Goal: Book appointment/travel/reservation

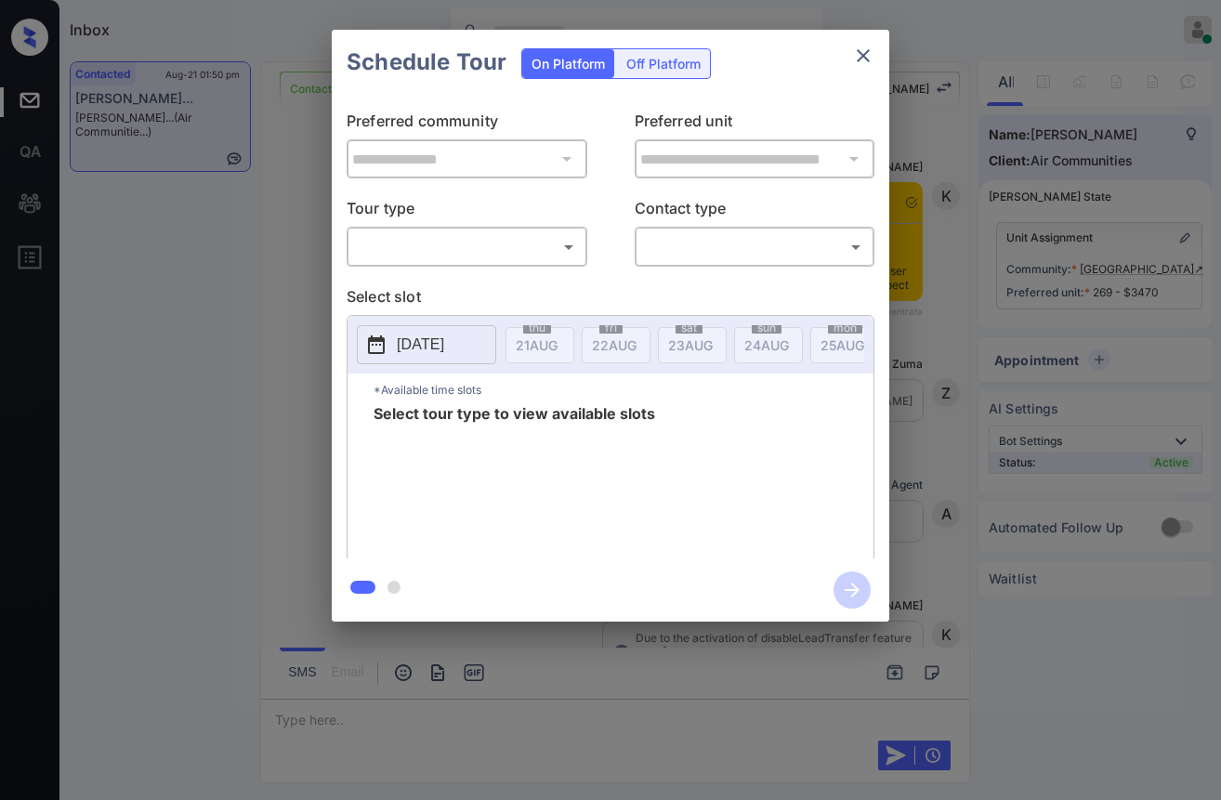
click at [434, 233] on body "Inbox Danielle Dela Cruz Online Set yourself offline Set yourself on break Prof…" at bounding box center [610, 400] width 1221 height 800
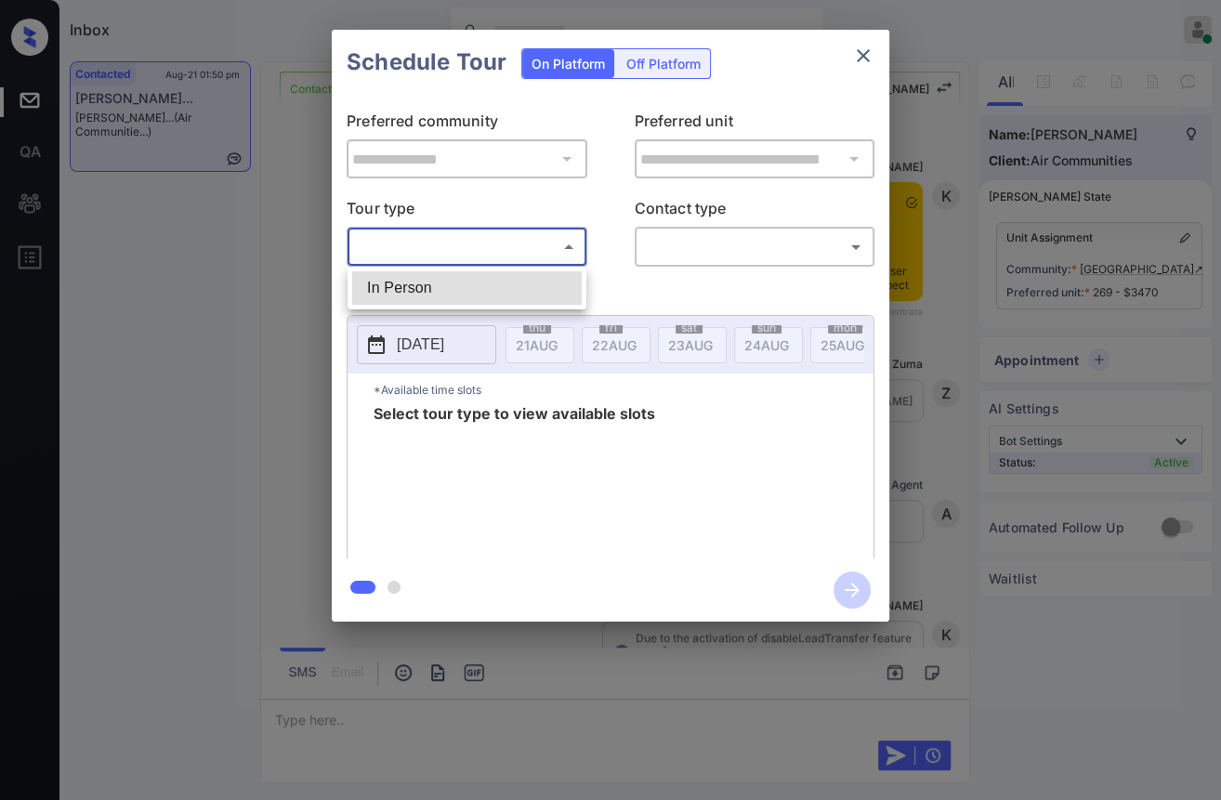
scroll to position [7580, 0]
click at [418, 288] on li "In Person" at bounding box center [466, 287] width 229 height 33
click at [719, 250] on div at bounding box center [610, 400] width 1221 height 800
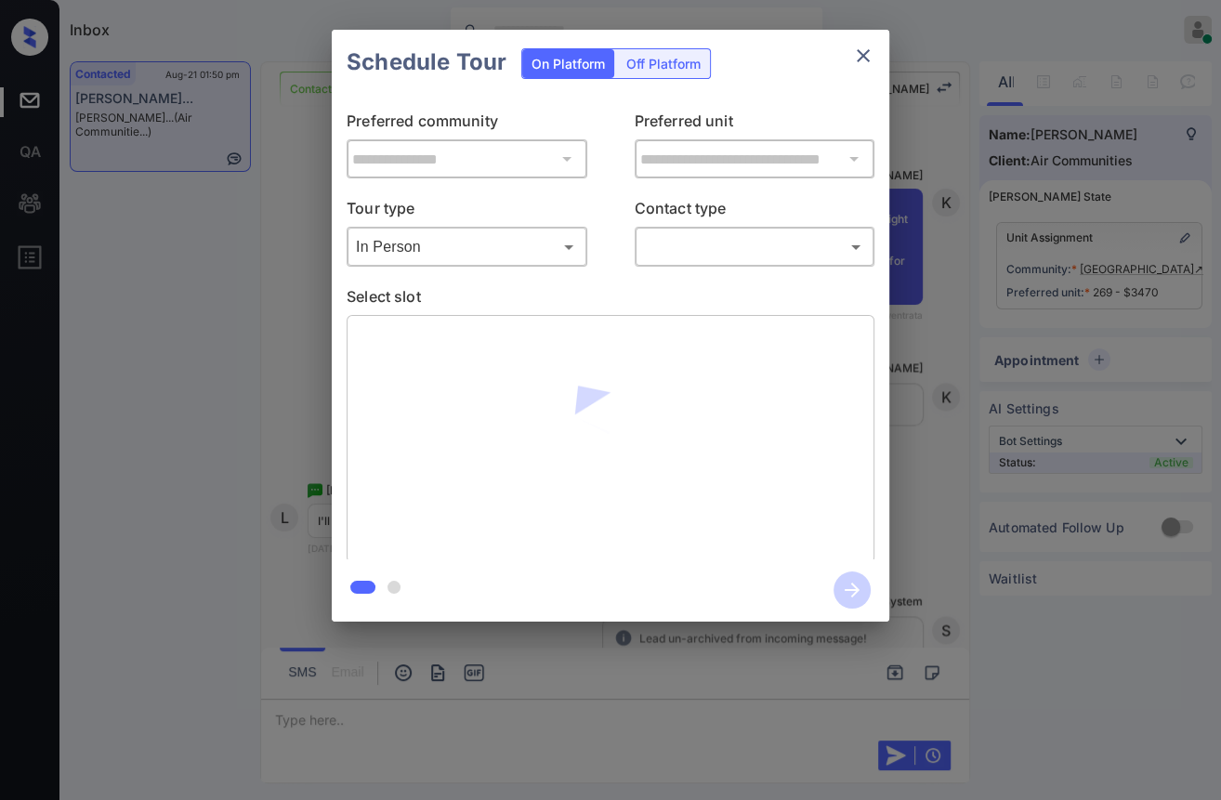
type input "********"
click at [719, 249] on body "Inbox Danielle Dela Cruz Online Set yourself offline Set yourself on break Prof…" at bounding box center [610, 400] width 1221 height 800
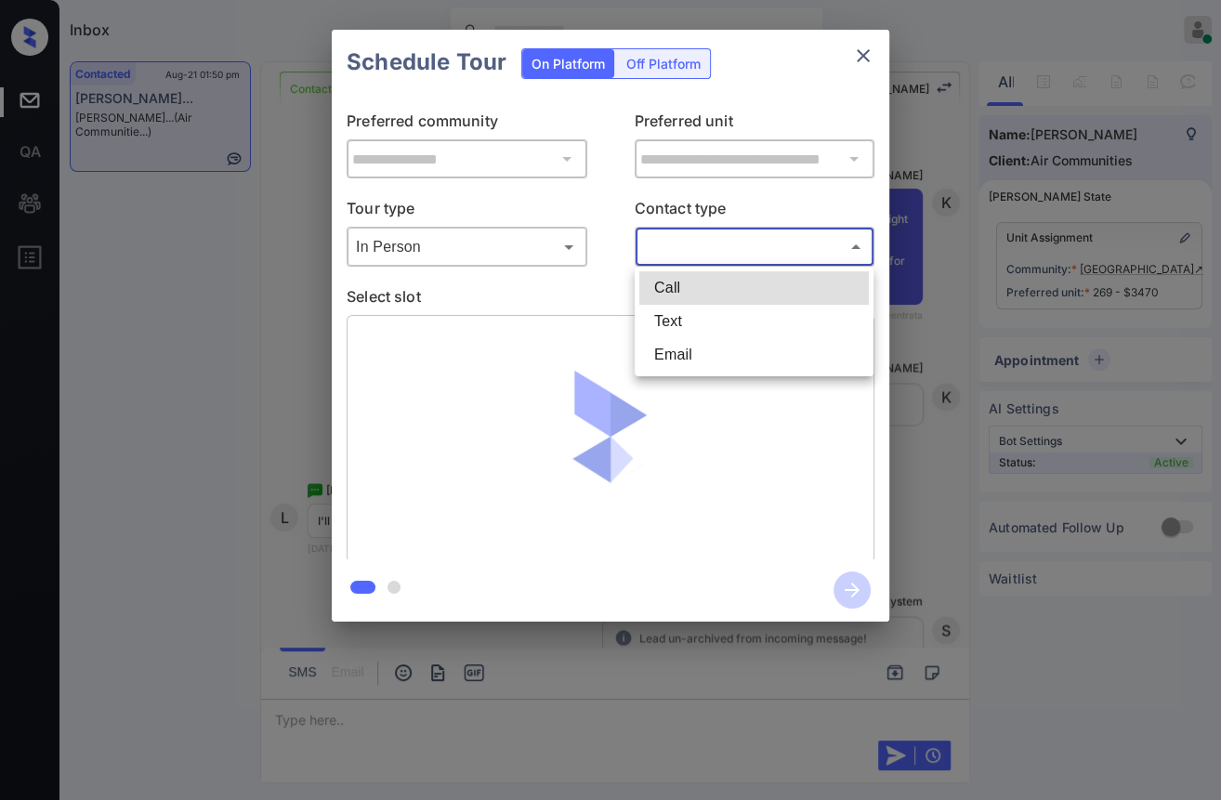
click at [674, 321] on li "Text" at bounding box center [753, 321] width 229 height 33
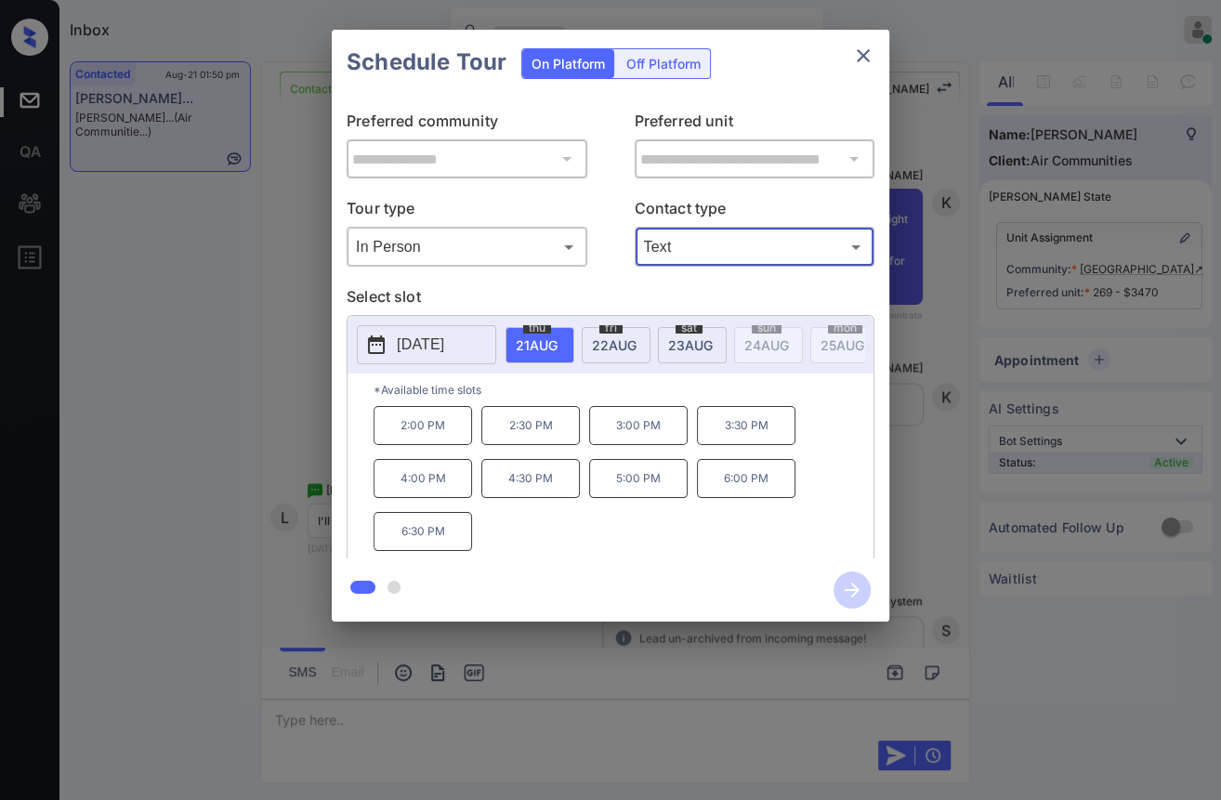
type input "****"
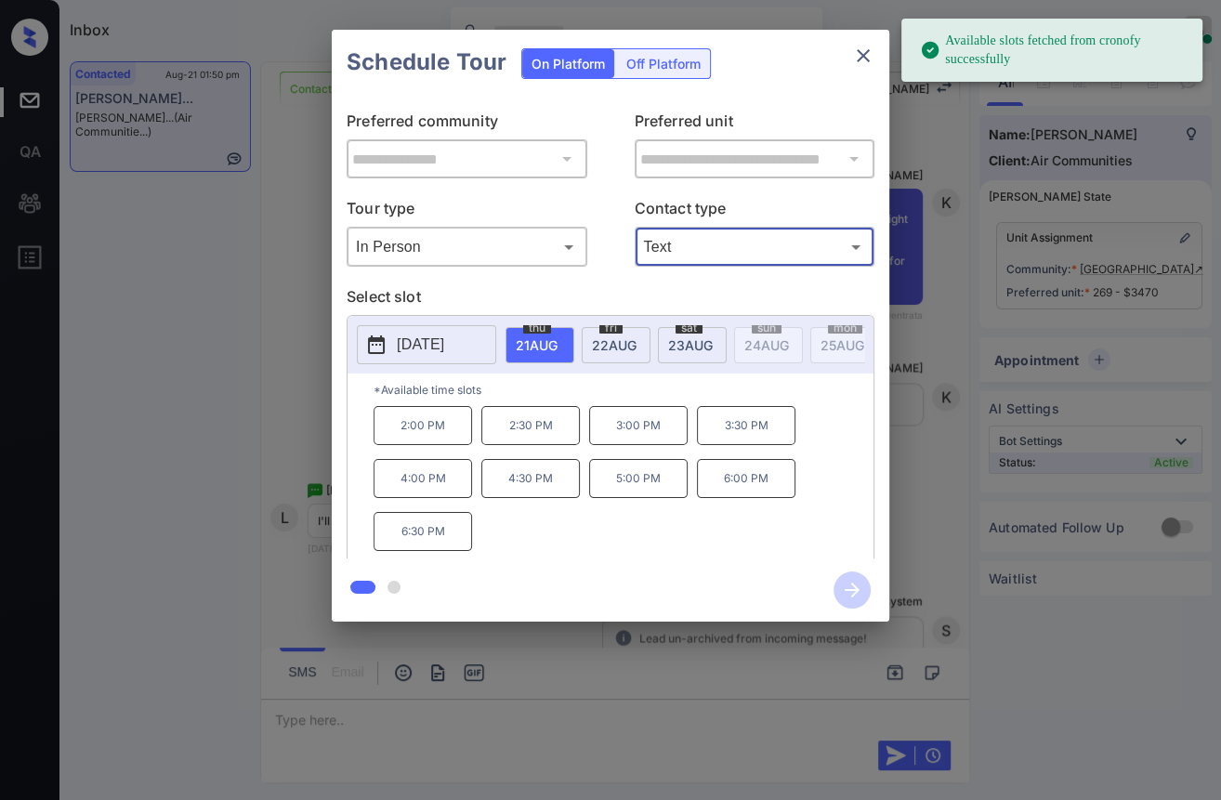
click at [557, 342] on span "22 AUG" at bounding box center [537, 345] width 42 height 16
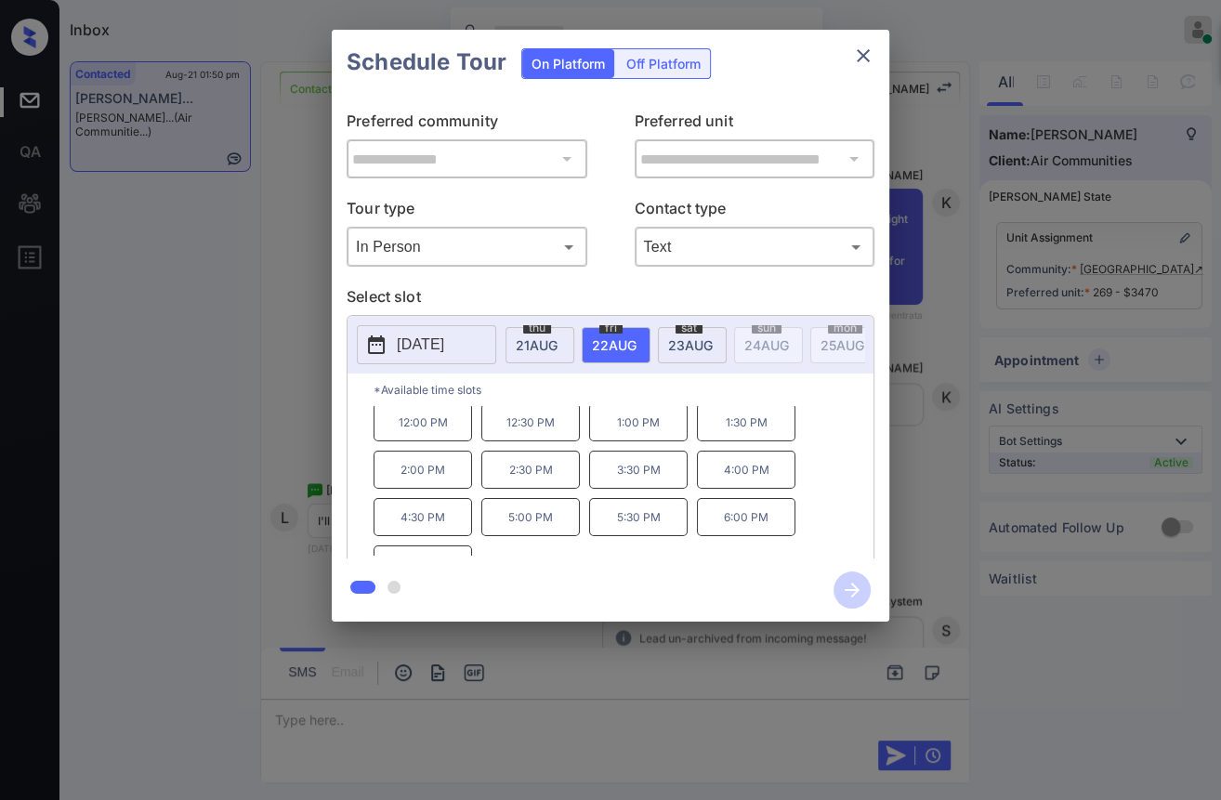
scroll to position [77, 0]
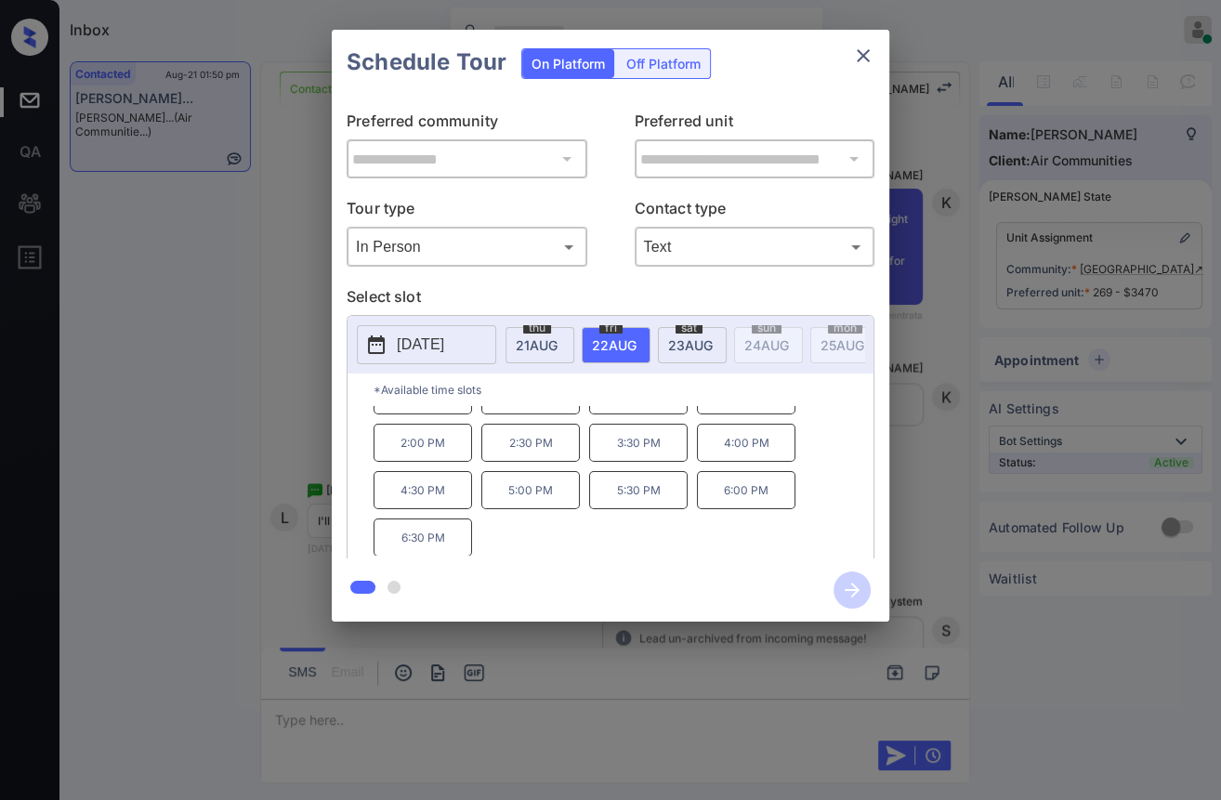
click at [437, 508] on p "4:30 PM" at bounding box center [422, 490] width 98 height 38
click at [844, 588] on icon "button" at bounding box center [851, 589] width 37 height 37
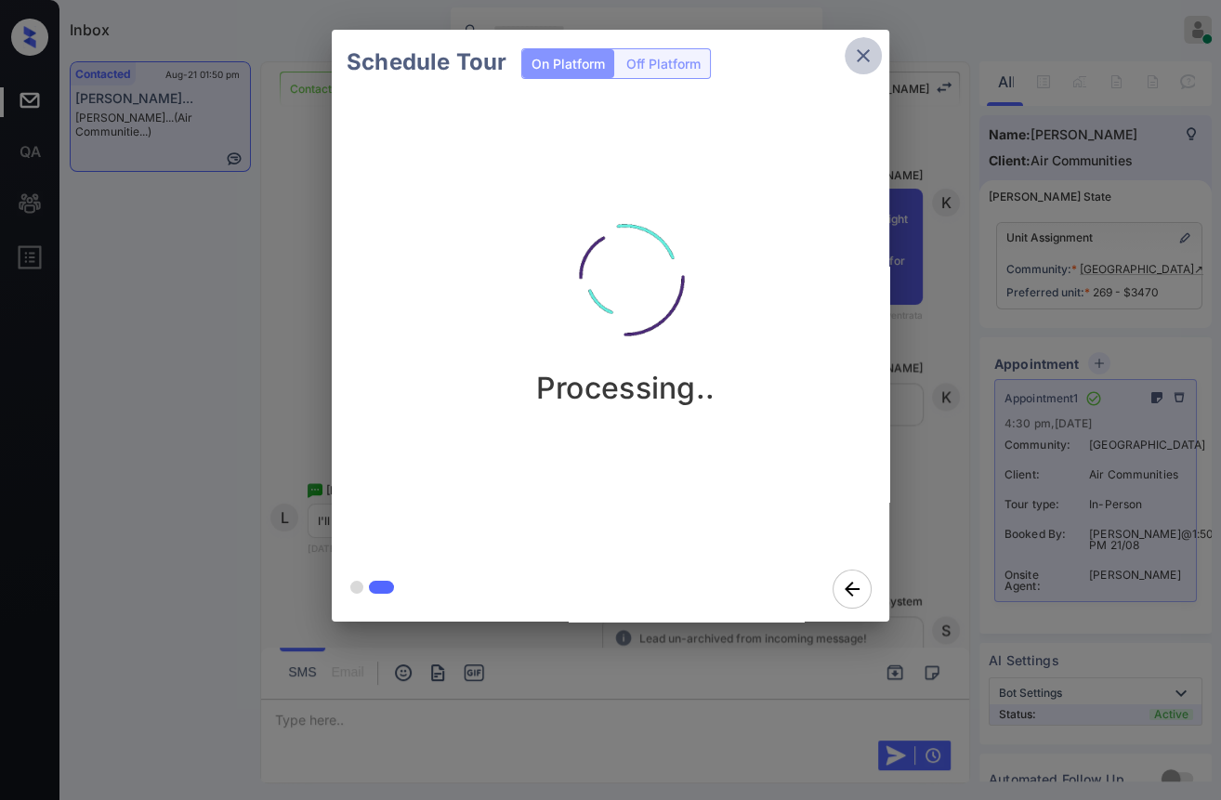
click at [857, 52] on icon "close" at bounding box center [863, 56] width 22 height 22
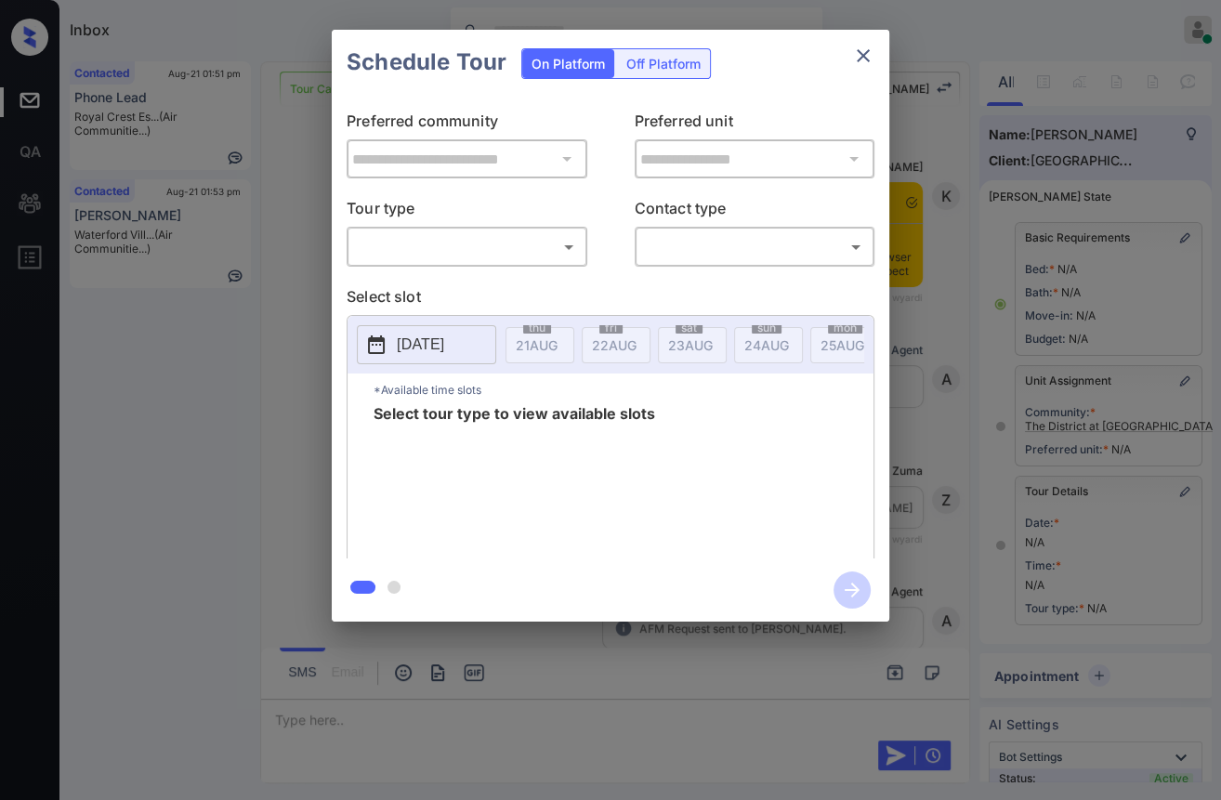
scroll to position [145, 0]
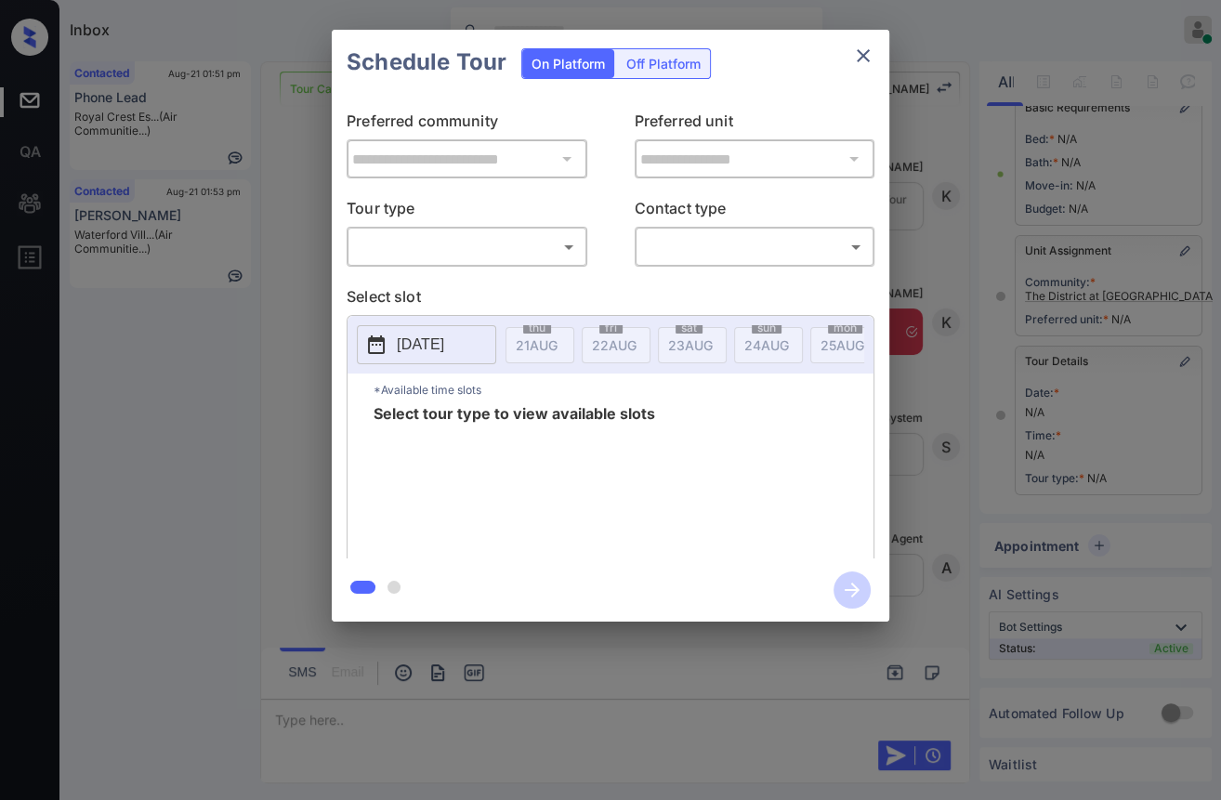
click at [430, 245] on body "Inbox [PERSON_NAME] [PERSON_NAME] Online Set yourself offline Set yourself on b…" at bounding box center [610, 400] width 1221 height 800
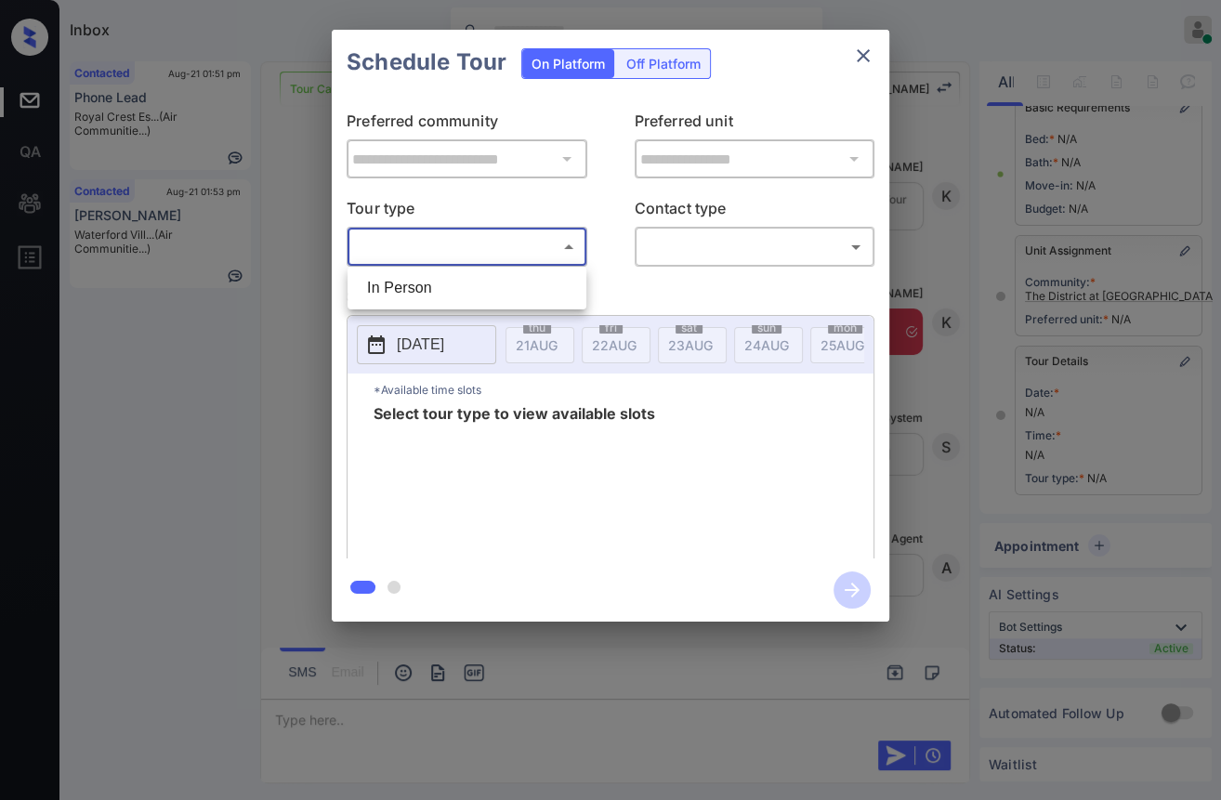
click at [412, 291] on li "In Person" at bounding box center [466, 287] width 229 height 33
type input "********"
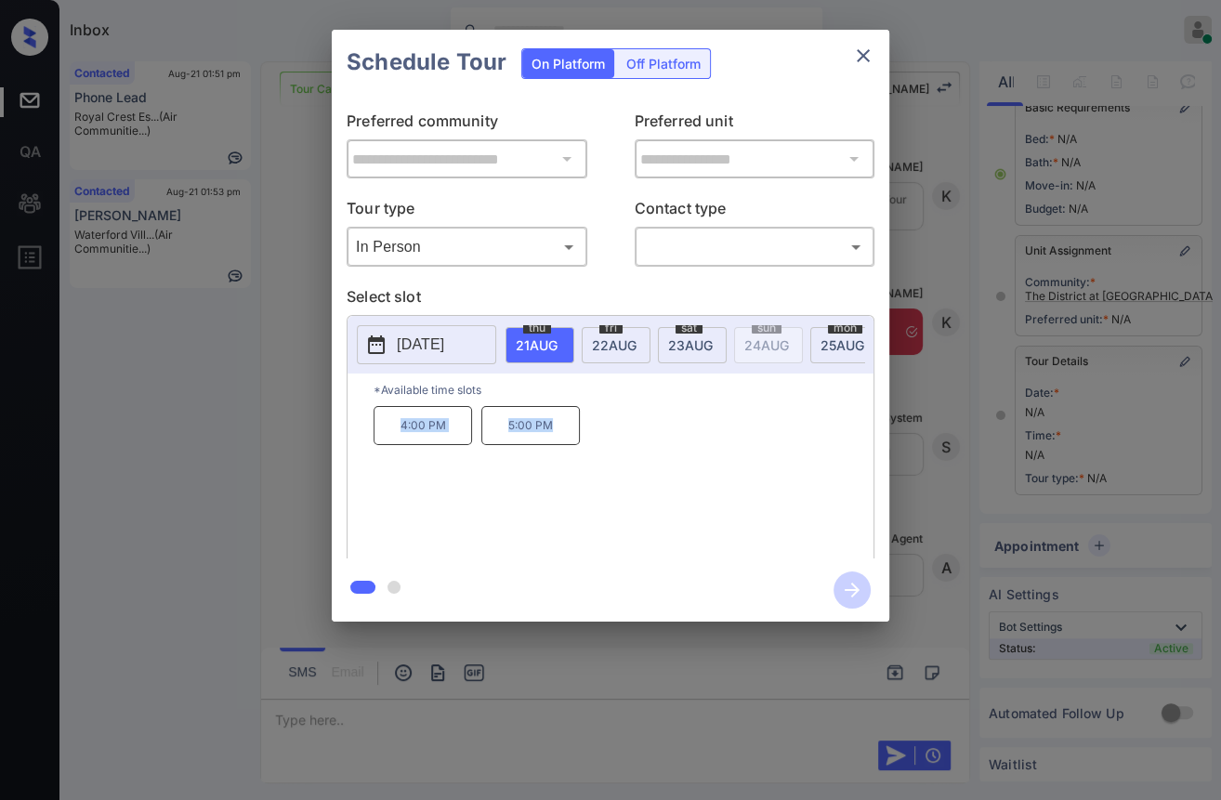
drag, startPoint x: 383, startPoint y: 438, endPoint x: 571, endPoint y: 422, distance: 189.2
click at [551, 438] on div "4:00 PM 5:00 PM" at bounding box center [623, 480] width 500 height 149
copy div "4:00 PM 5:00 PM"
click at [860, 60] on icon "close" at bounding box center [863, 56] width 22 height 22
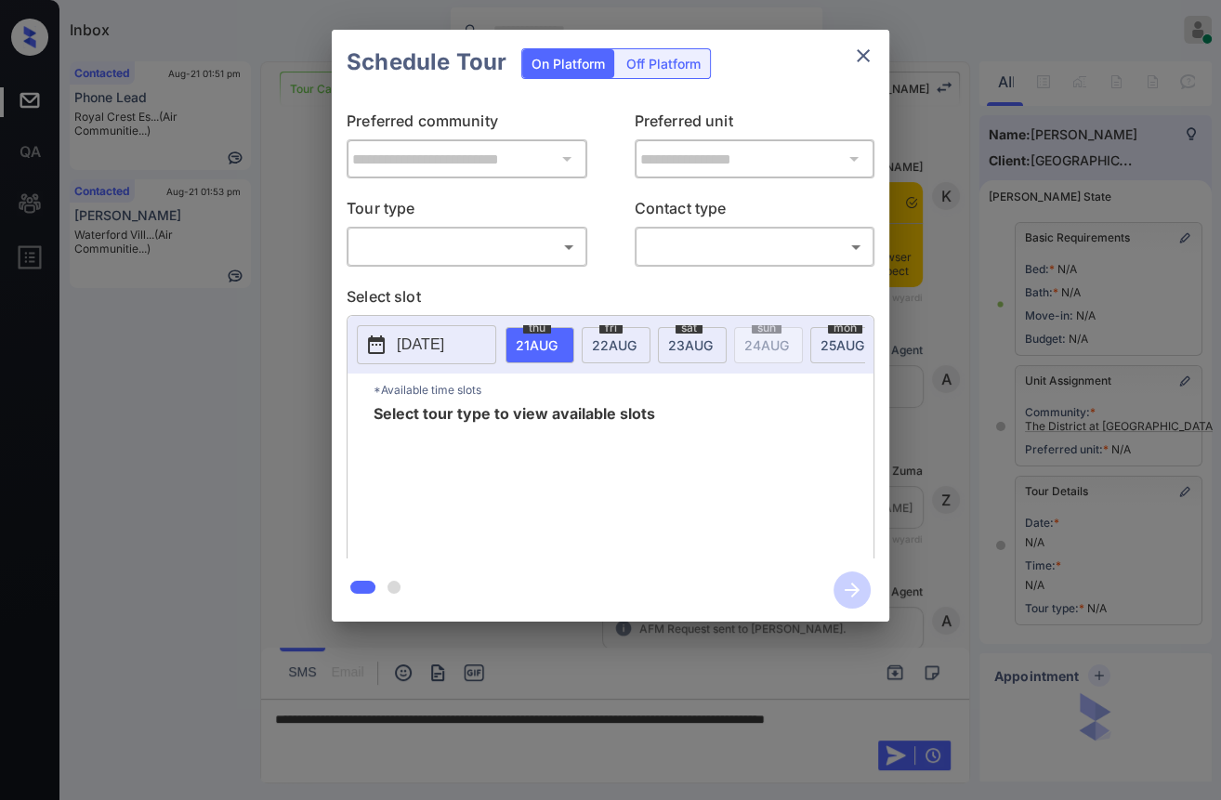
scroll to position [145, 0]
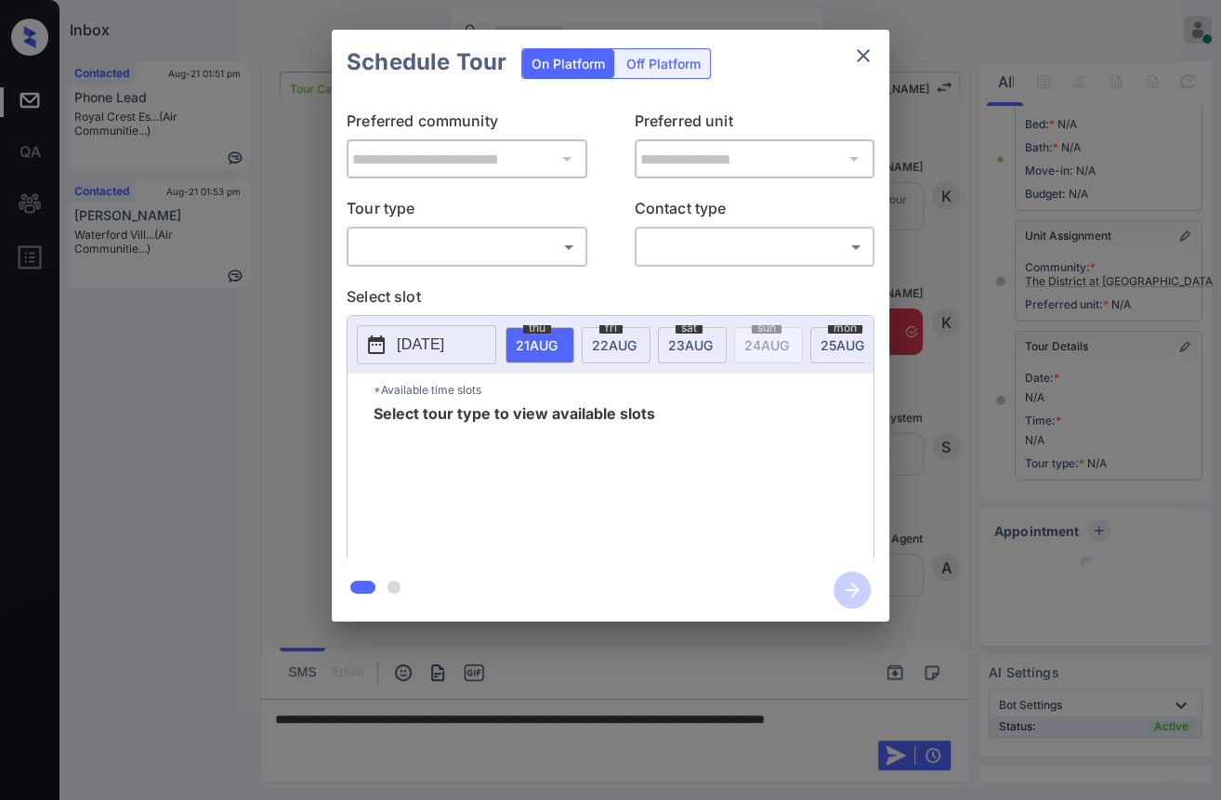
click at [441, 221] on p "Tour type" at bounding box center [467, 212] width 241 height 30
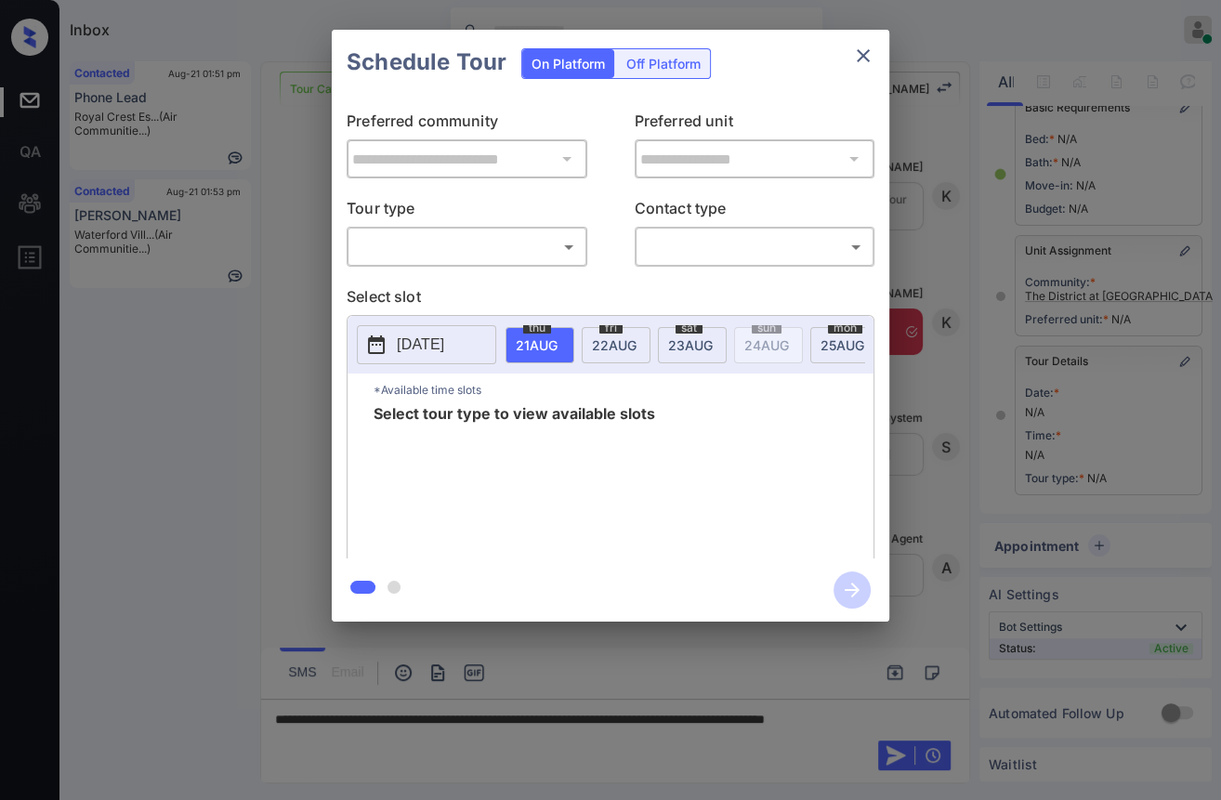
click at [392, 252] on body "Inbox [PERSON_NAME] [PERSON_NAME] Online Set yourself offline Set yourself on b…" at bounding box center [610, 400] width 1221 height 800
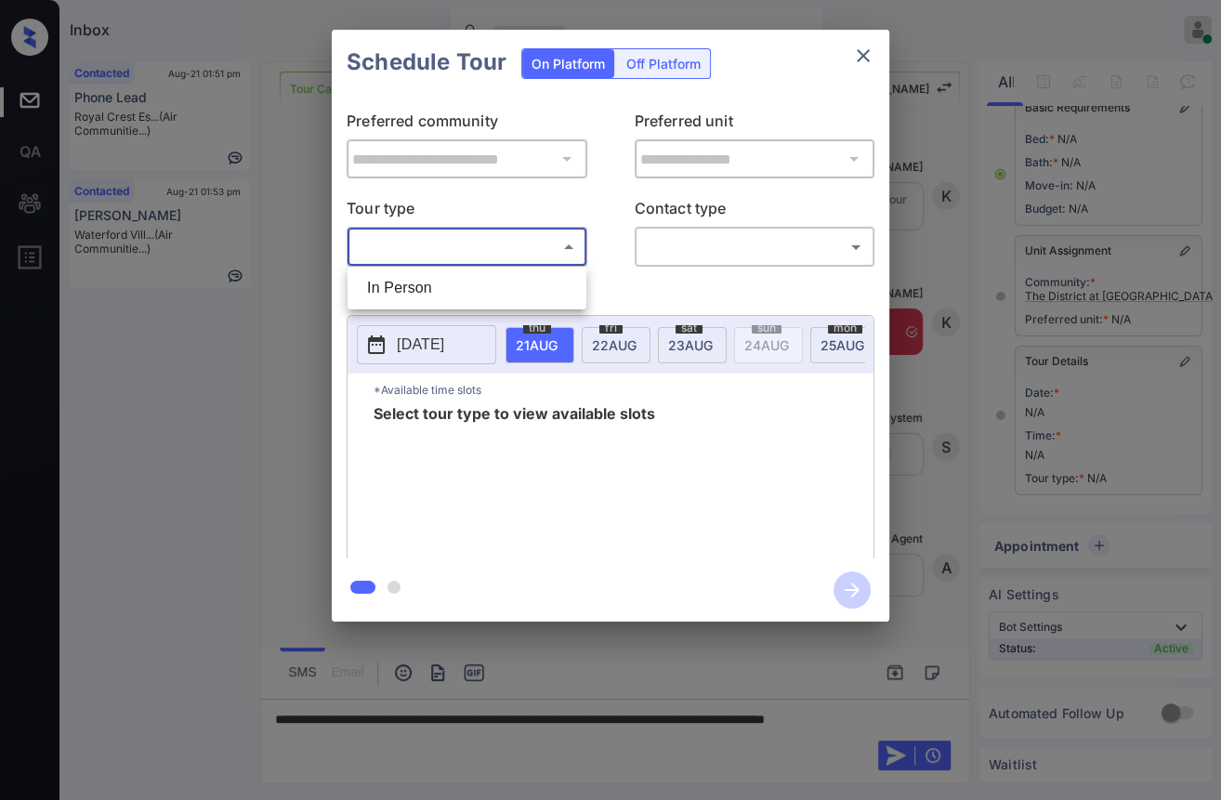
click at [396, 292] on li "In Person" at bounding box center [466, 287] width 229 height 33
type input "********"
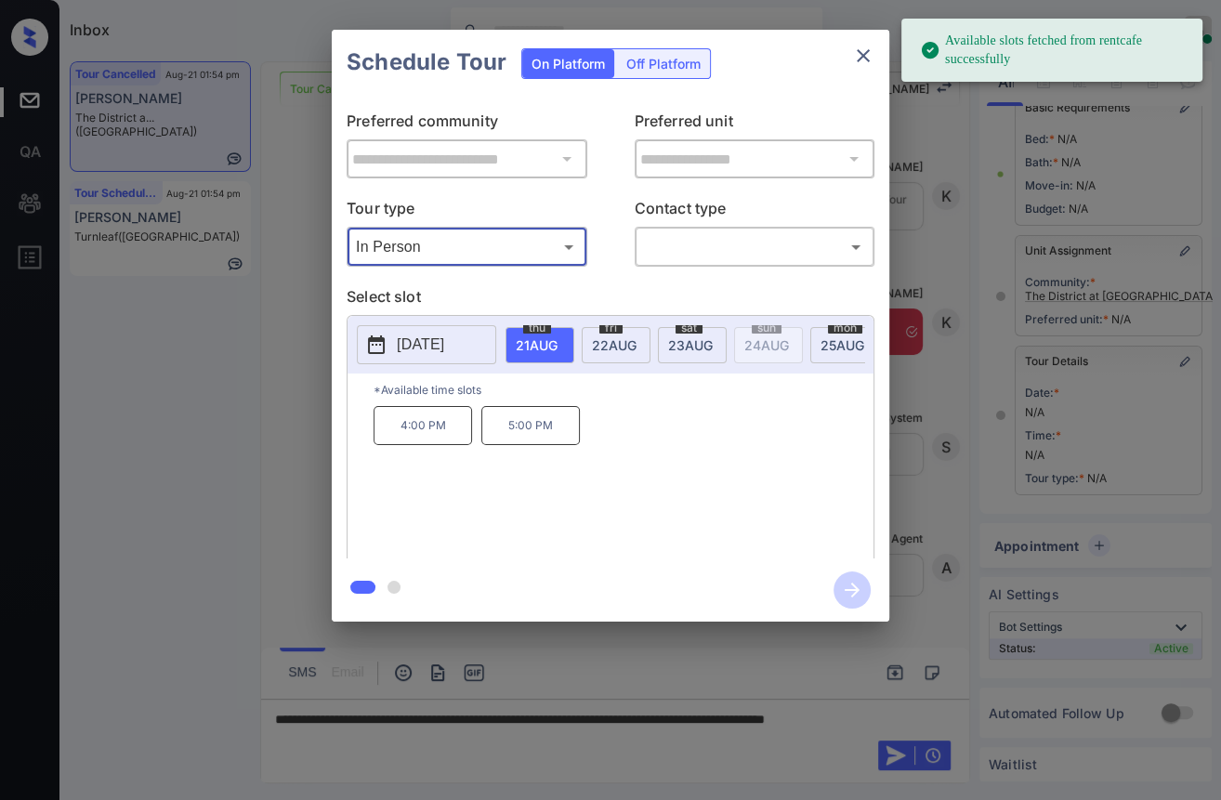
click at [863, 64] on icon "close" at bounding box center [863, 56] width 22 height 22
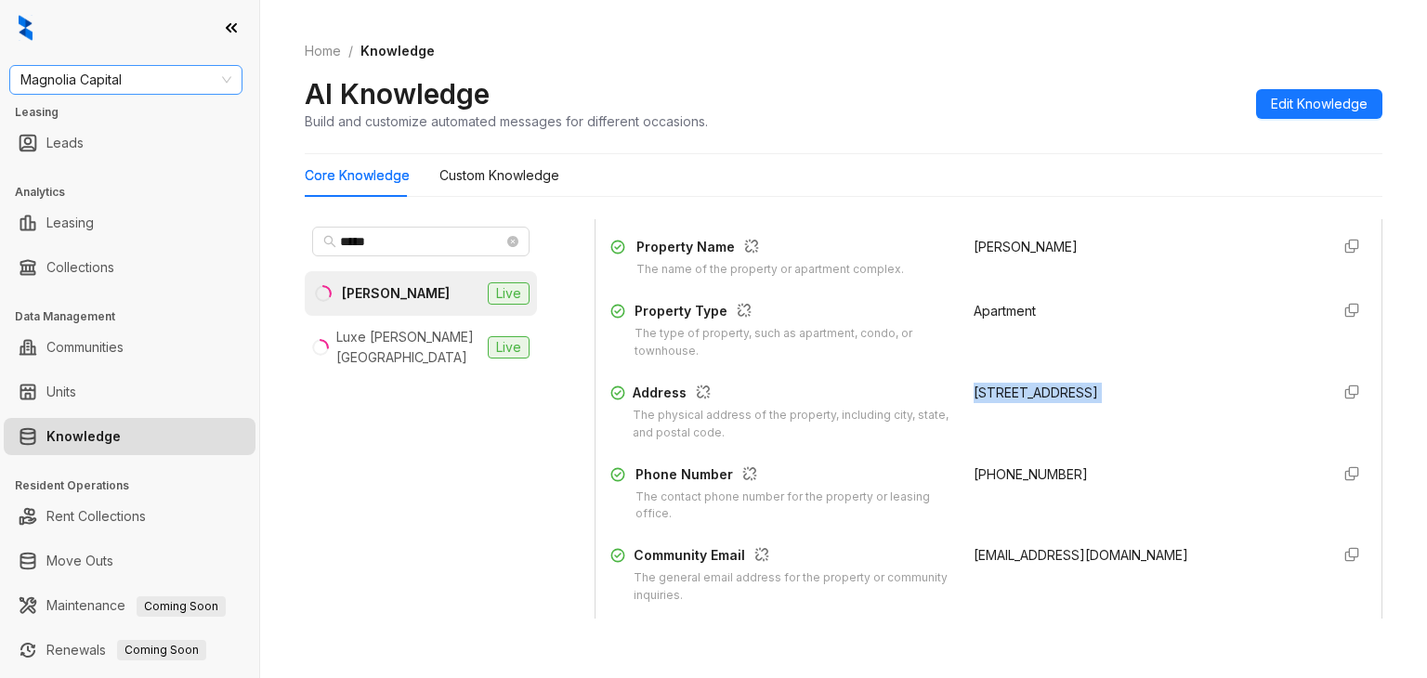
click at [134, 78] on span "Magnolia Capital" at bounding box center [125, 80] width 211 height 28
type input "*"
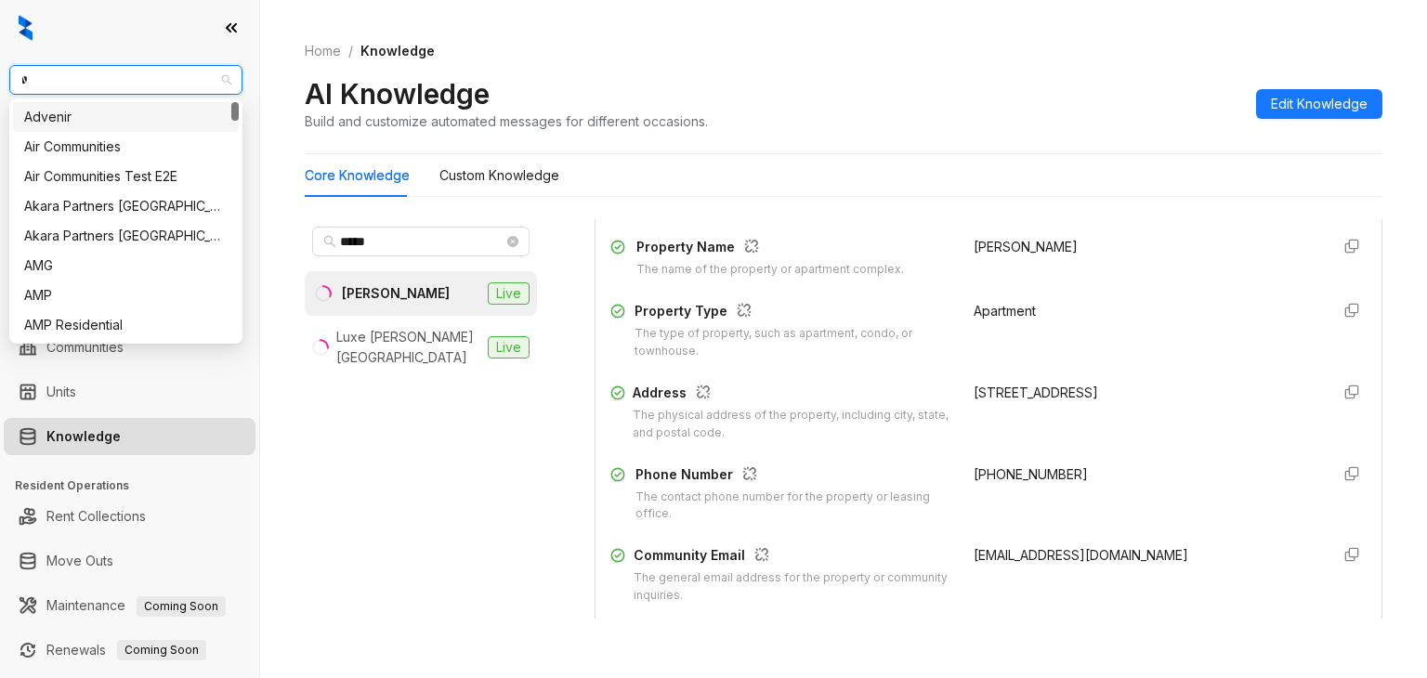
type input "**"
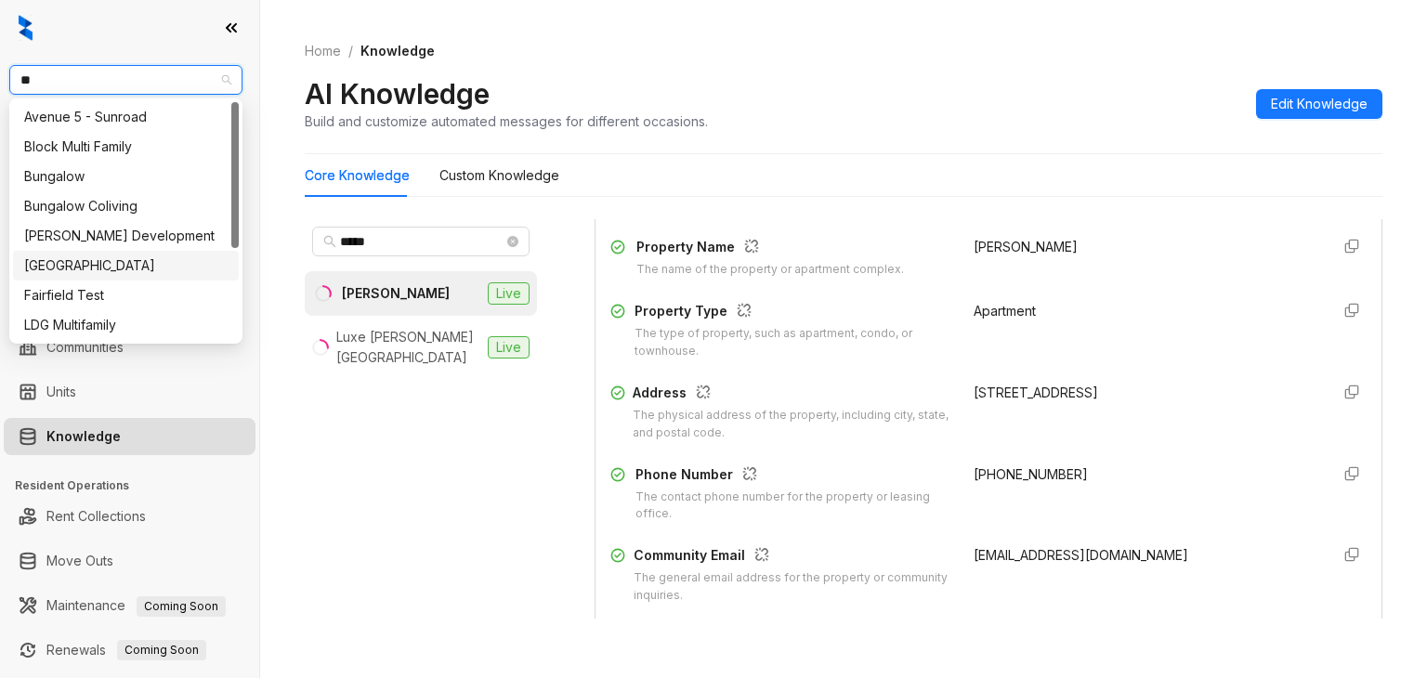
click at [71, 257] on div "[GEOGRAPHIC_DATA]" at bounding box center [125, 265] width 203 height 20
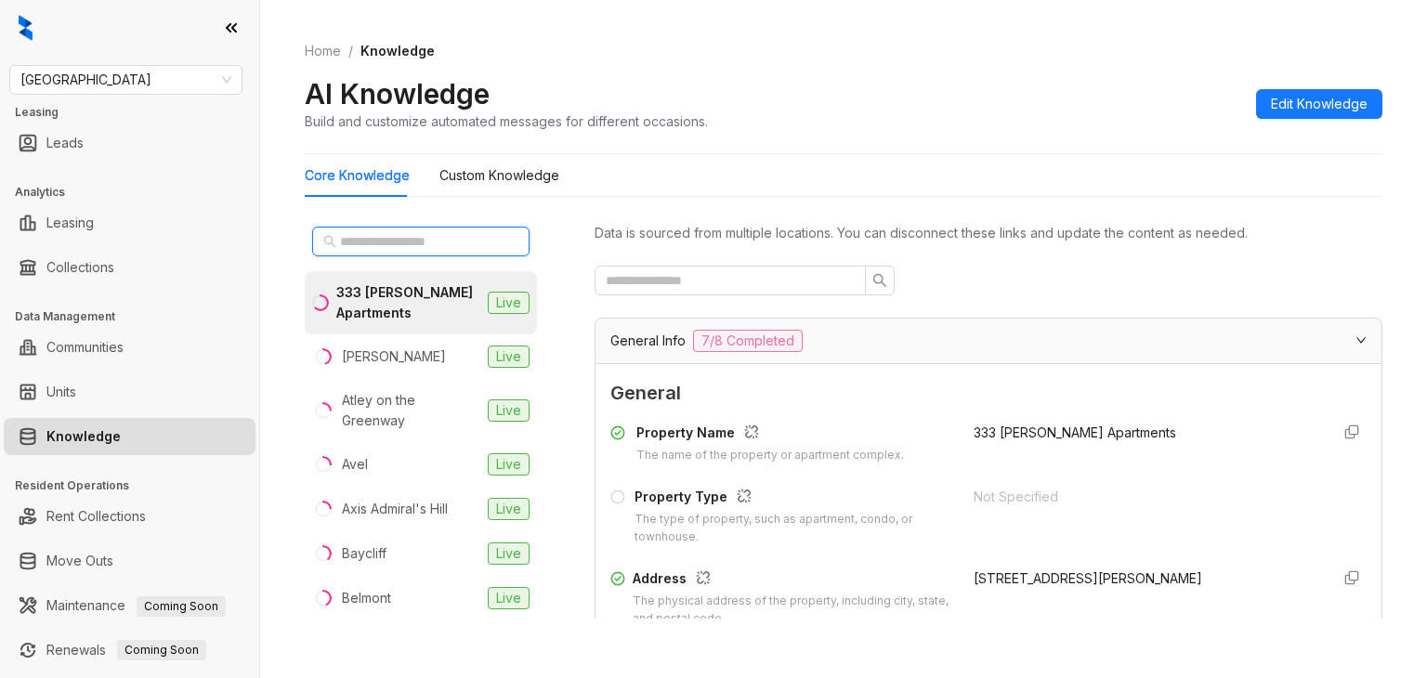
click at [435, 246] on input "text" at bounding box center [422, 241] width 164 height 20
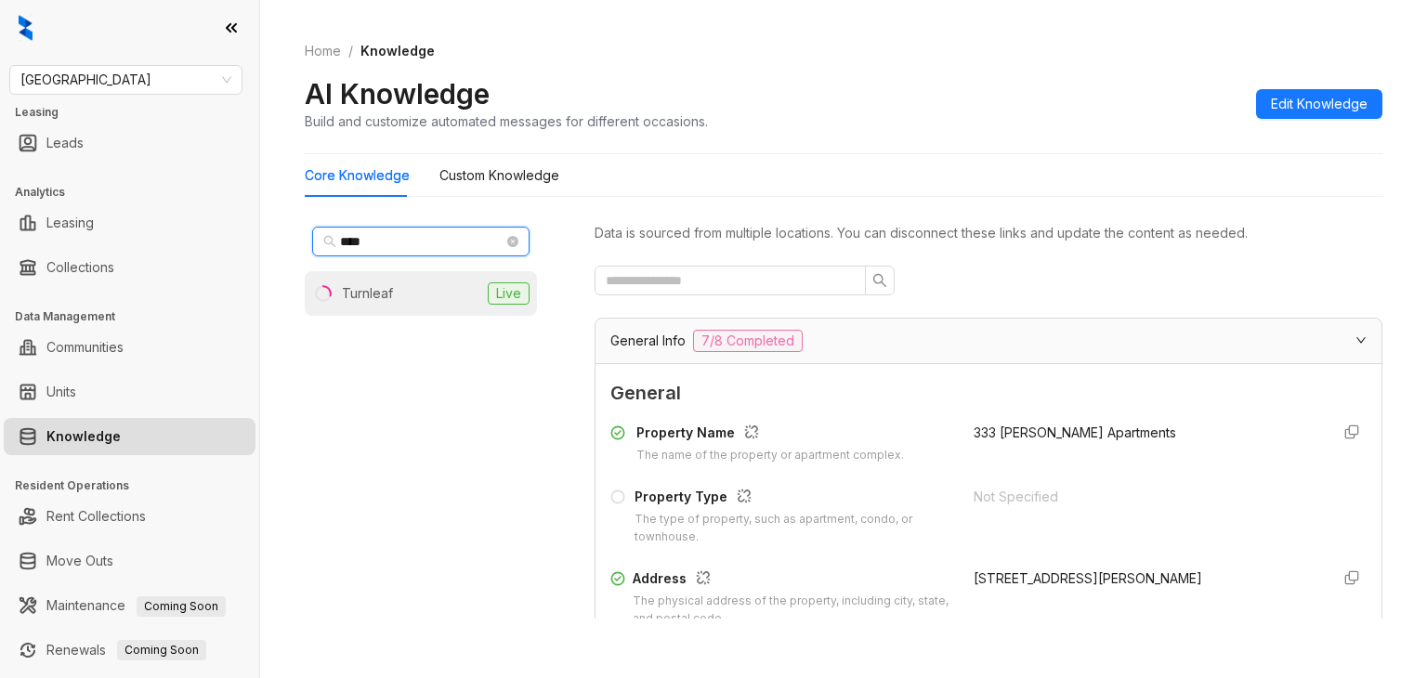
type input "****"
click at [427, 281] on li "Turnleaf Live" at bounding box center [421, 293] width 232 height 45
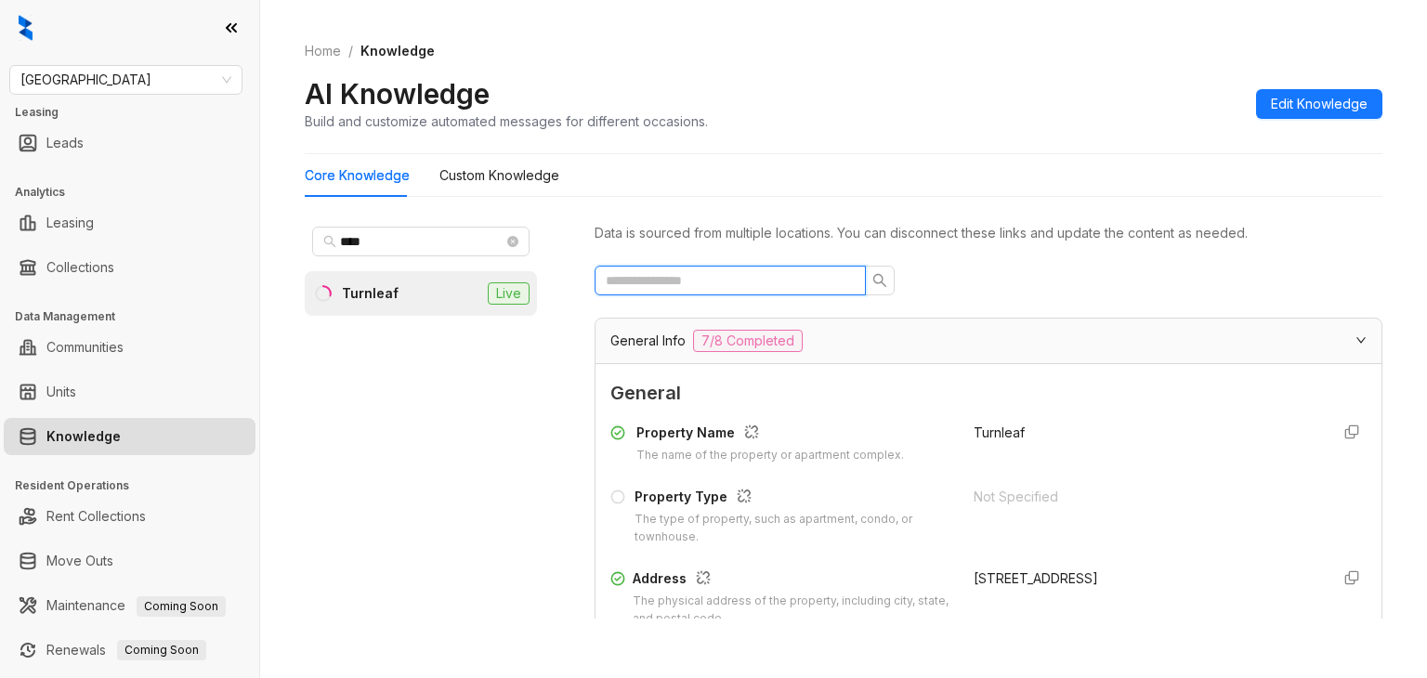
click at [745, 277] on input "text" at bounding box center [723, 280] width 234 height 20
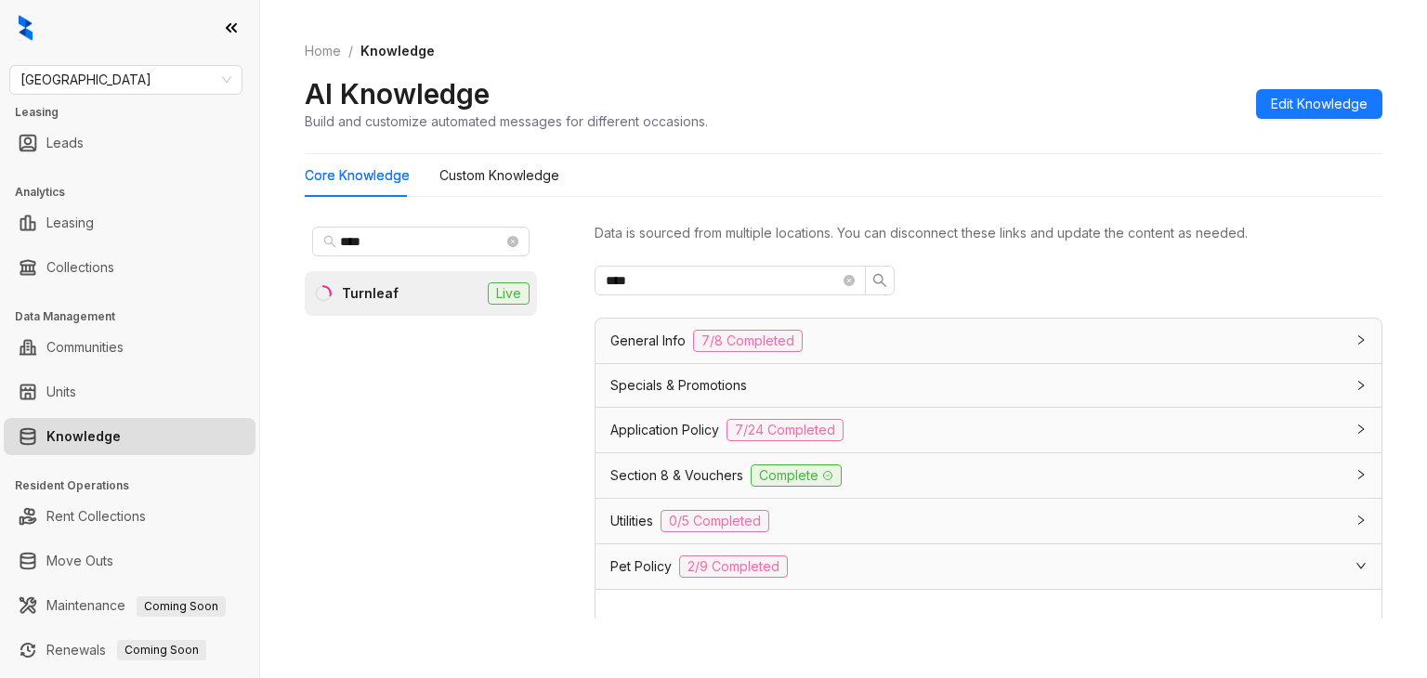
drag, startPoint x: 645, startPoint y: 556, endPoint x: 671, endPoint y: 551, distance: 26.4
click at [644, 556] on span "Pet Policy" at bounding box center [640, 566] width 61 height 20
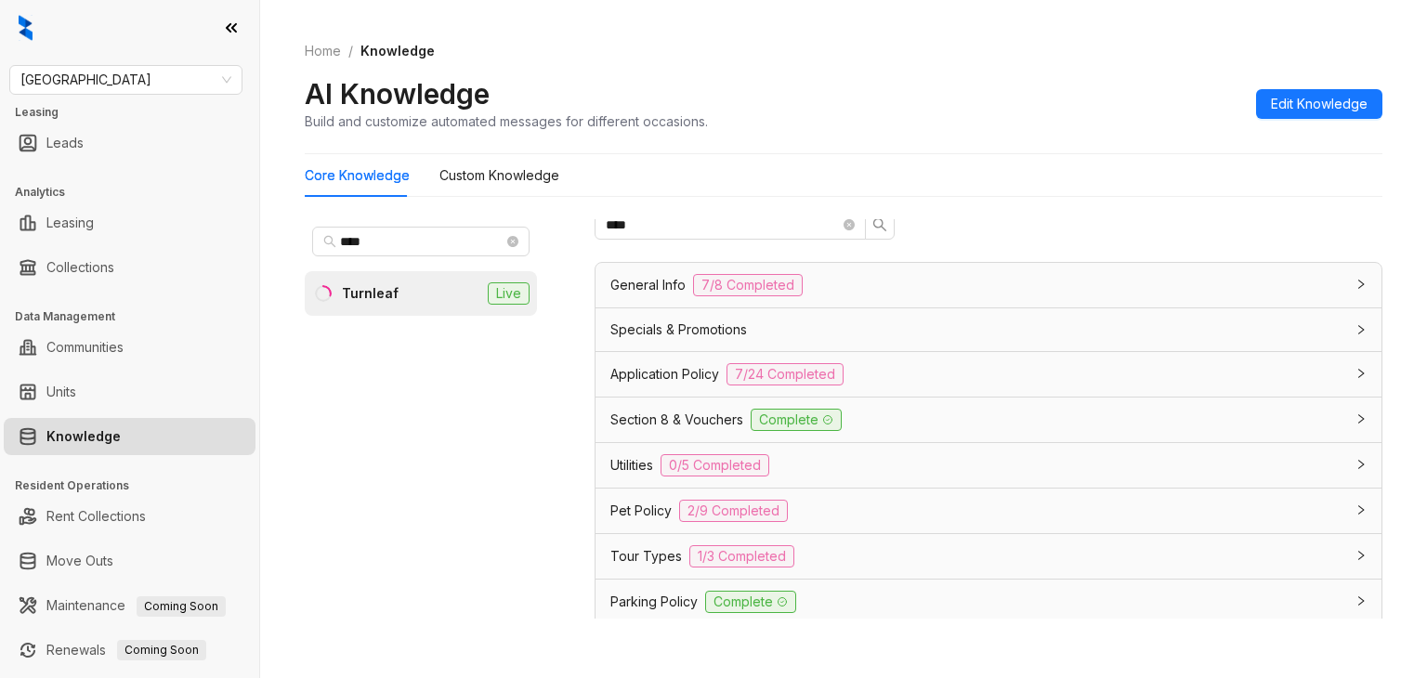
scroll to position [277, 0]
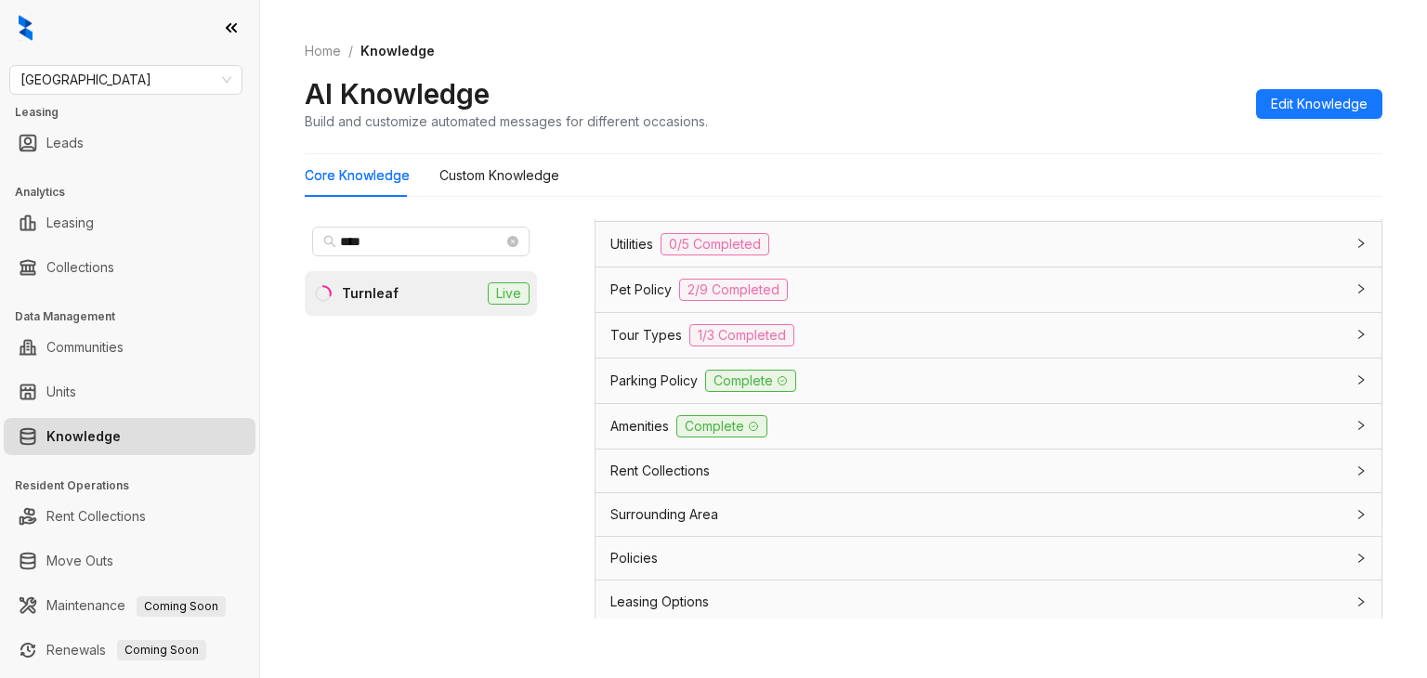
click at [646, 282] on span "Pet Policy" at bounding box center [640, 290] width 61 height 20
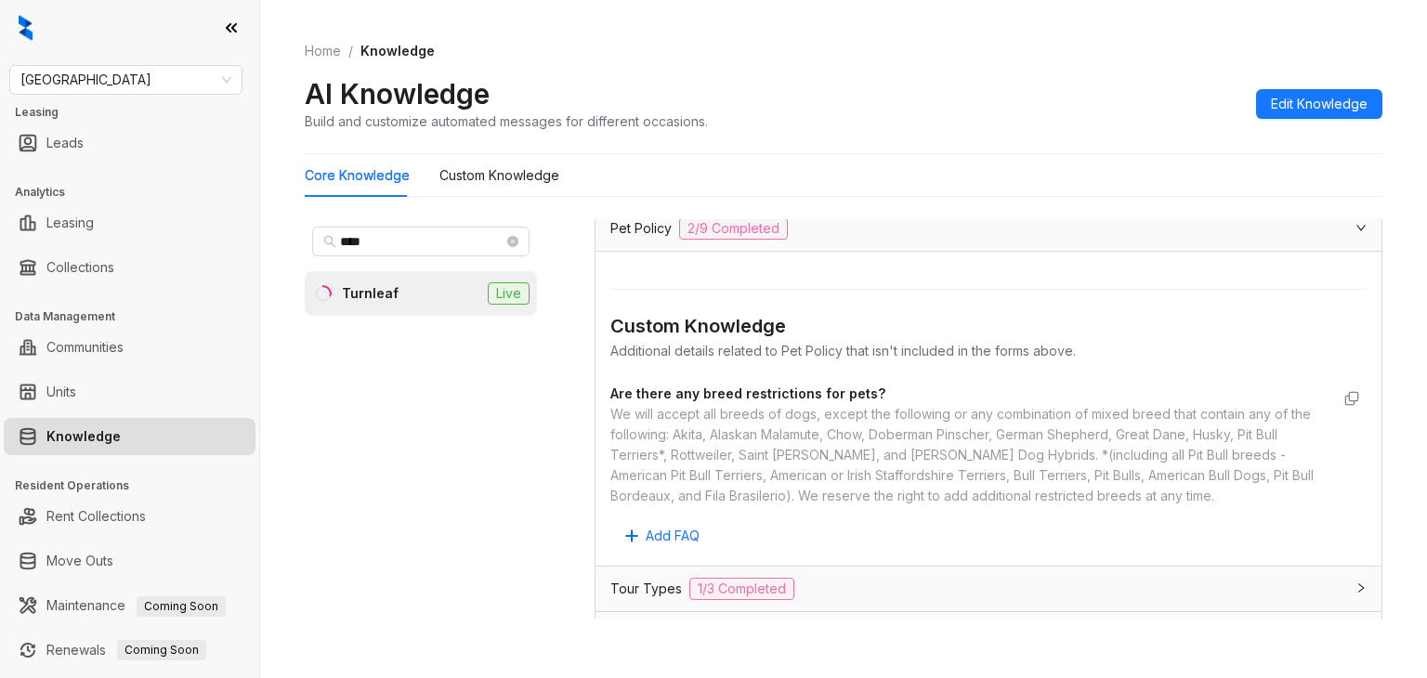
scroll to position [370, 0]
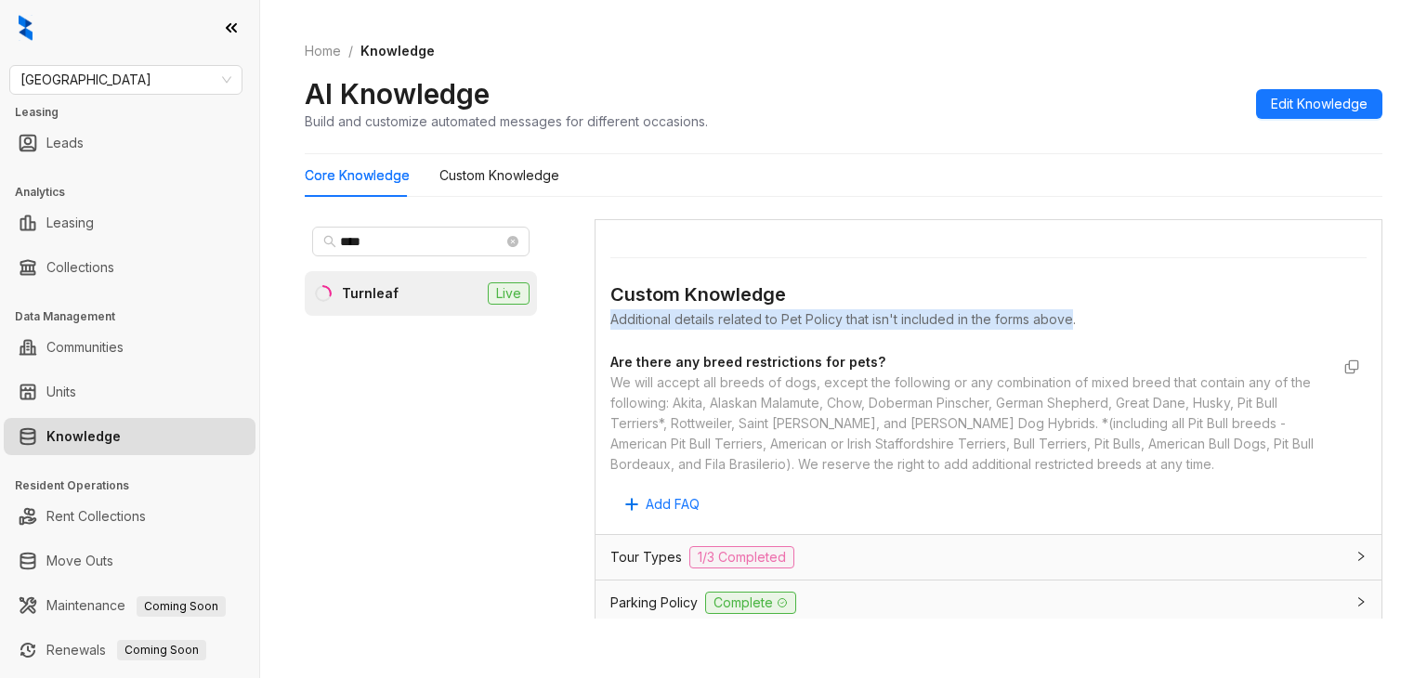
drag, startPoint x: 609, startPoint y: 313, endPoint x: 1071, endPoint y: 313, distance: 461.7
click at [1071, 313] on div "Additional details related to Pet Policy that isn't included in the forms above." at bounding box center [988, 319] width 756 height 20
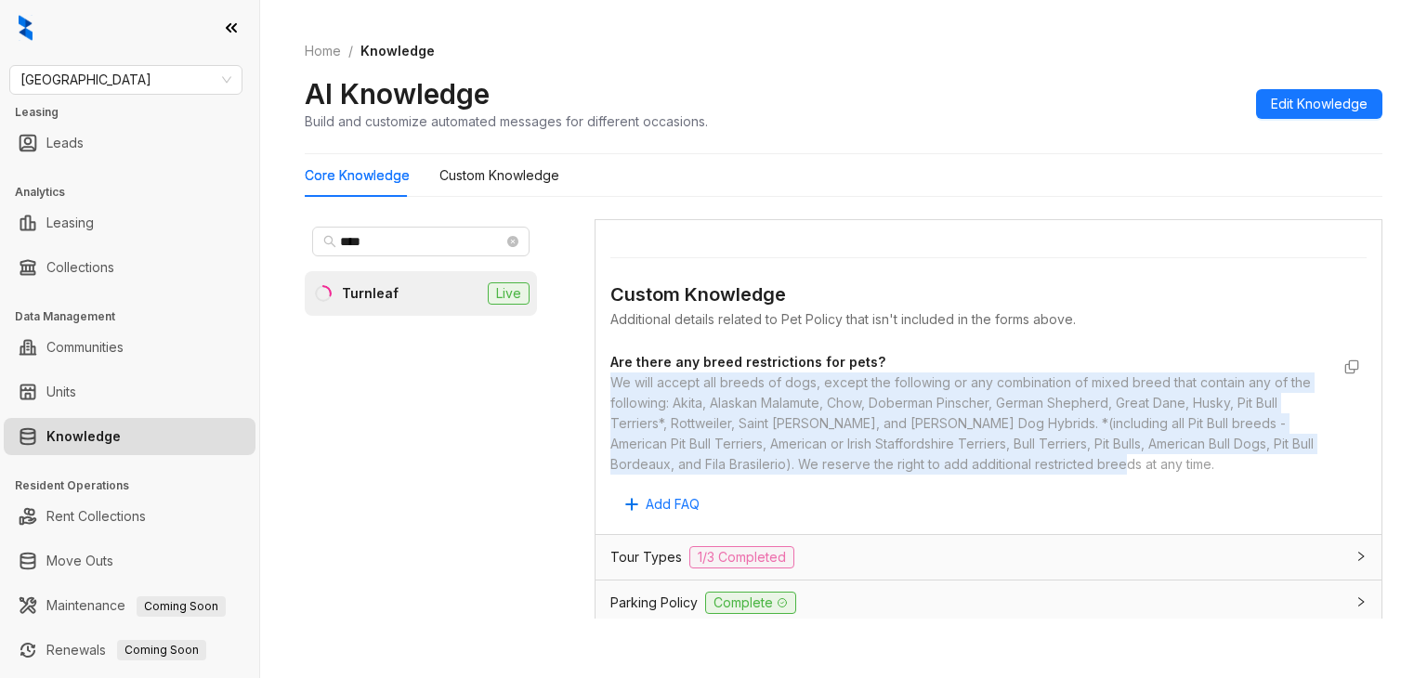
drag, startPoint x: 613, startPoint y: 373, endPoint x: 1249, endPoint y: 454, distance: 641.6
click at [1249, 454] on div "We will accept all breeds of dogs, except the following or any combination of m…" at bounding box center [969, 424] width 719 height 102
copy div "We will accept all breeds of dogs, except the following or any combination of m…"
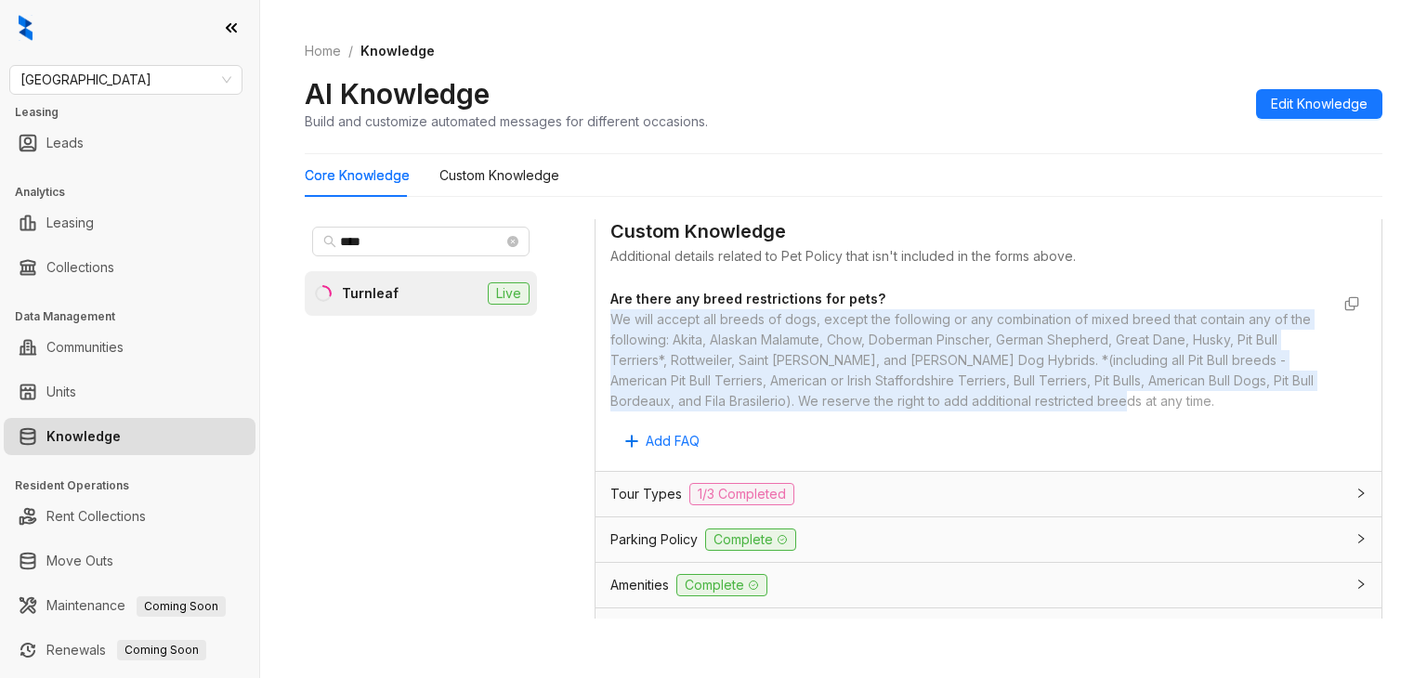
scroll to position [463, 0]
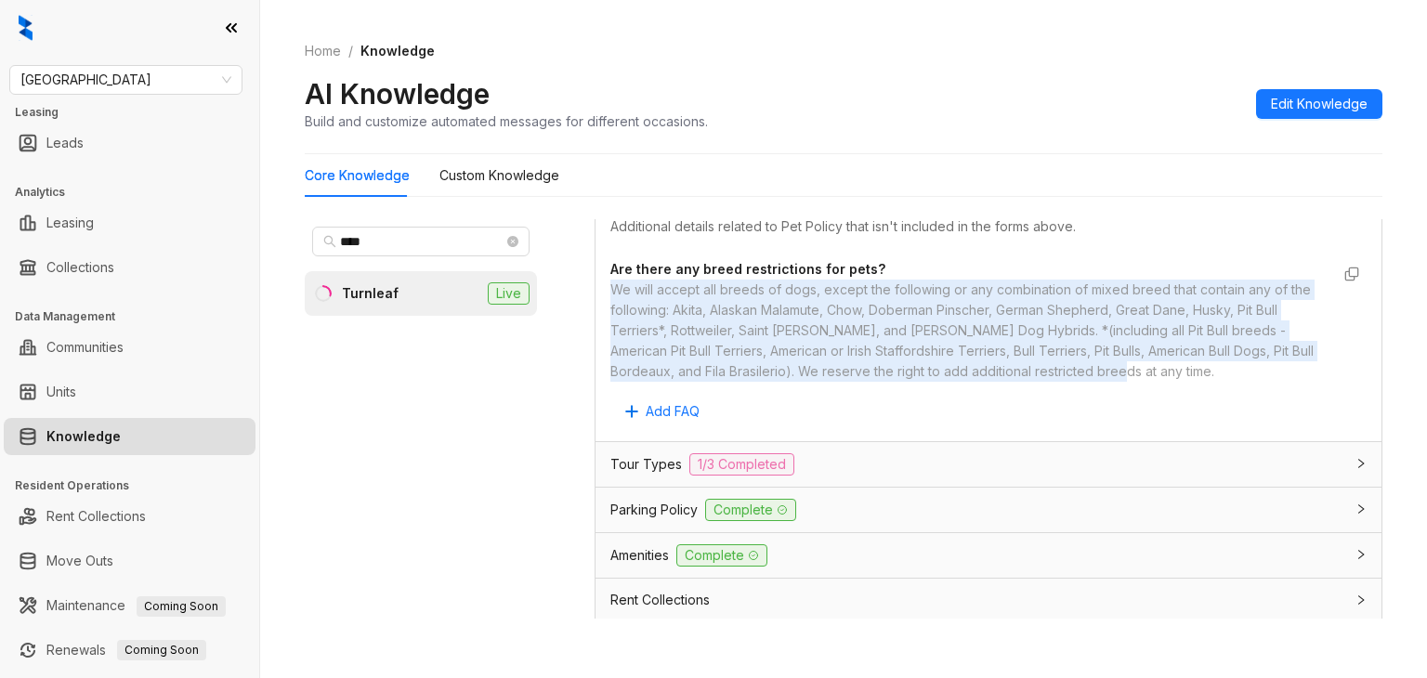
click at [923, 352] on div "We will accept all breeds of dogs, except the following or any combination of m…" at bounding box center [969, 331] width 719 height 102
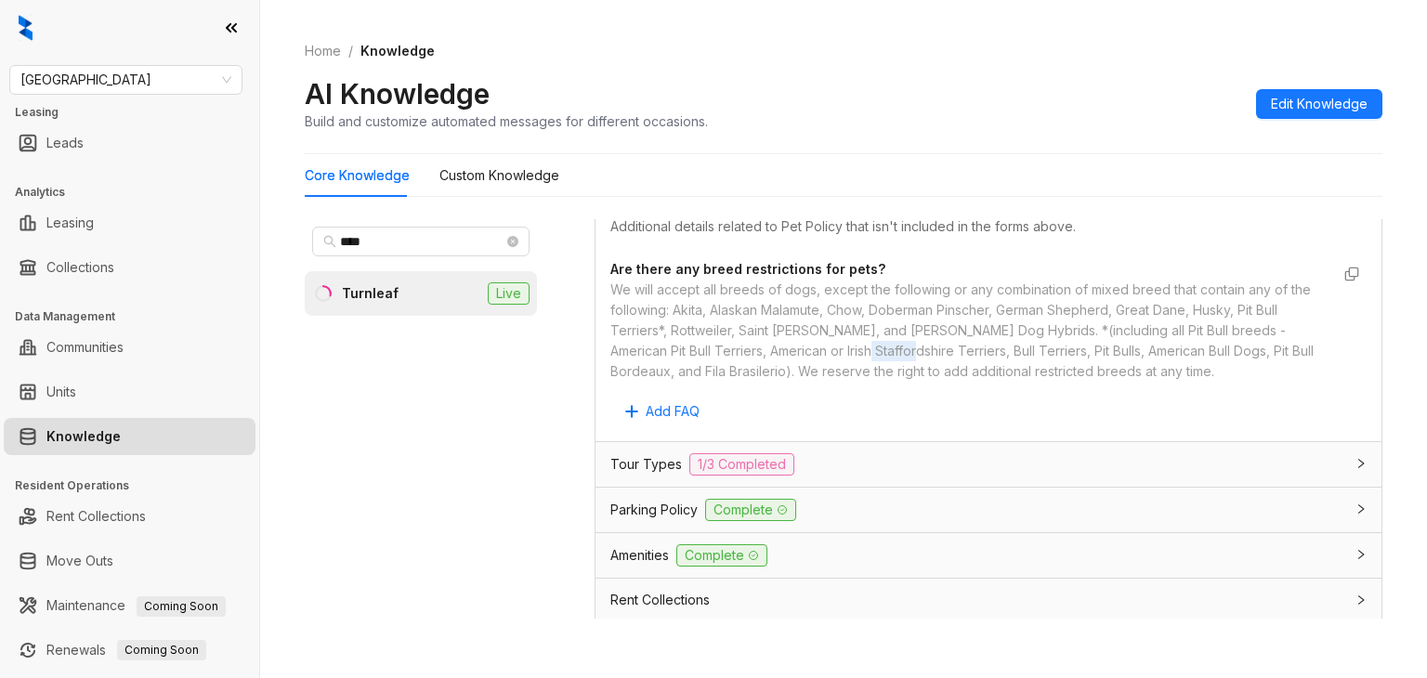
click at [923, 352] on div "We will accept all breeds of dogs, except the following or any combination of m…" at bounding box center [969, 331] width 719 height 102
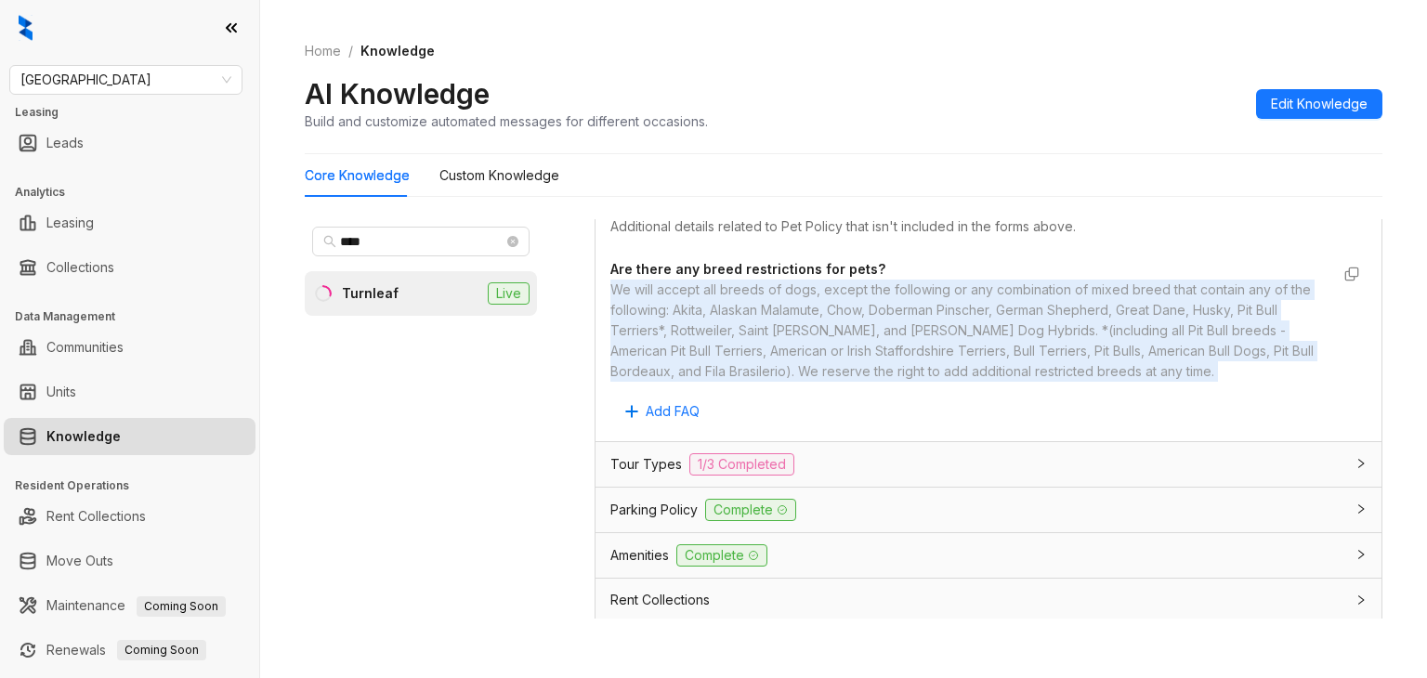
click at [923, 352] on div "We will accept all breeds of dogs, except the following or any combination of m…" at bounding box center [969, 331] width 719 height 102
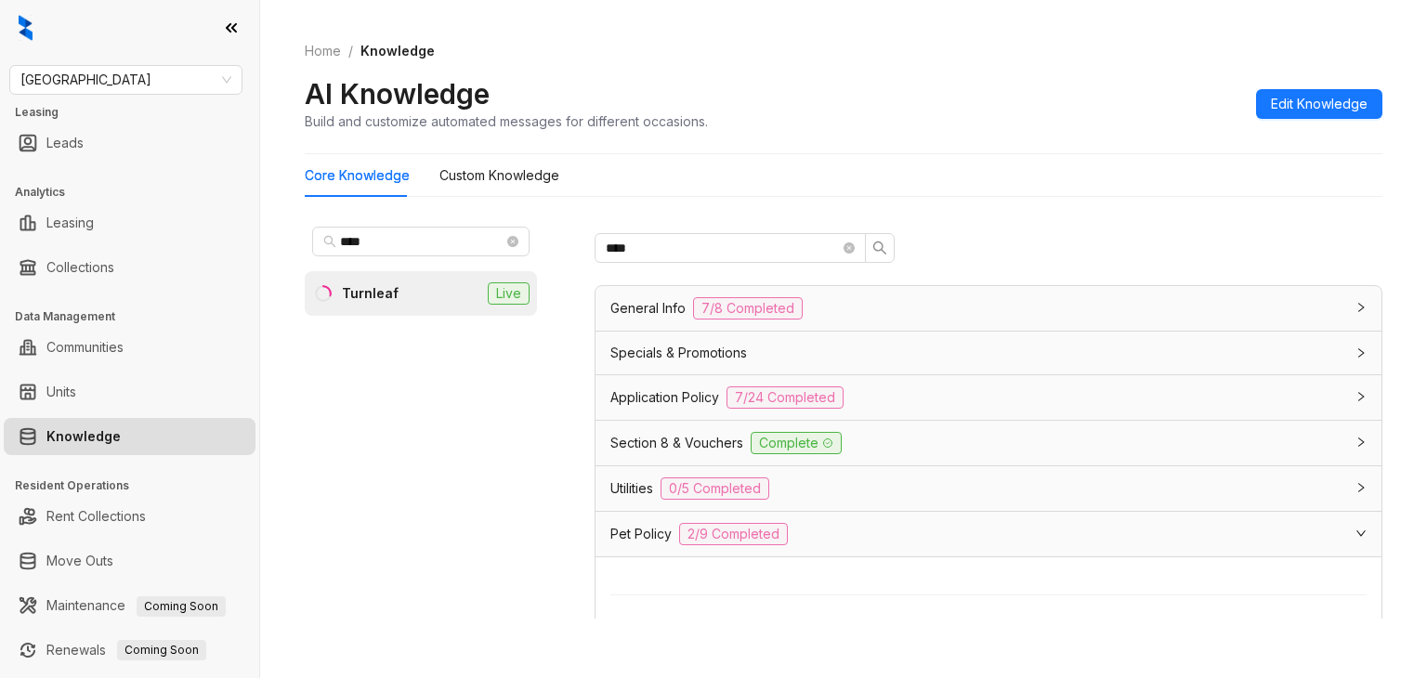
scroll to position [0, 0]
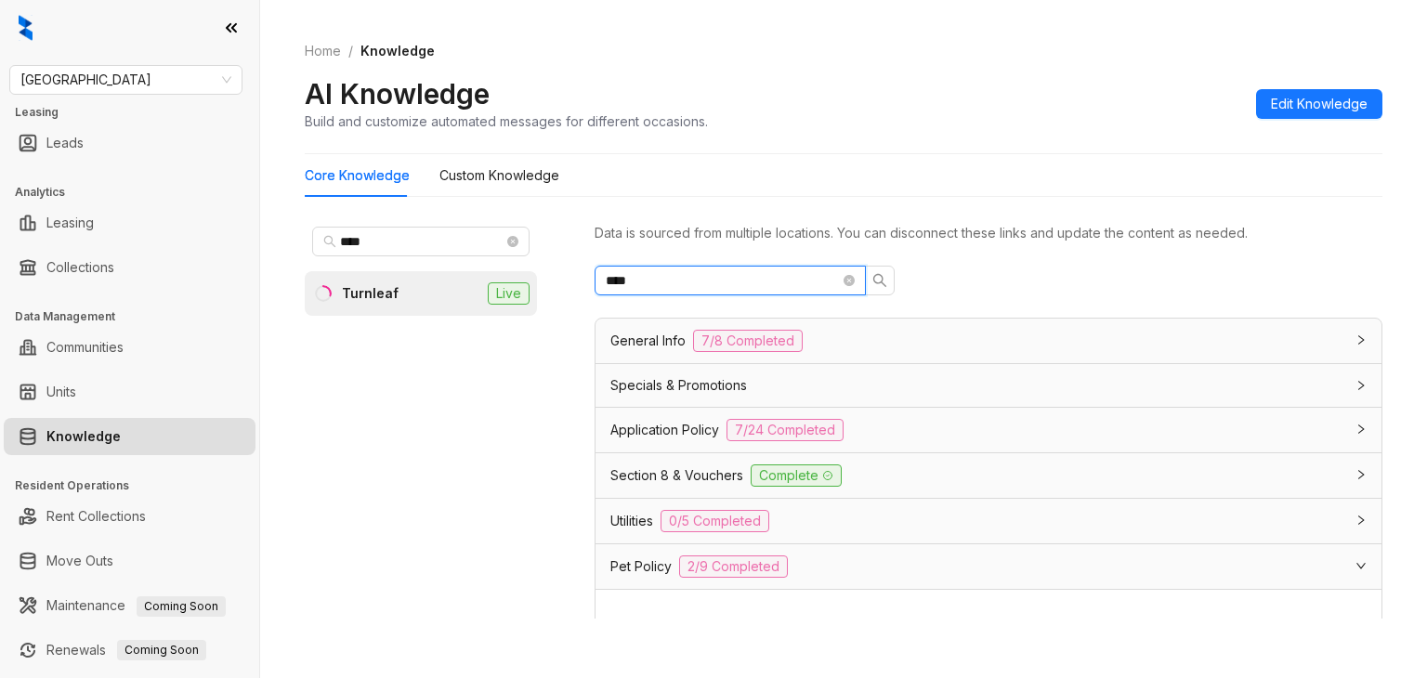
click at [679, 279] on input "****" at bounding box center [723, 280] width 234 height 20
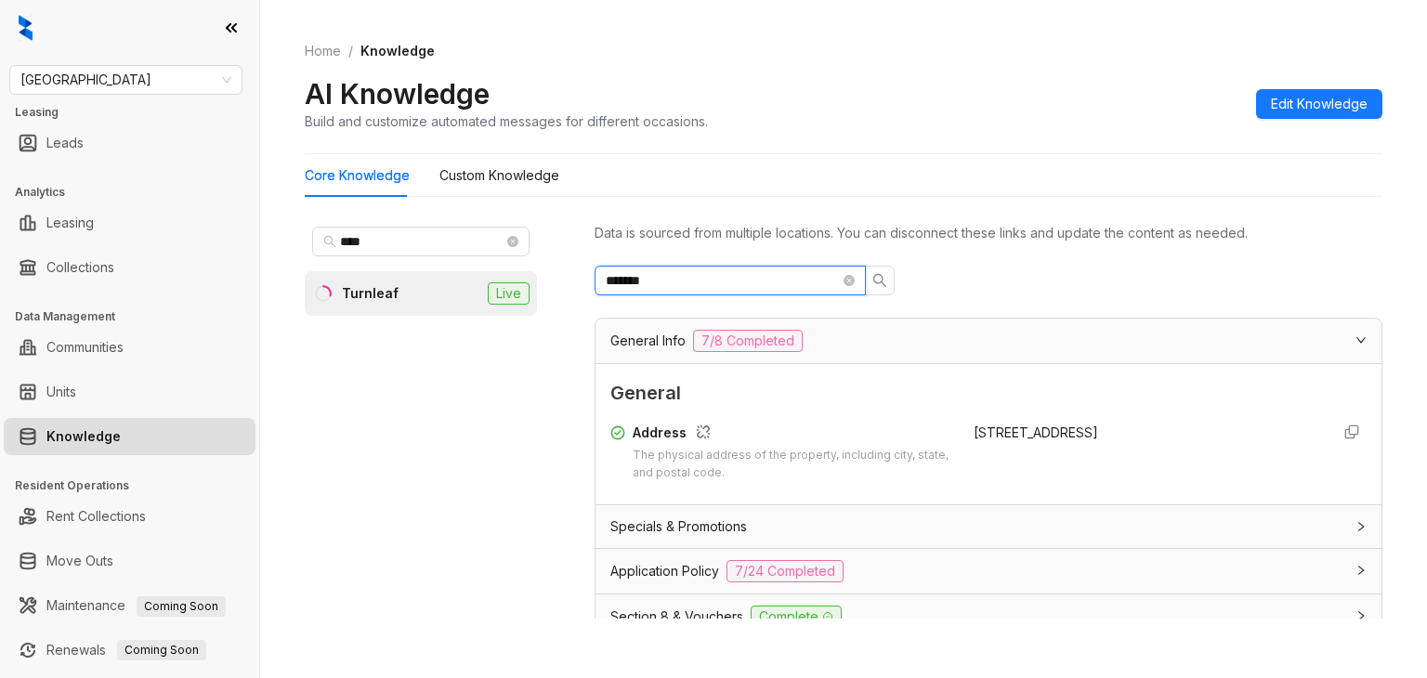
type input "*******"
click at [974, 434] on div "3201 Loma Verde Drive, San Jose, CA, 95117" at bounding box center [1144, 433] width 341 height 20
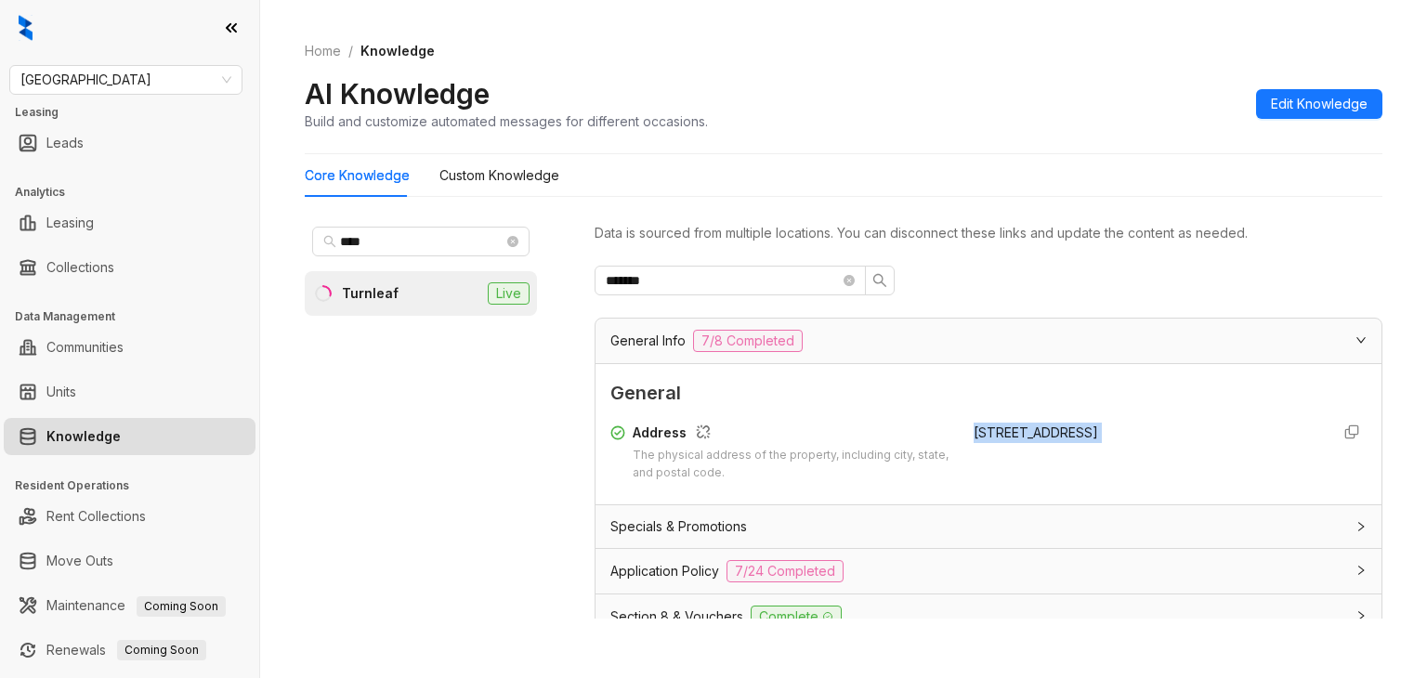
click at [974, 434] on div "3201 Loma Verde Drive, San Jose, CA, 95117" at bounding box center [1144, 433] width 341 height 20
copy div "3201 Loma Verde Drive, San Jose, CA, 95117"
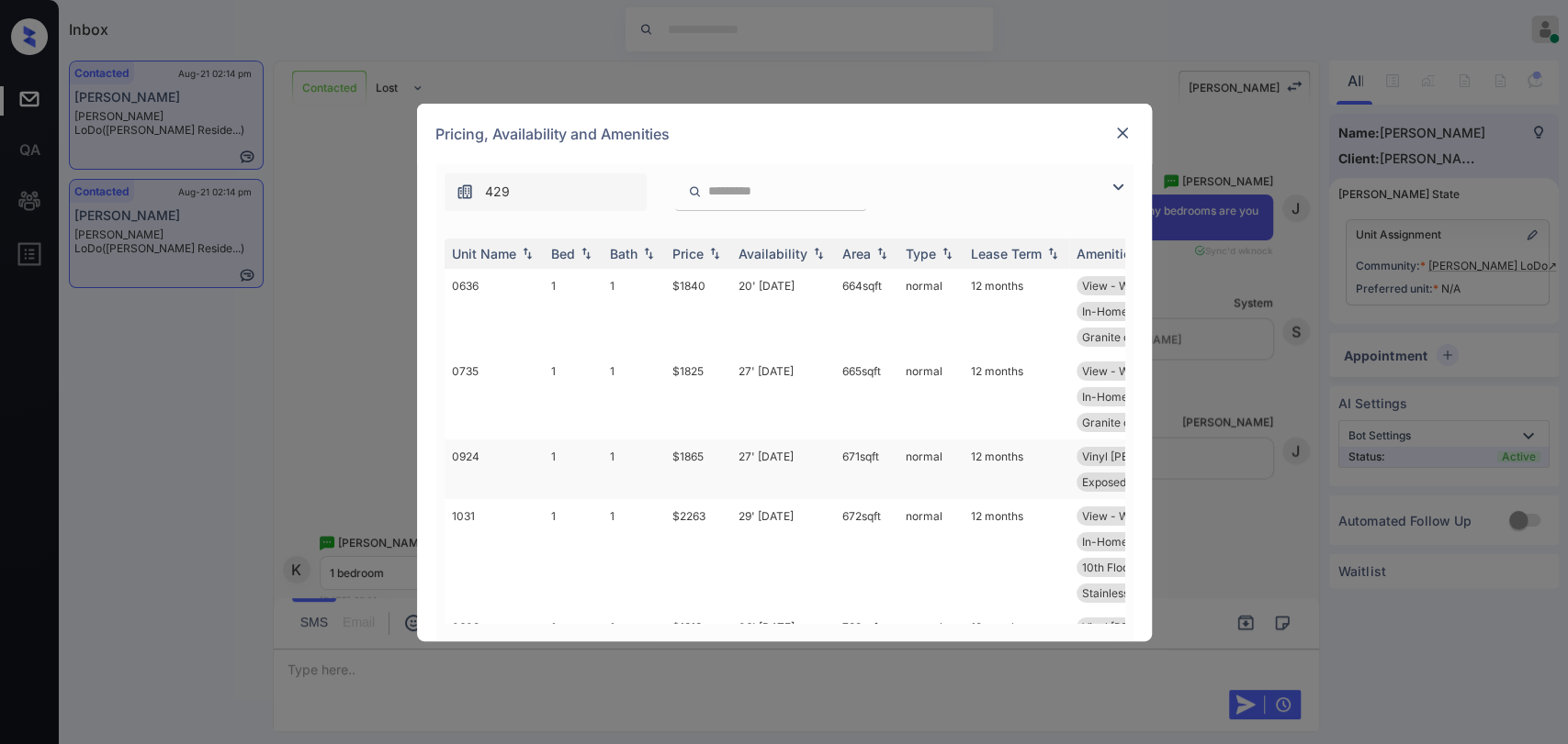
scroll to position [102, 0]
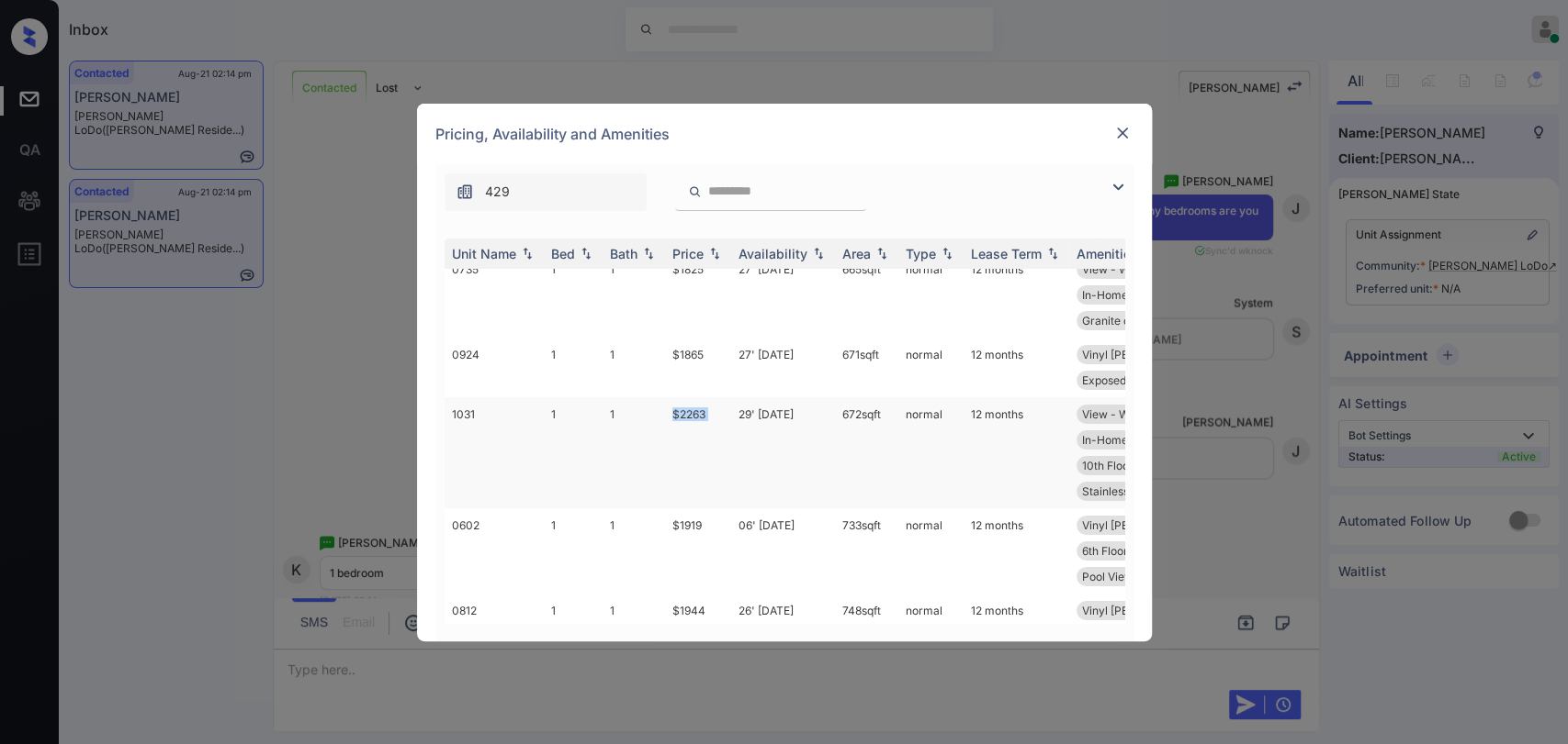
drag, startPoint x: 665, startPoint y: 436, endPoint x: 733, endPoint y: 440, distance: 68.1
click at [733, 440] on tr "1031 1 1 $2263 29' [DATE] 672 sqft normal 12 months View - West Upgrades: 1x1 Q…" at bounding box center [924, 453] width 960 height 111
copy td "$2263"
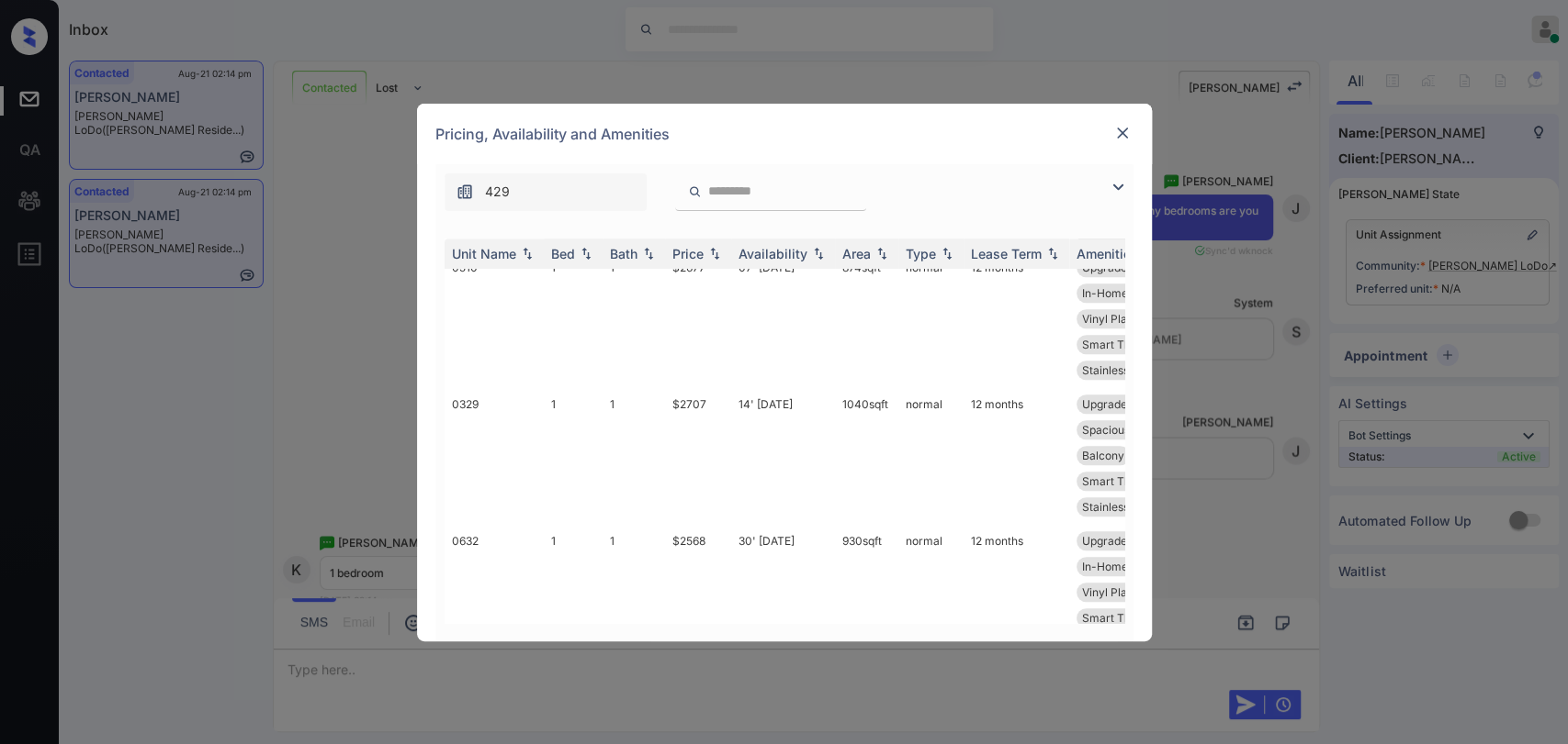
scroll to position [1020, 0]
click at [373, 404] on div "**********" at bounding box center [784, 372] width 1568 height 744
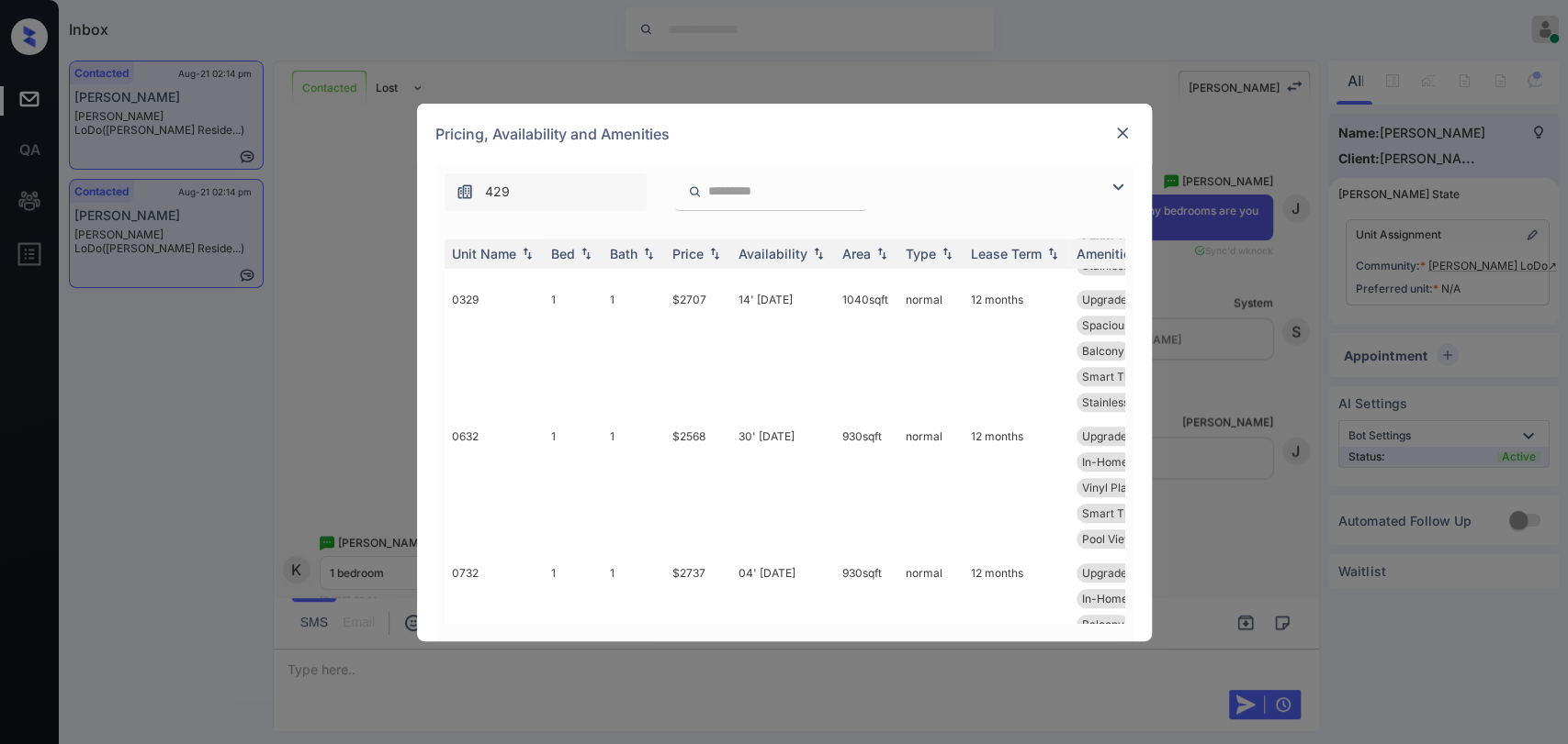
drag, startPoint x: 1234, startPoint y: 343, endPoint x: 1109, endPoint y: 171, distance: 212.6
click at [1230, 340] on div "**********" at bounding box center [784, 372] width 1568 height 744
click at [1120, 126] on img at bounding box center [1122, 132] width 19 height 19
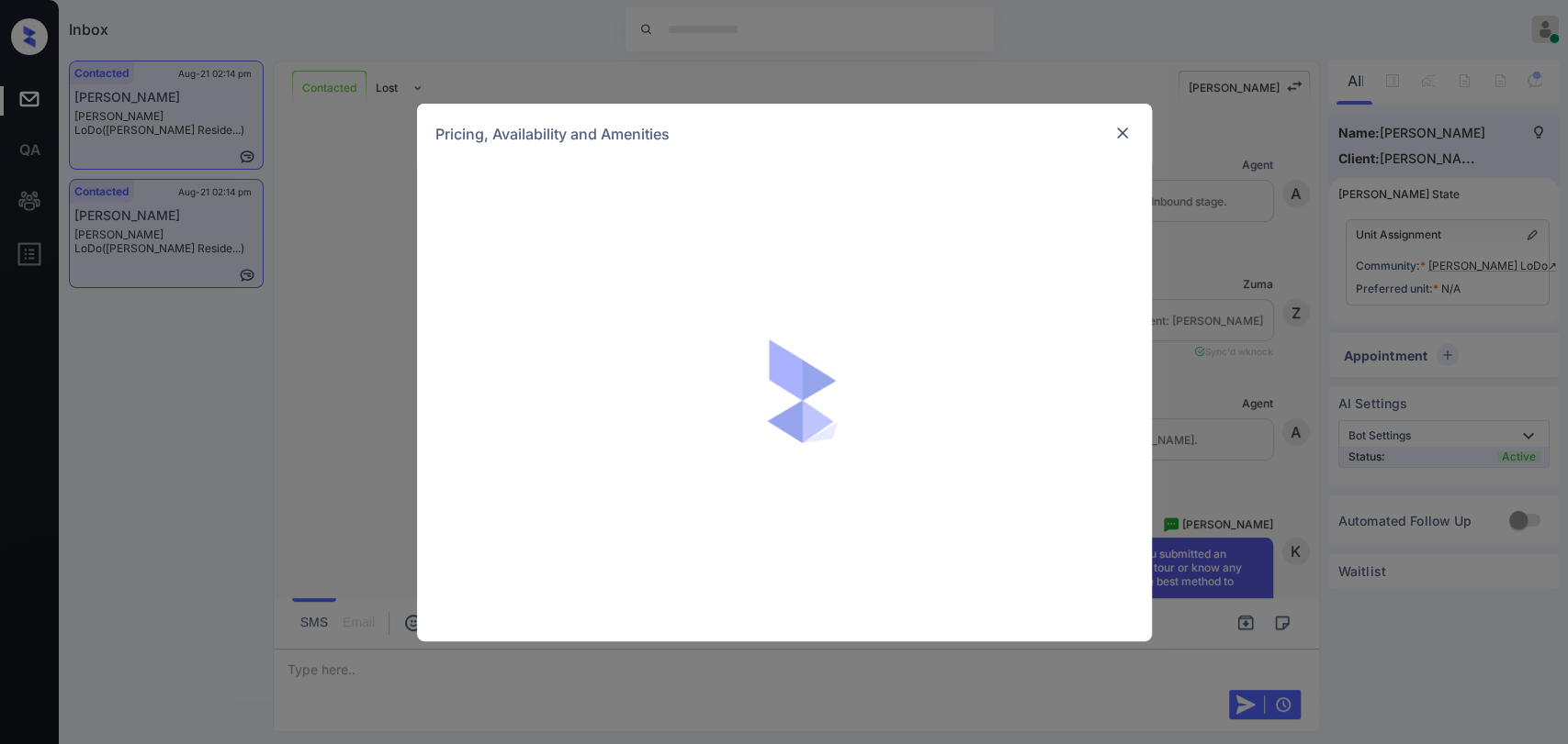
scroll to position [3186, 0]
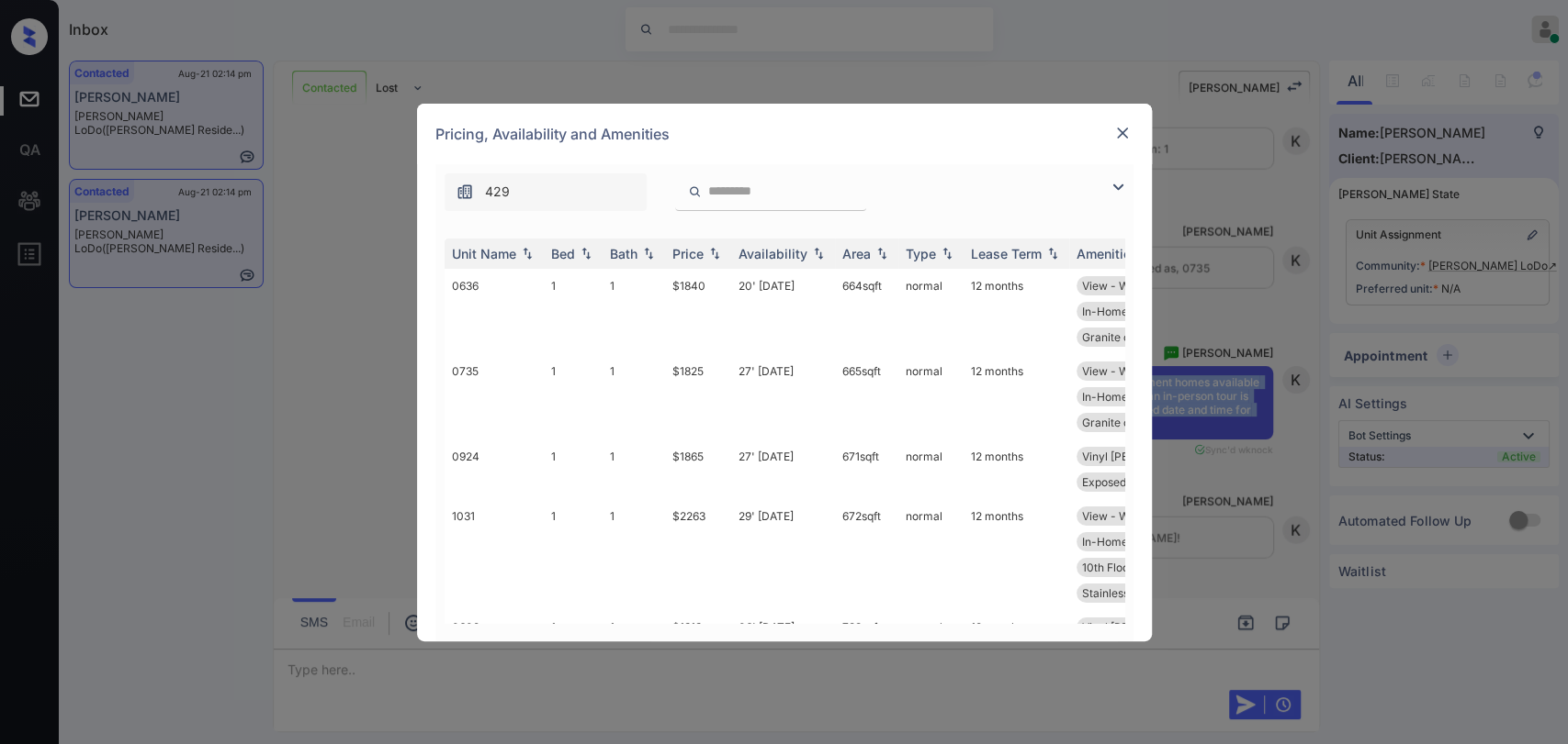
click at [1124, 127] on img at bounding box center [1122, 132] width 19 height 19
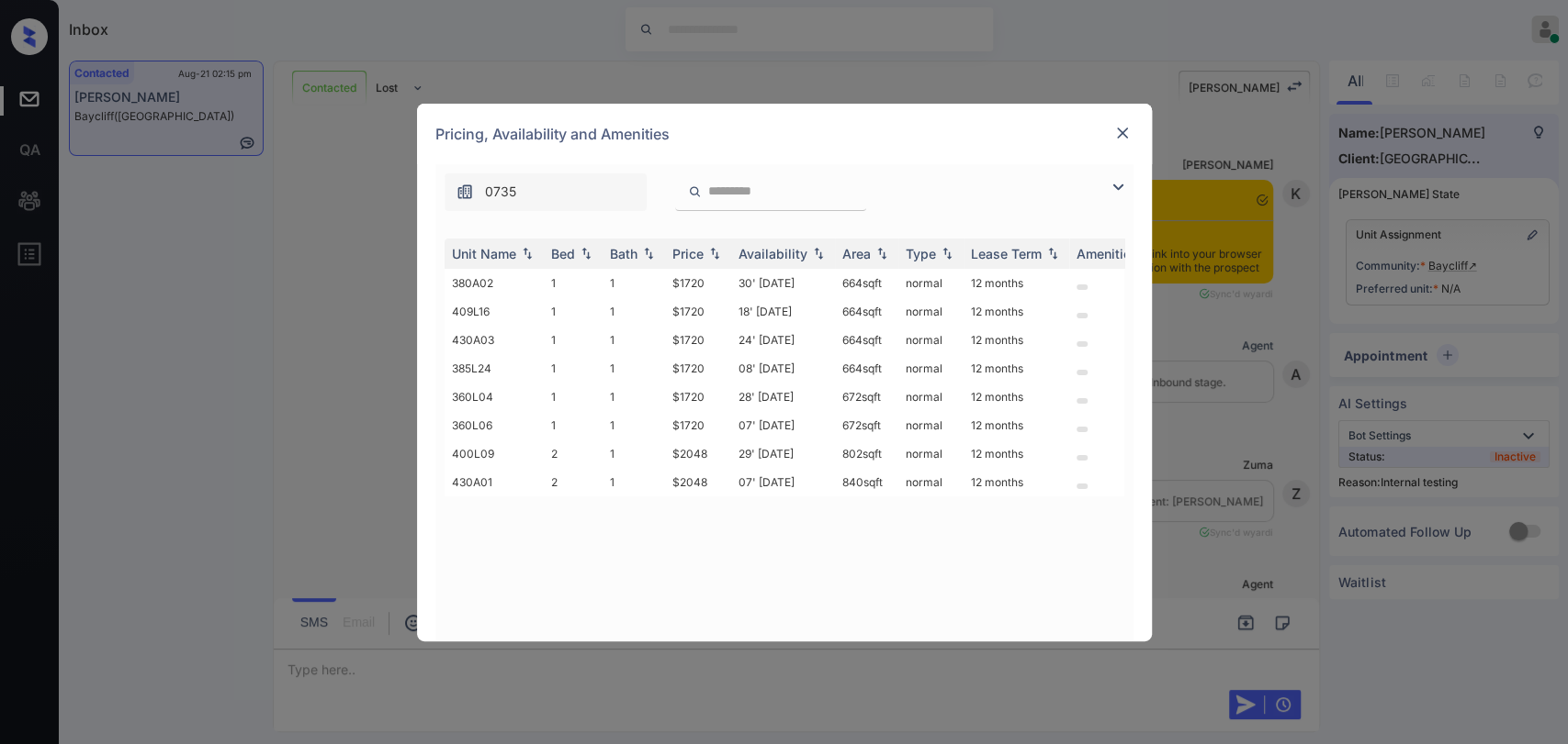
scroll to position [4502, 0]
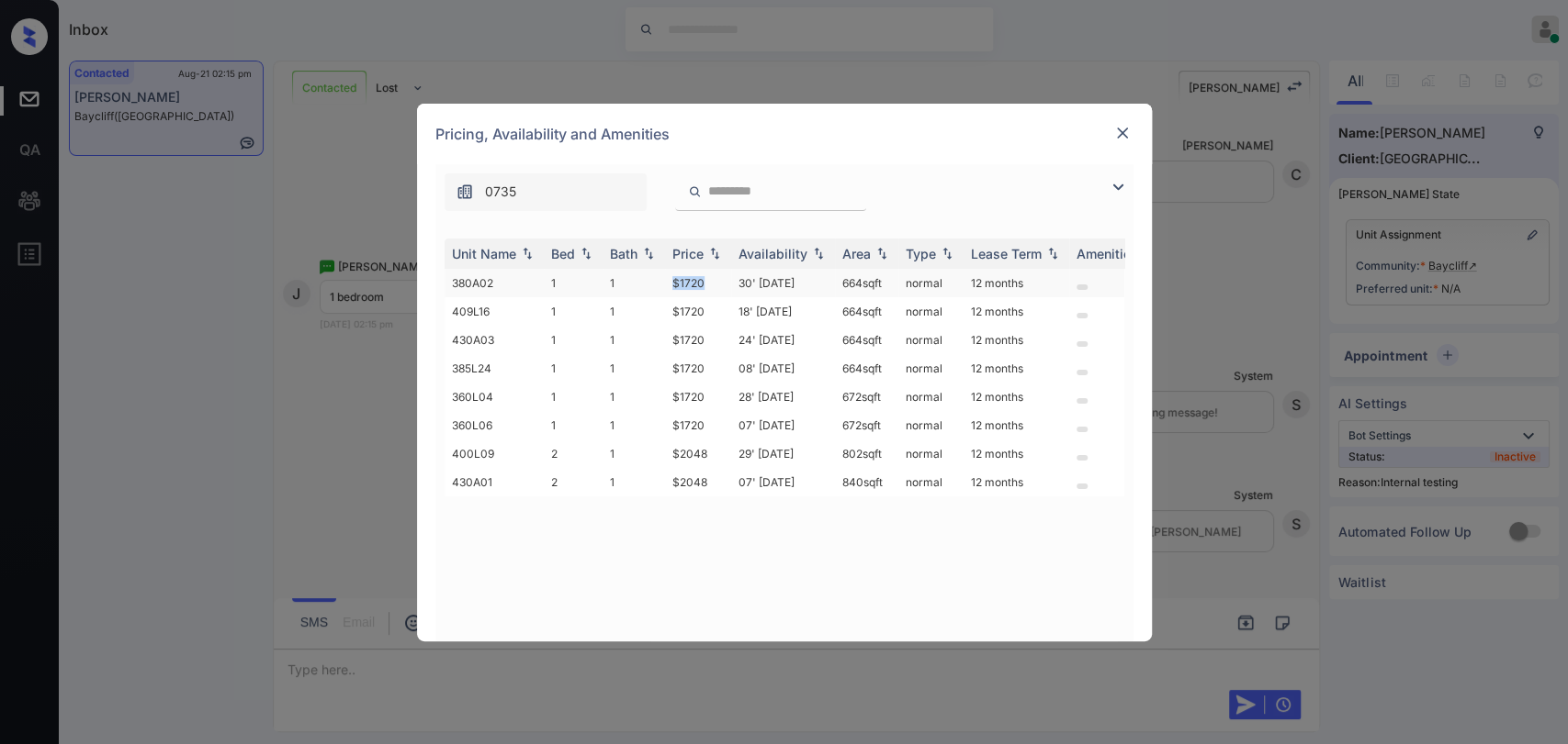
drag, startPoint x: 671, startPoint y: 282, endPoint x: 711, endPoint y: 281, distance: 40.0
click at [711, 281] on td "$1720" at bounding box center [698, 283] width 66 height 29
copy td "$1720"
click at [1122, 128] on img at bounding box center [1122, 132] width 19 height 19
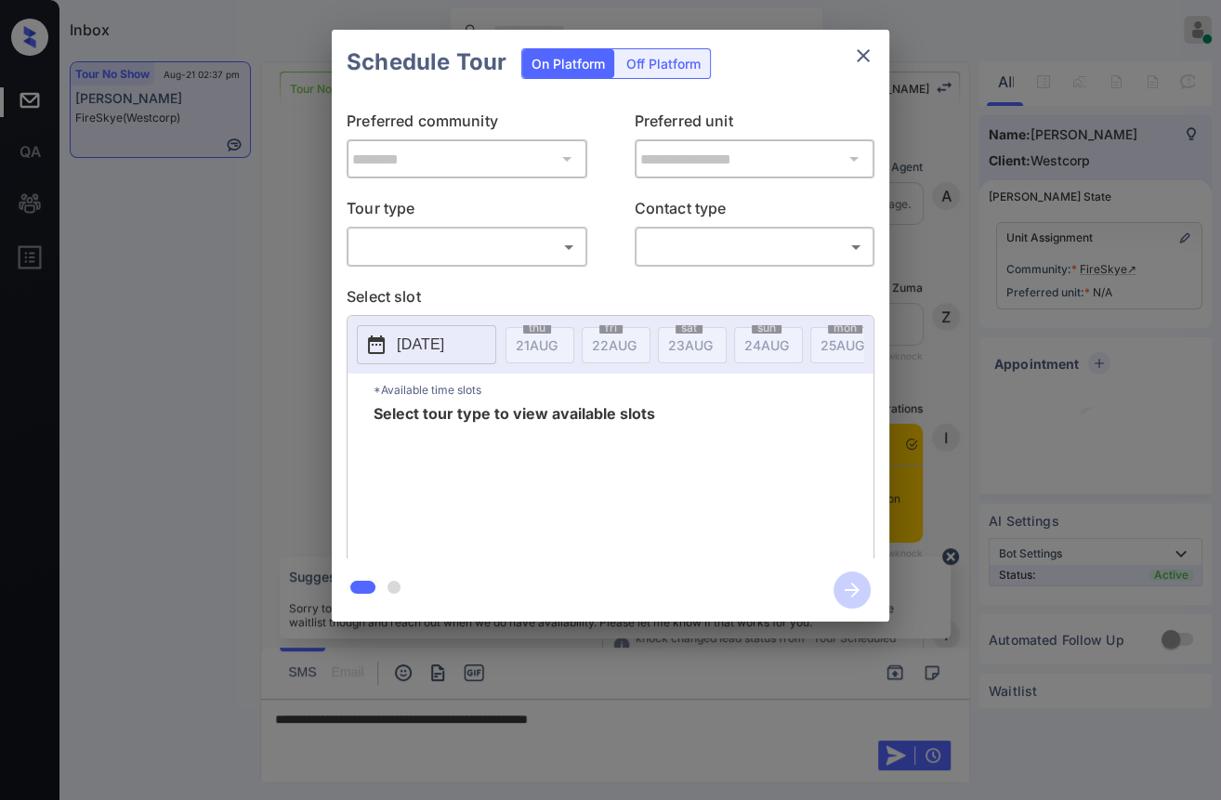
scroll to position [942, 0]
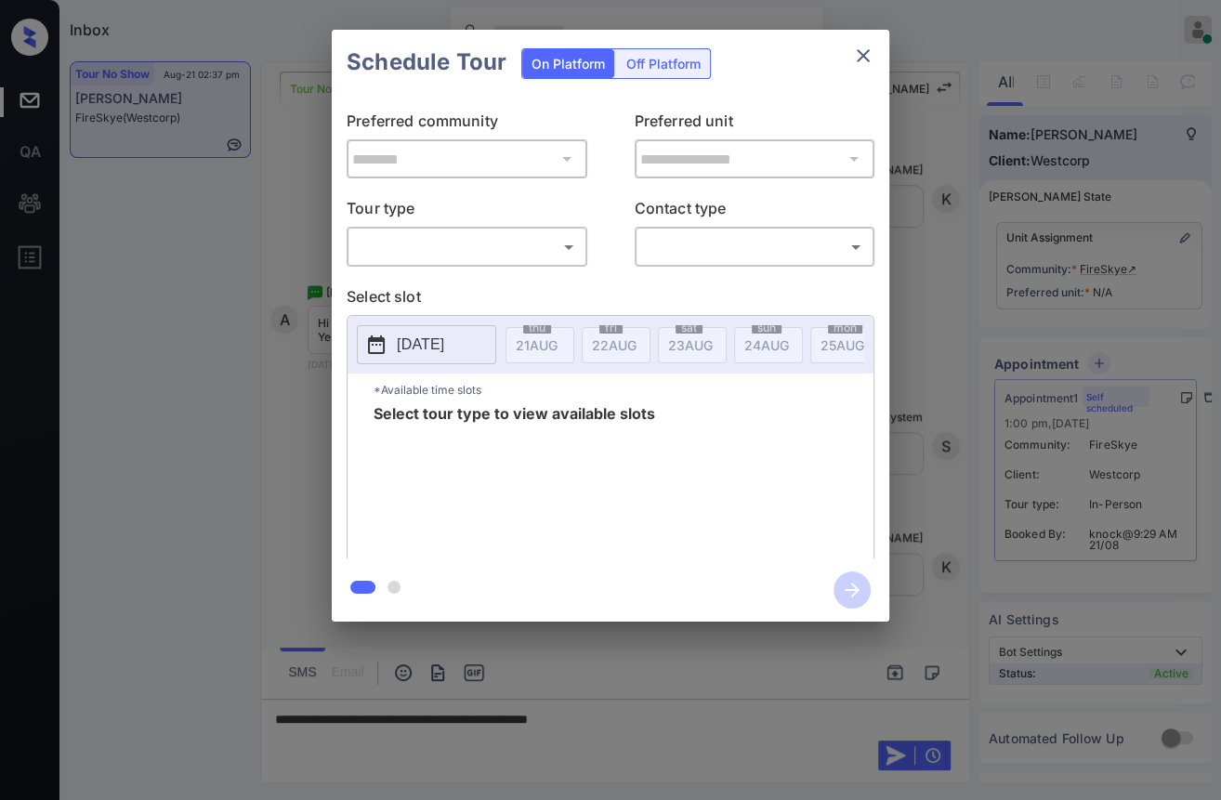
click at [451, 232] on body "Inbox Danielle Dela Cruz Online Set yourself offline Set yourself on break Prof…" at bounding box center [610, 400] width 1221 height 800
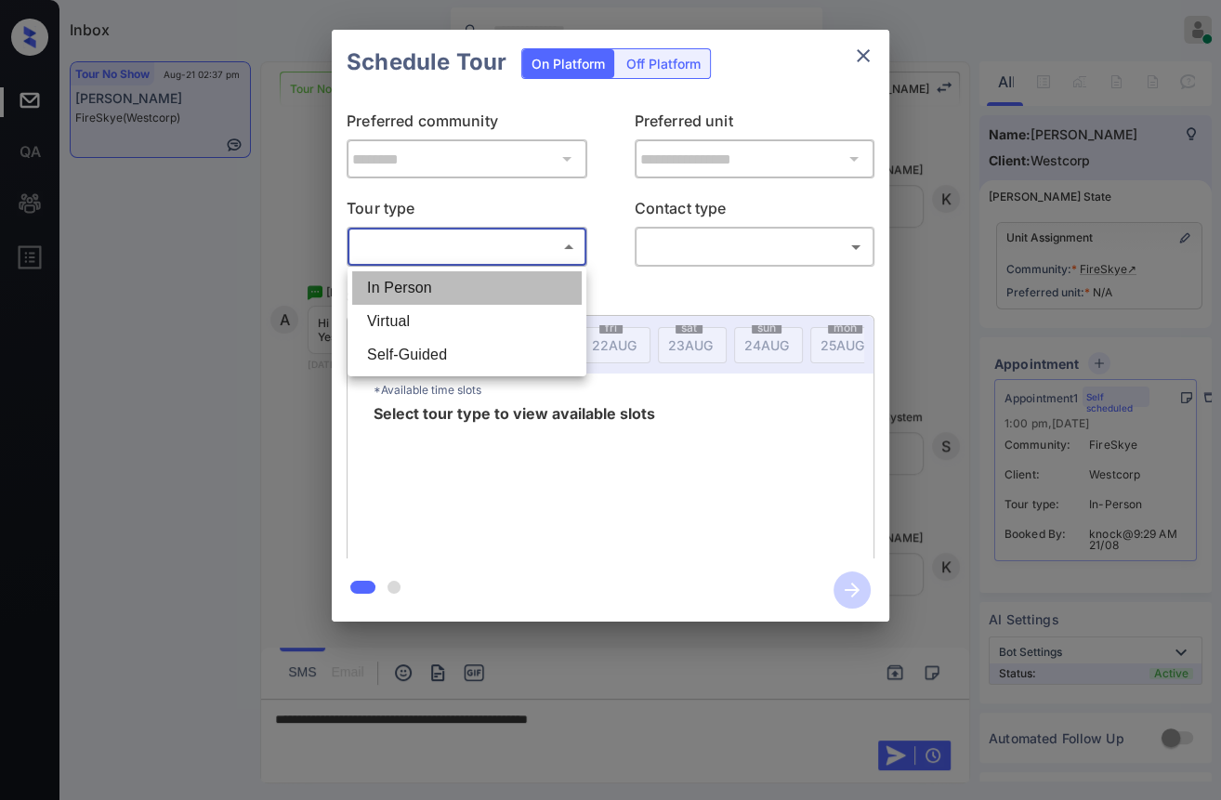
click at [421, 281] on li "In Person" at bounding box center [466, 287] width 229 height 33
type input "********"
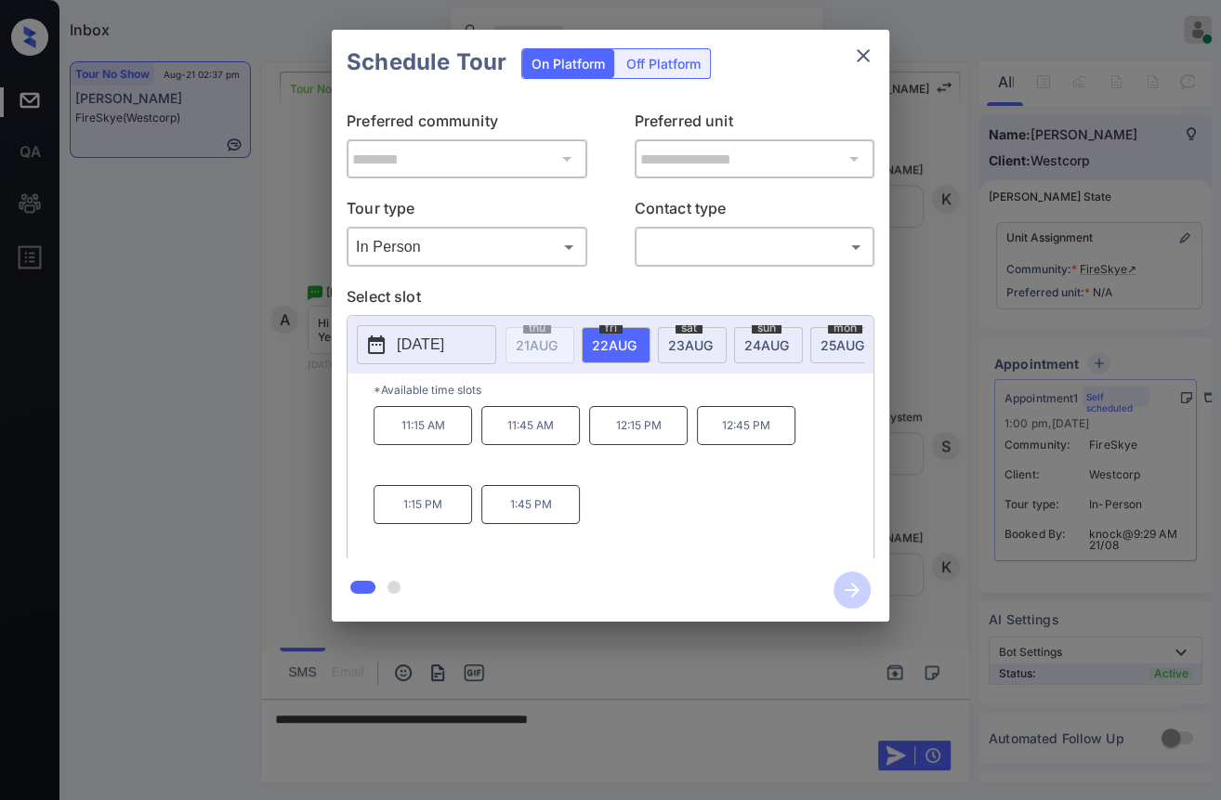
click at [719, 506] on div "11:15 AM 11:45 AM 12:15 PM 12:45 PM 1:15 PM 1:45 PM" at bounding box center [623, 480] width 500 height 149
drag, startPoint x: 508, startPoint y: 504, endPoint x: 611, endPoint y: 504, distance: 103.1
click at [611, 504] on div "11:15 AM 11:45 AM 12:15 PM 12:45 PM 1:15 PM 1:45 PM" at bounding box center [623, 480] width 500 height 149
copy p "1:45 PM"
click at [868, 50] on icon "close" at bounding box center [863, 55] width 13 height 13
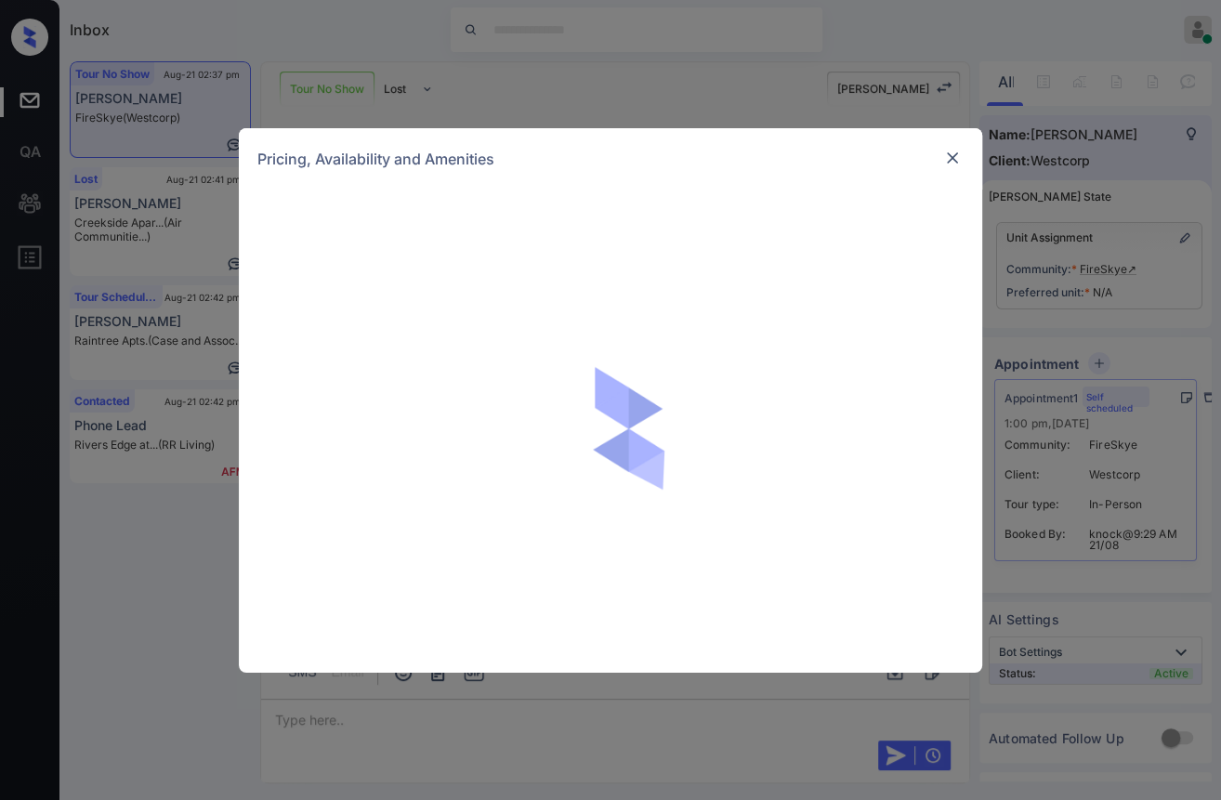
scroll to position [3021, 0]
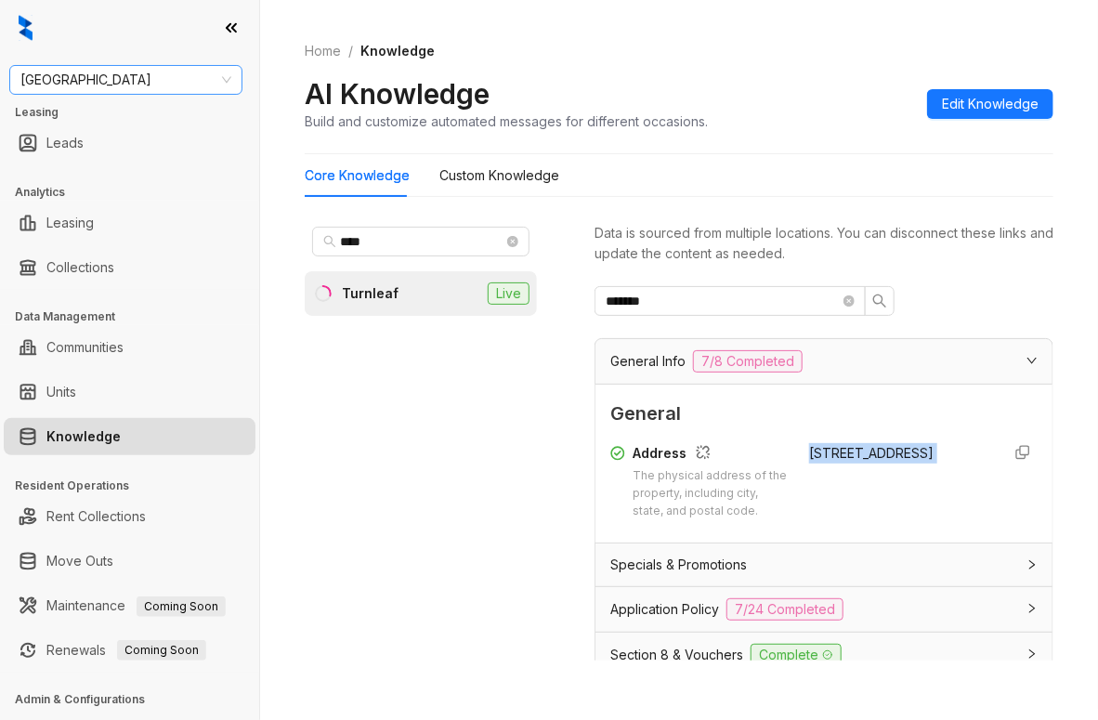
click at [104, 73] on span "[GEOGRAPHIC_DATA]" at bounding box center [125, 80] width 211 height 28
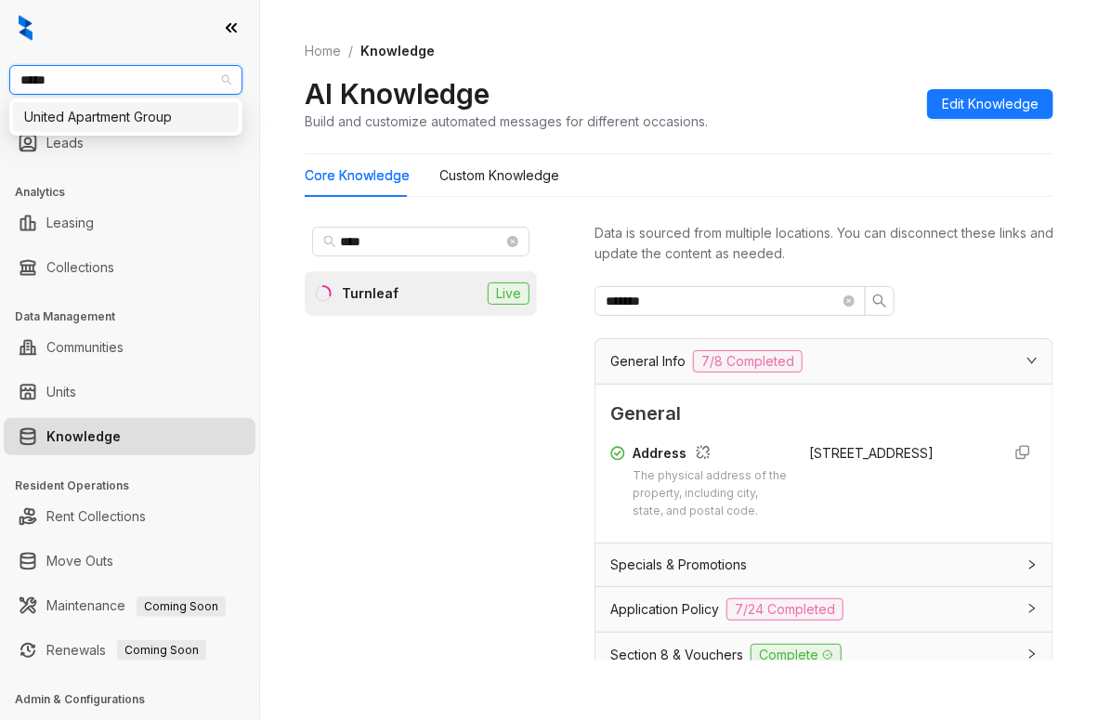
type input "******"
click at [111, 121] on div "United Apartment Group" at bounding box center [125, 117] width 203 height 20
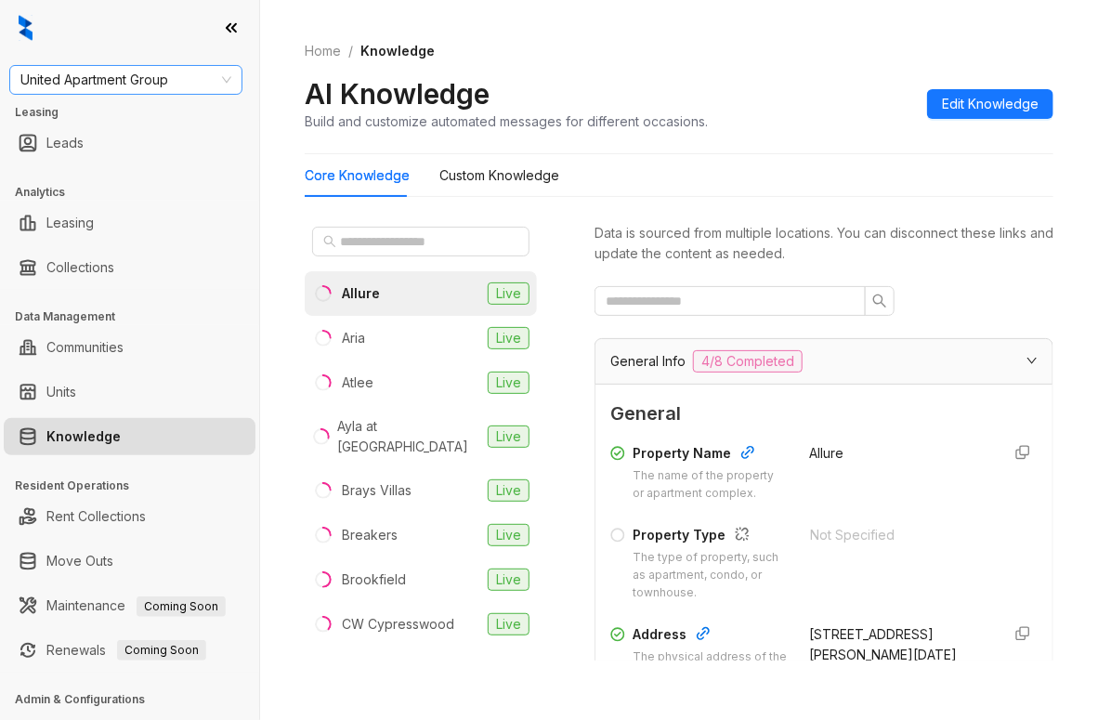
click at [181, 83] on span "United Apartment Group" at bounding box center [125, 80] width 211 height 28
type input "**"
click at [76, 138] on div "RR Living" at bounding box center [125, 147] width 203 height 20
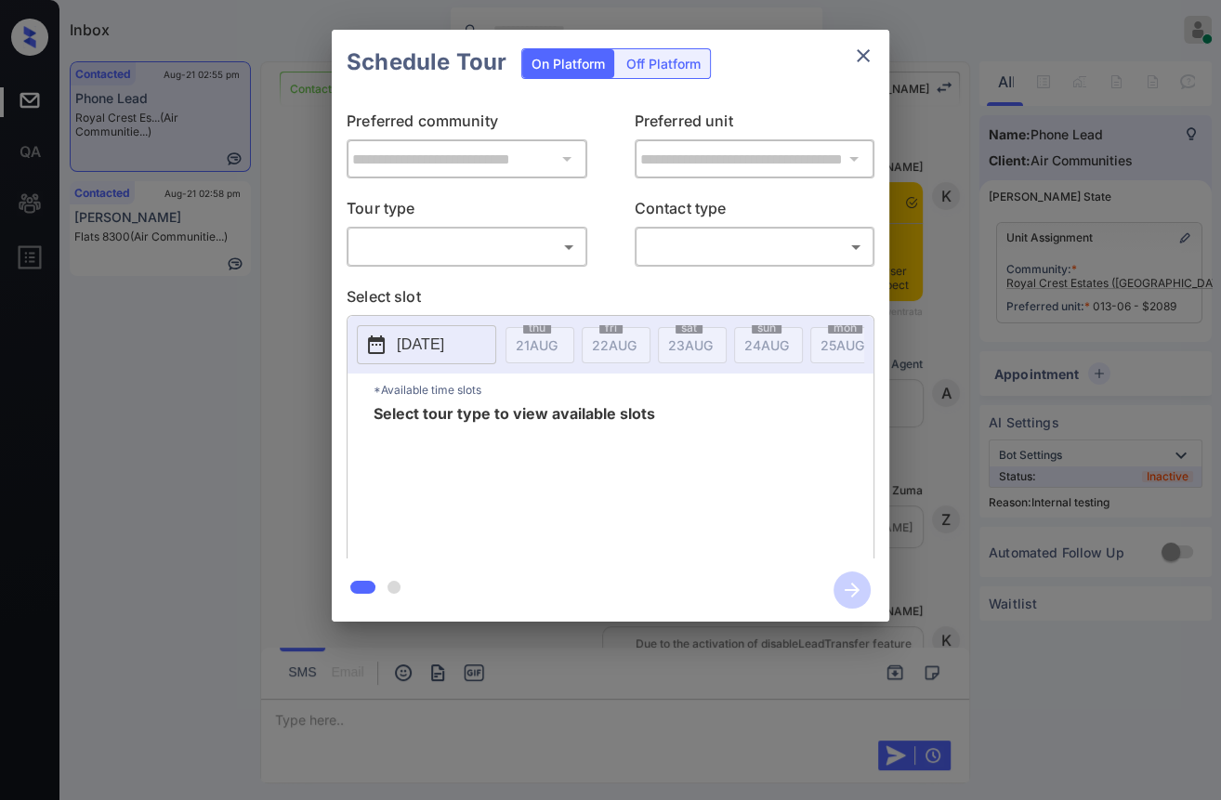
scroll to position [8865, 0]
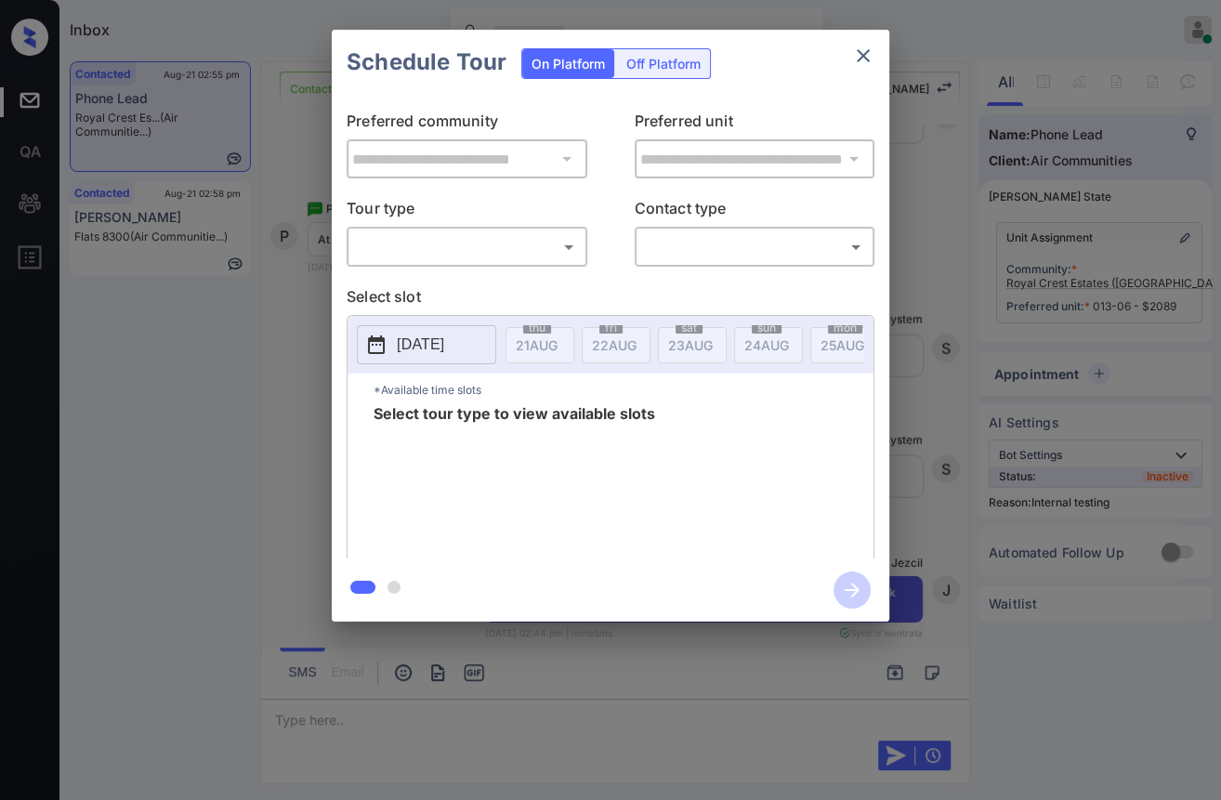
click at [456, 238] on body "Inbox Danielle Dela Cruz Online Set yourself offline Set yourself on break Prof…" at bounding box center [610, 400] width 1221 height 800
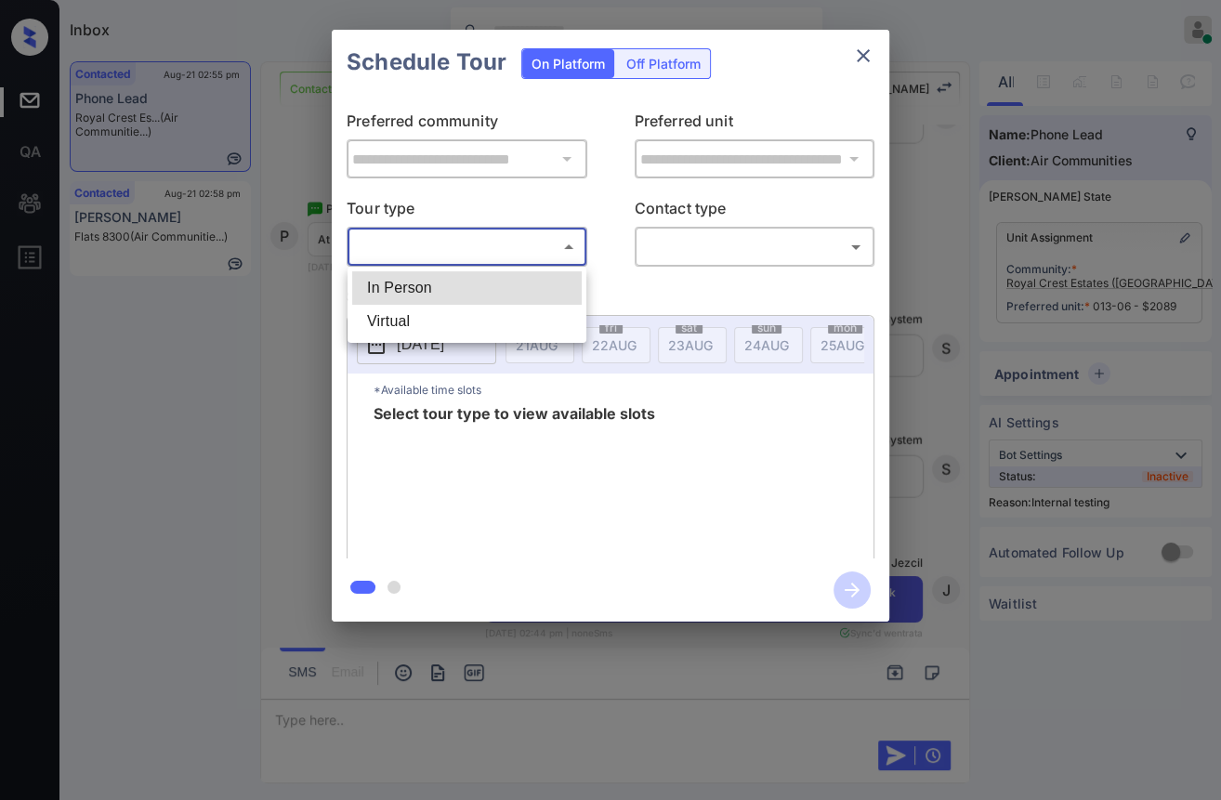
click at [436, 282] on li "In Person" at bounding box center [466, 287] width 229 height 33
type input "********"
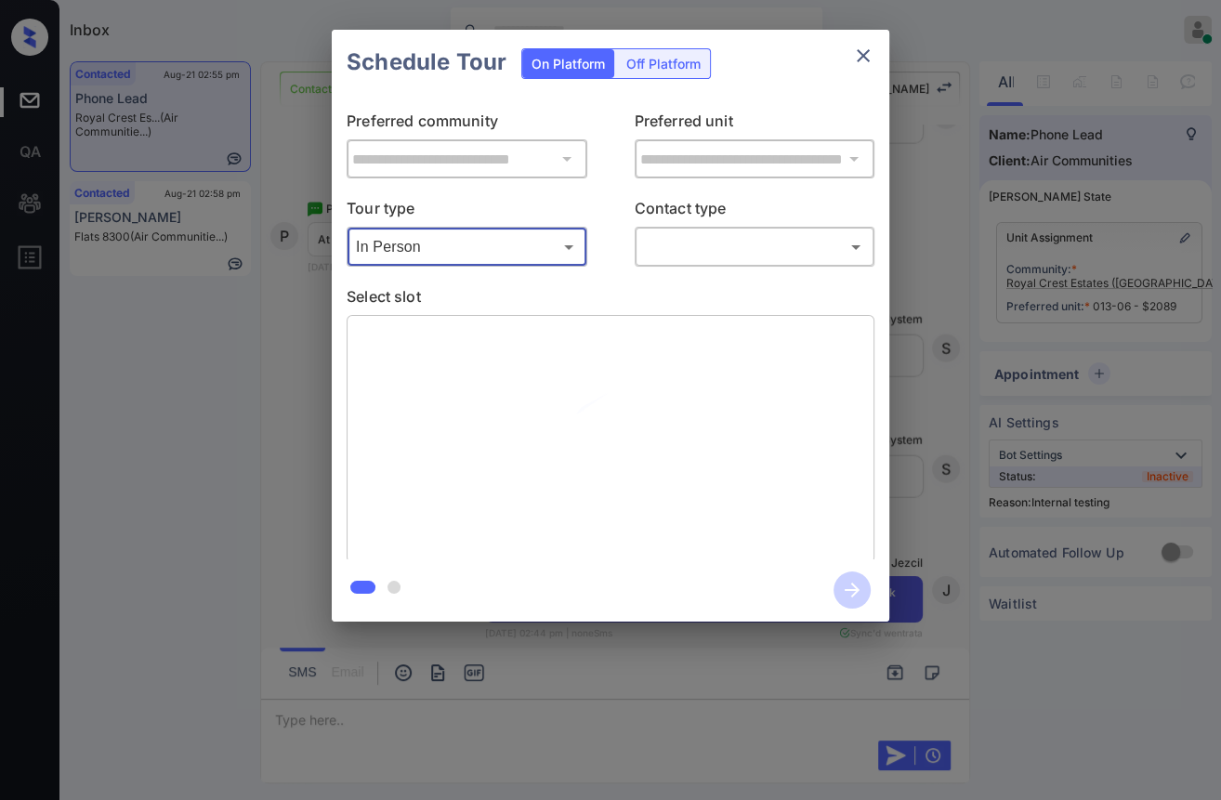
click at [734, 243] on body "Inbox Danielle Dela Cruz Online Set yourself offline Set yourself on break Prof…" at bounding box center [610, 400] width 1221 height 800
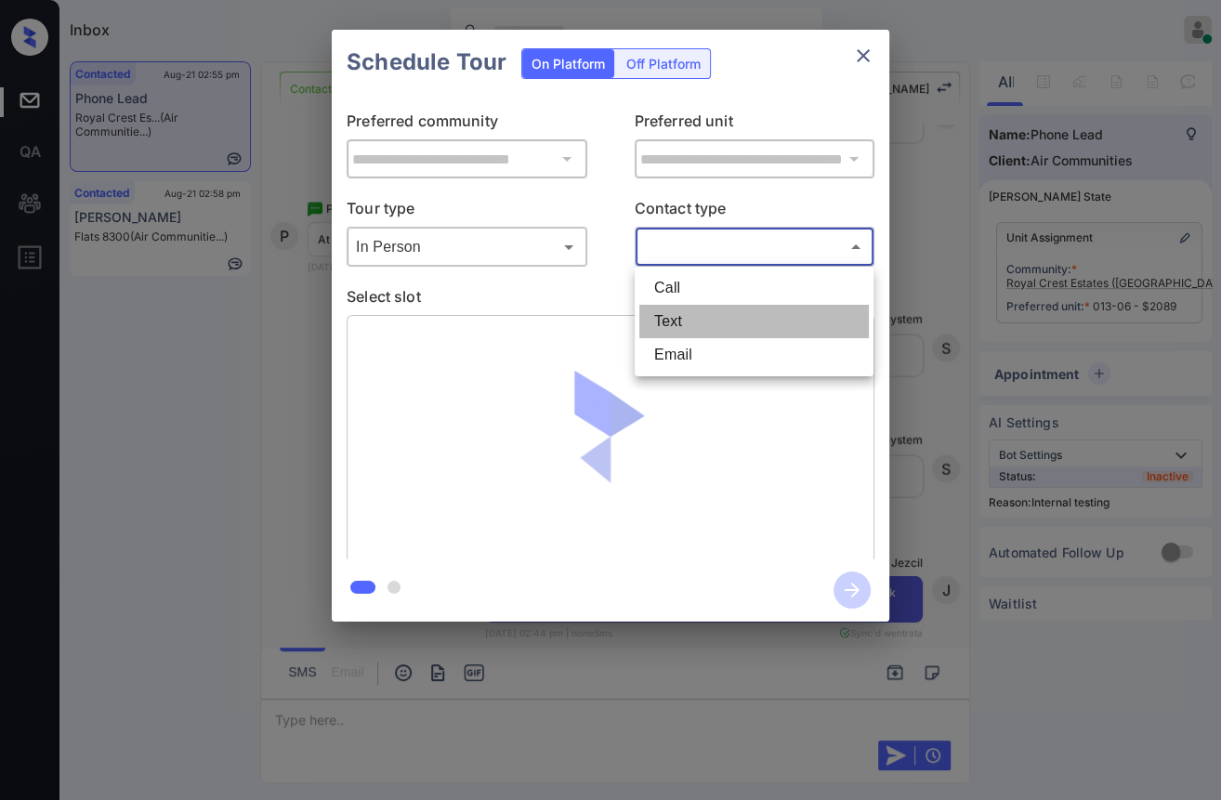
click at [700, 320] on li "Text" at bounding box center [753, 321] width 229 height 33
type input "****"
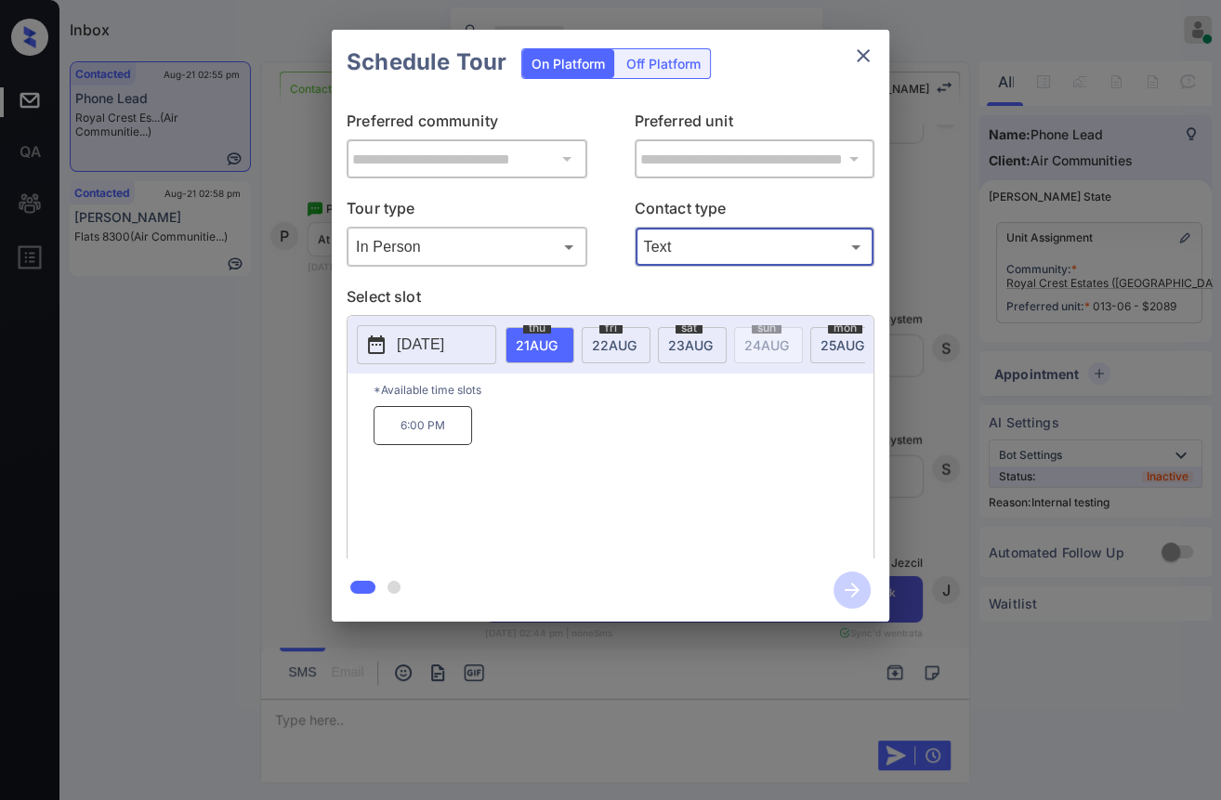
click at [557, 343] on span "[DATE]" at bounding box center [537, 345] width 42 height 16
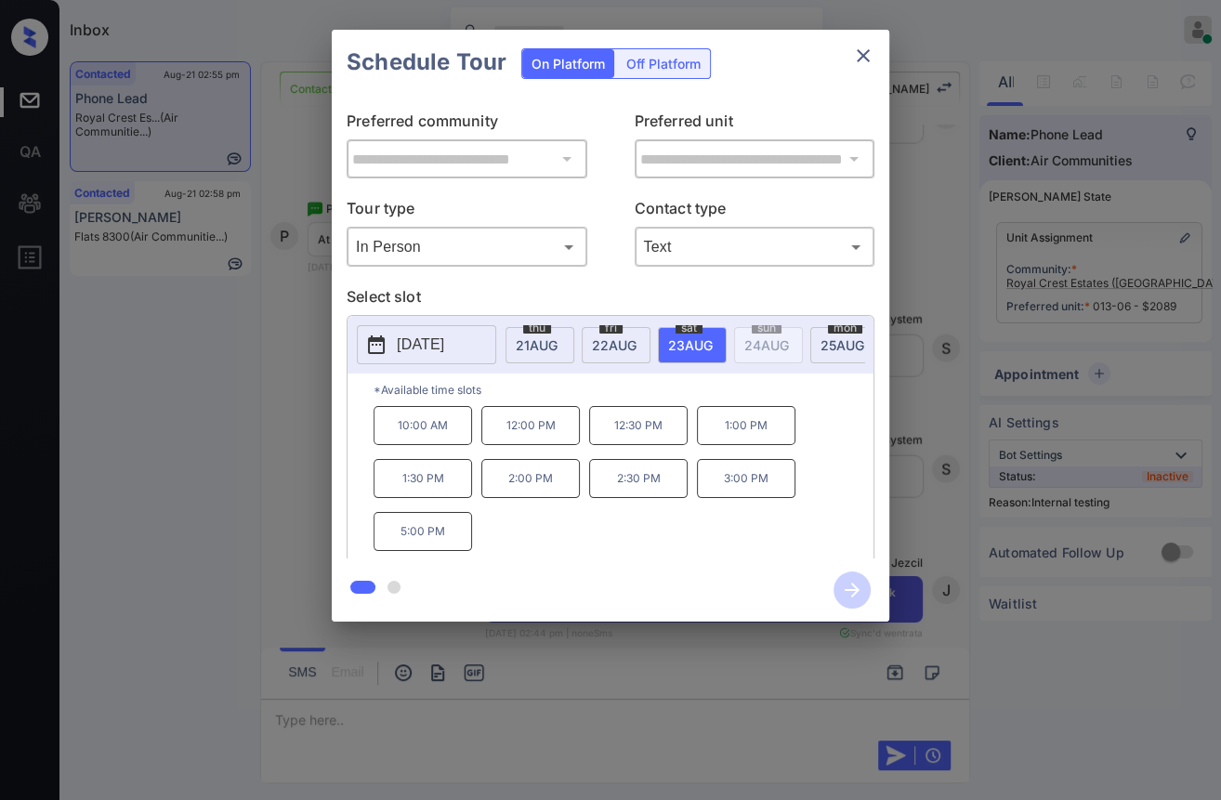
click at [557, 348] on span "22 AUG" at bounding box center [537, 345] width 42 height 16
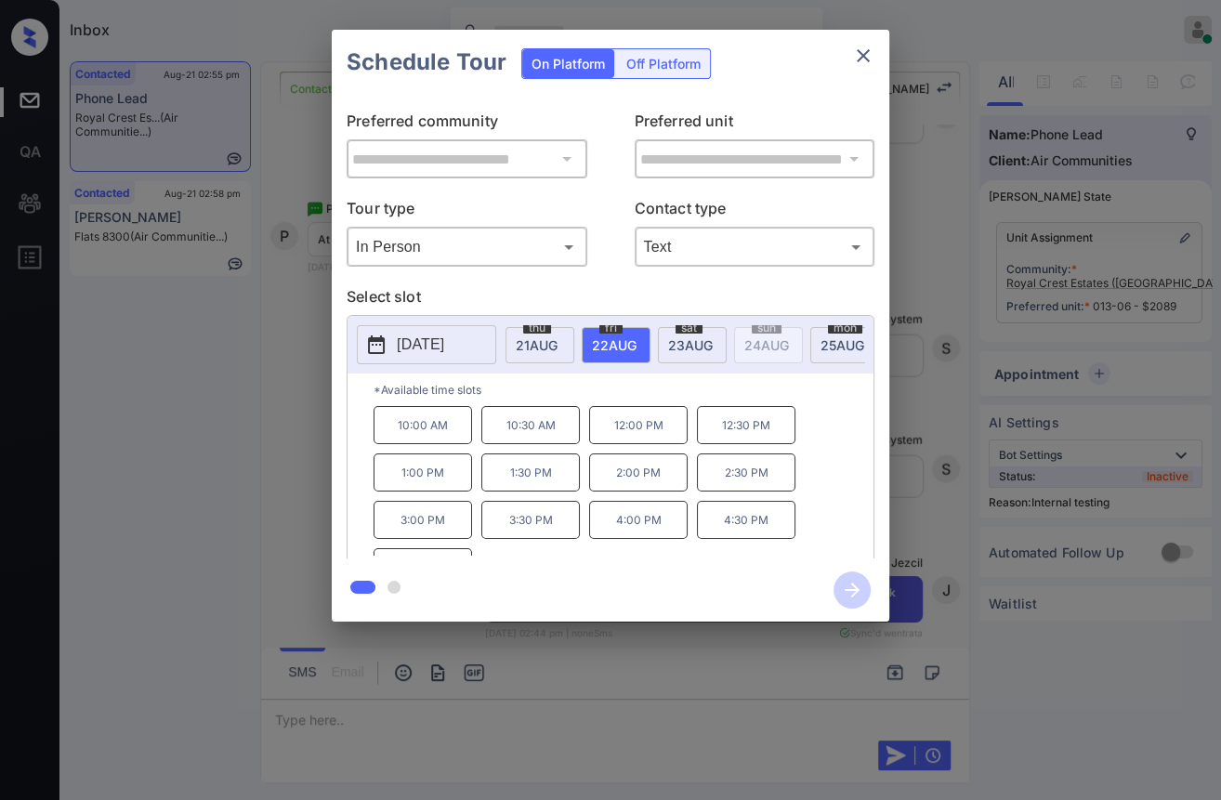
click at [298, 330] on div "**********" at bounding box center [610, 325] width 1221 height 651
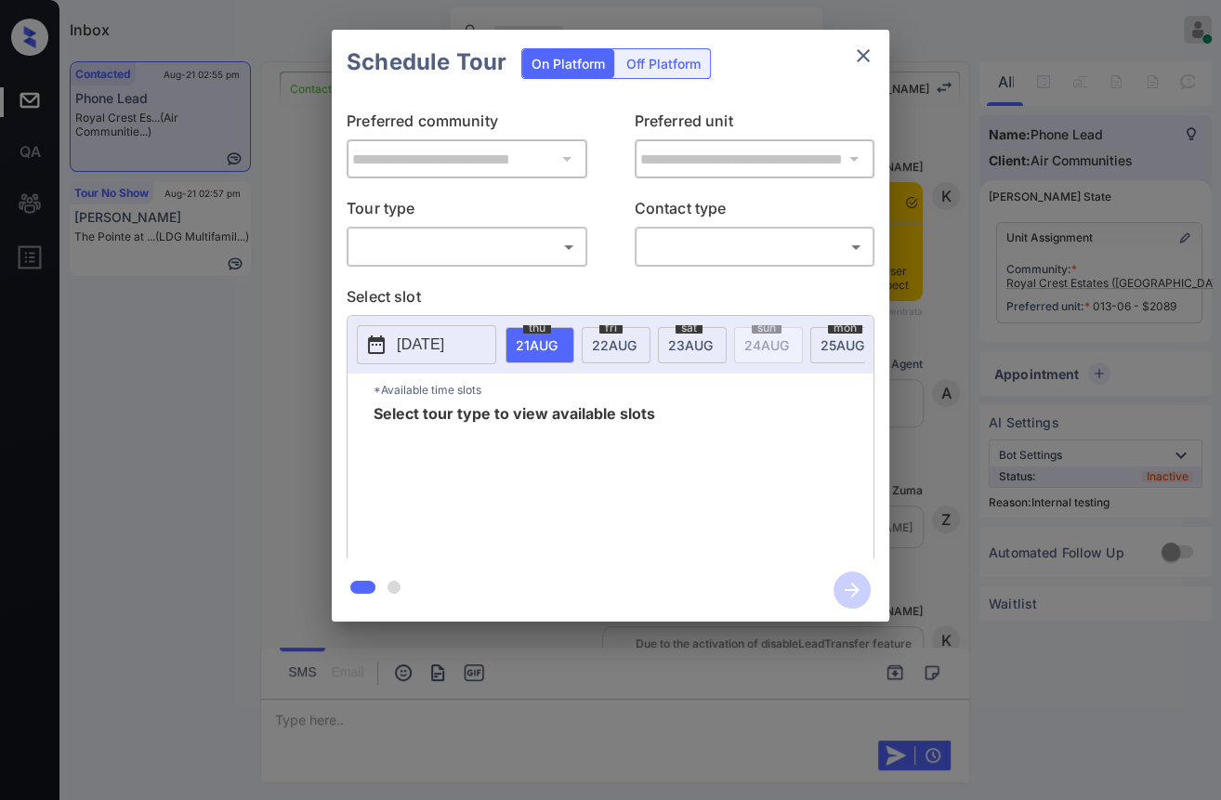
scroll to position [9484, 0]
click at [427, 240] on body "Inbox [PERSON_NAME] [PERSON_NAME] Online Set yourself offline Set yourself on b…" at bounding box center [610, 400] width 1221 height 800
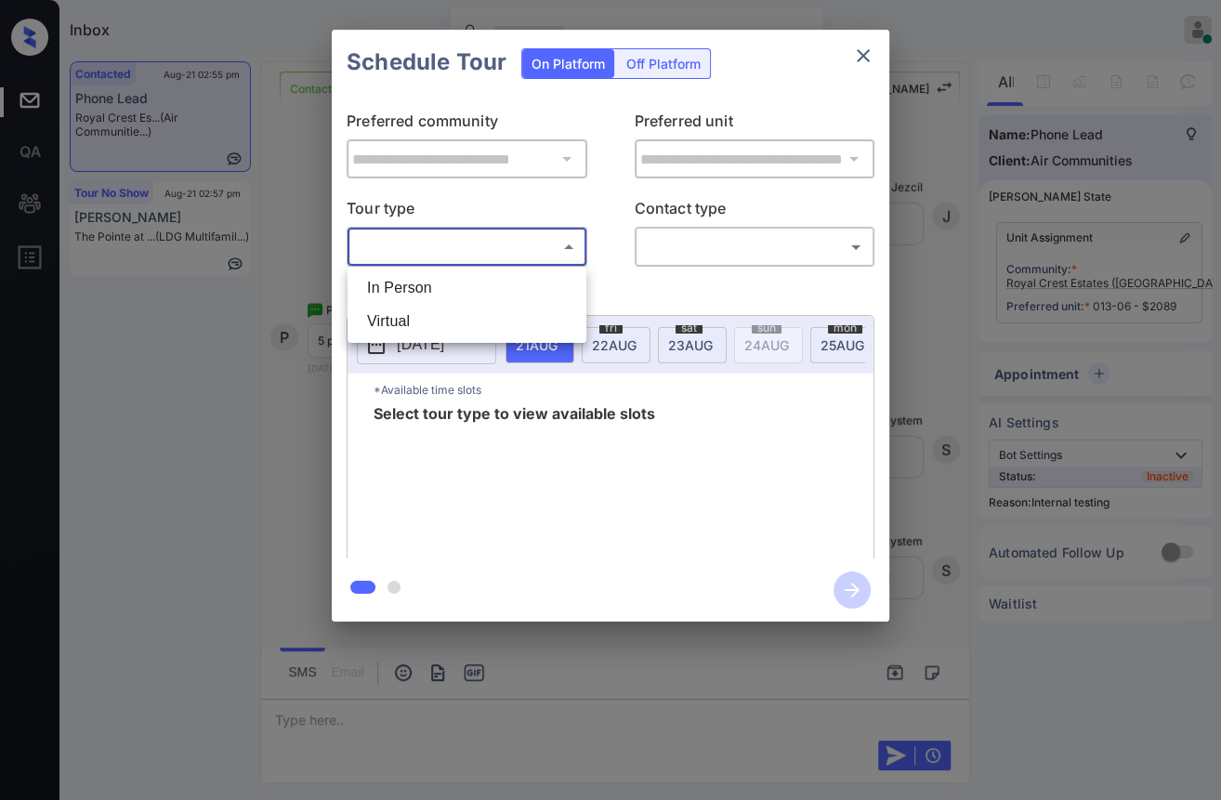
click at [416, 284] on li "In Person" at bounding box center [466, 287] width 229 height 33
type input "********"
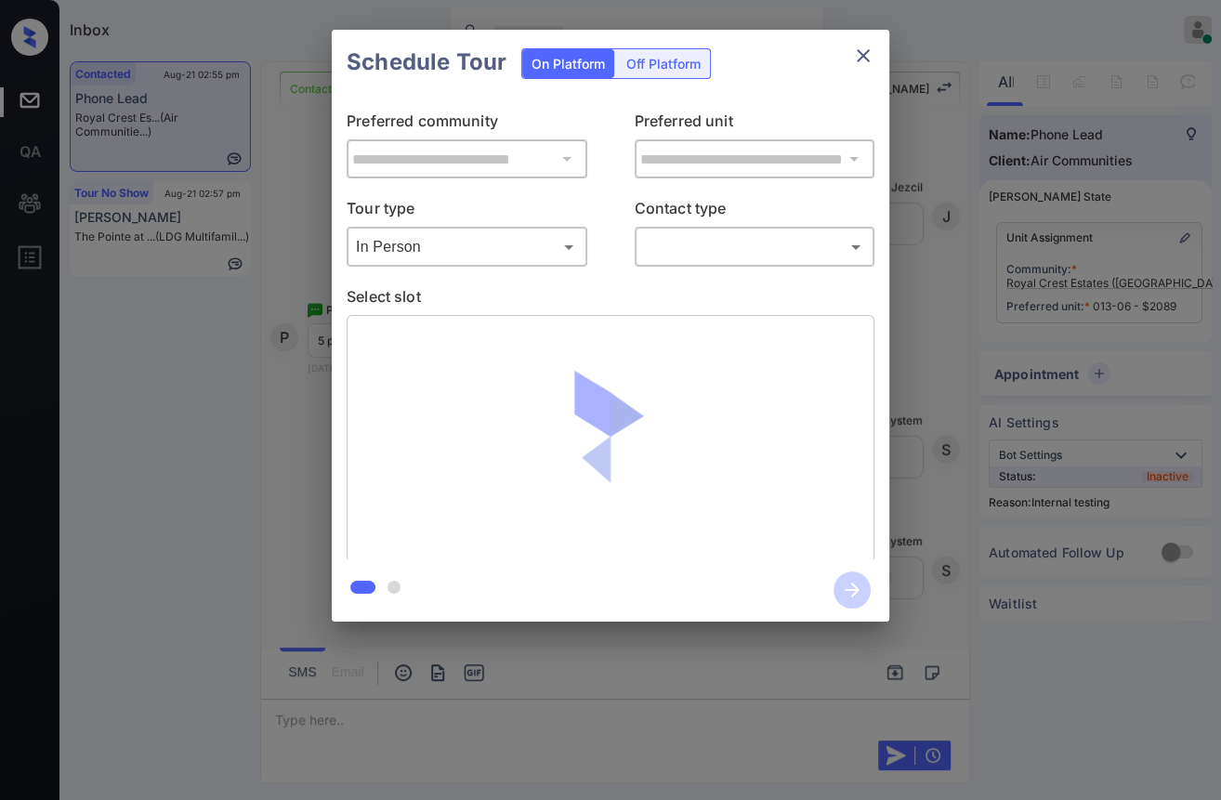
click at [778, 240] on div at bounding box center [610, 400] width 1221 height 800
click at [765, 244] on body "Inbox [PERSON_NAME] [PERSON_NAME] Online Set yourself offline Set yourself on b…" at bounding box center [610, 400] width 1221 height 800
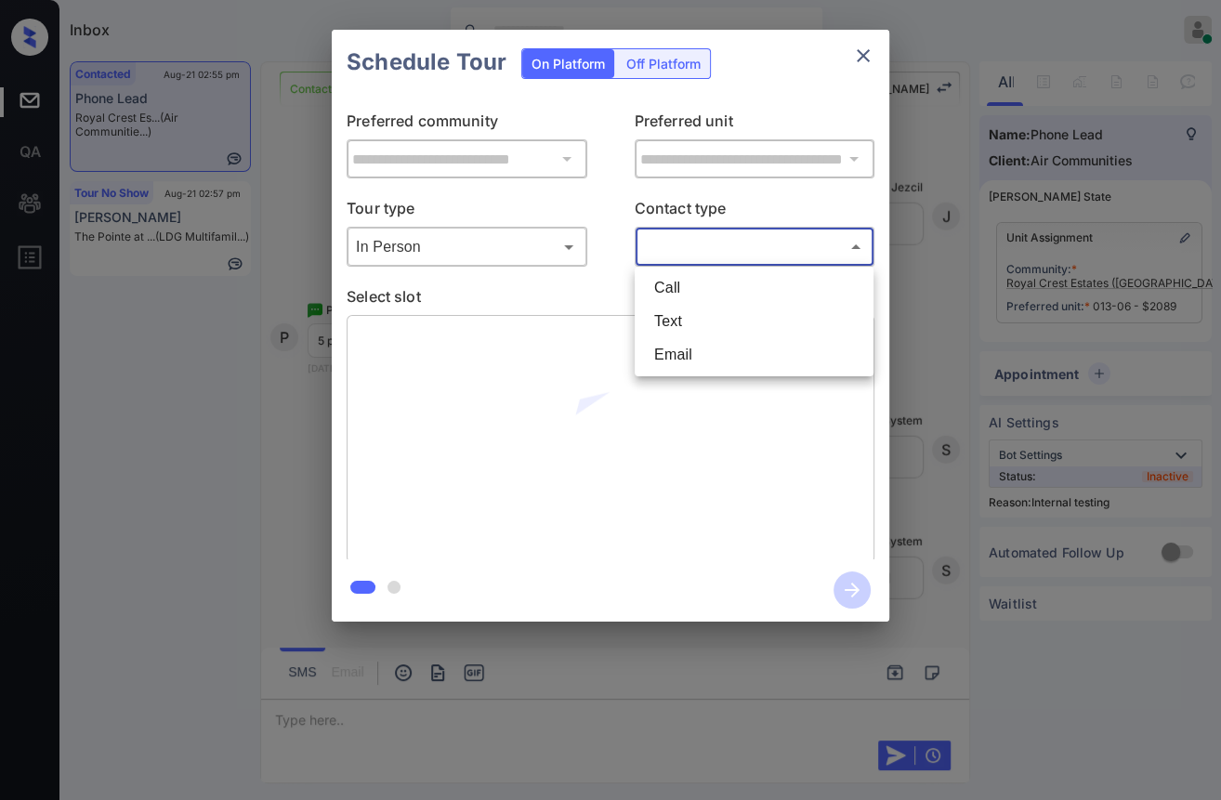
click at [699, 314] on li "Text" at bounding box center [753, 321] width 229 height 33
type input "****"
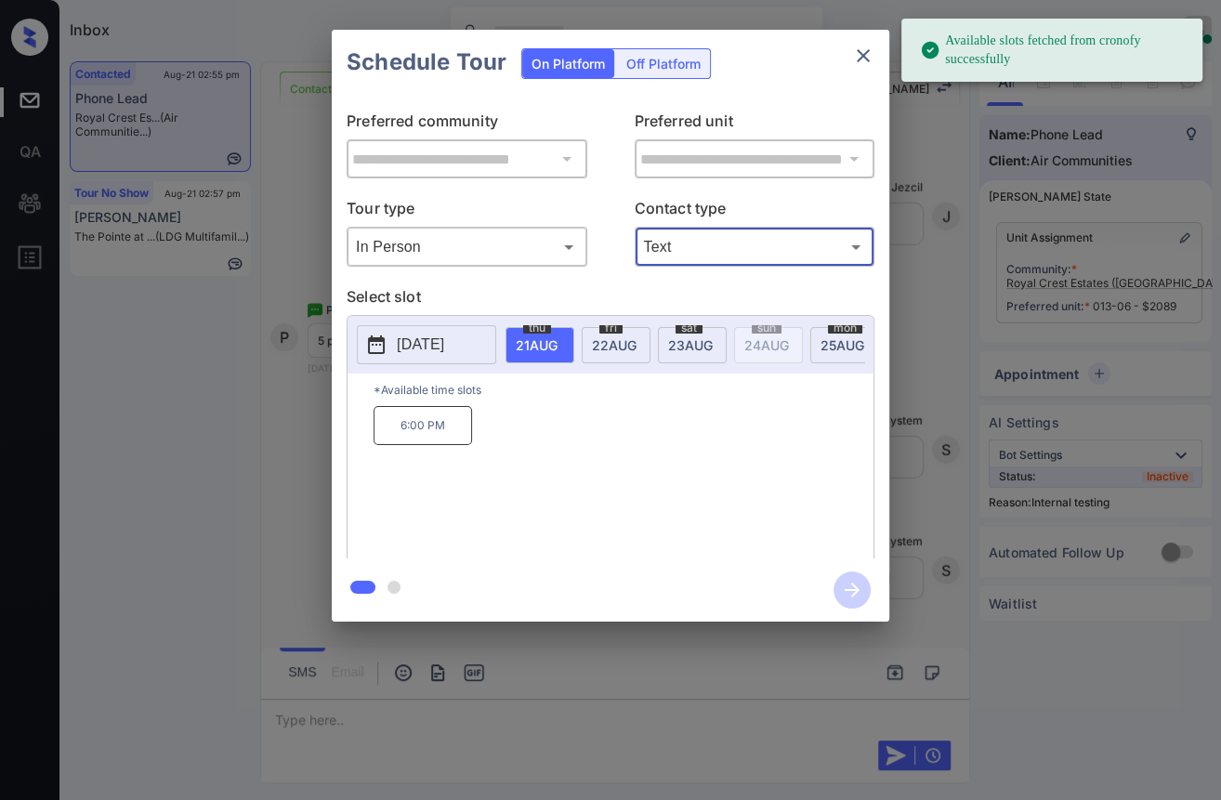
click at [557, 337] on span "[DATE]" at bounding box center [537, 345] width 42 height 16
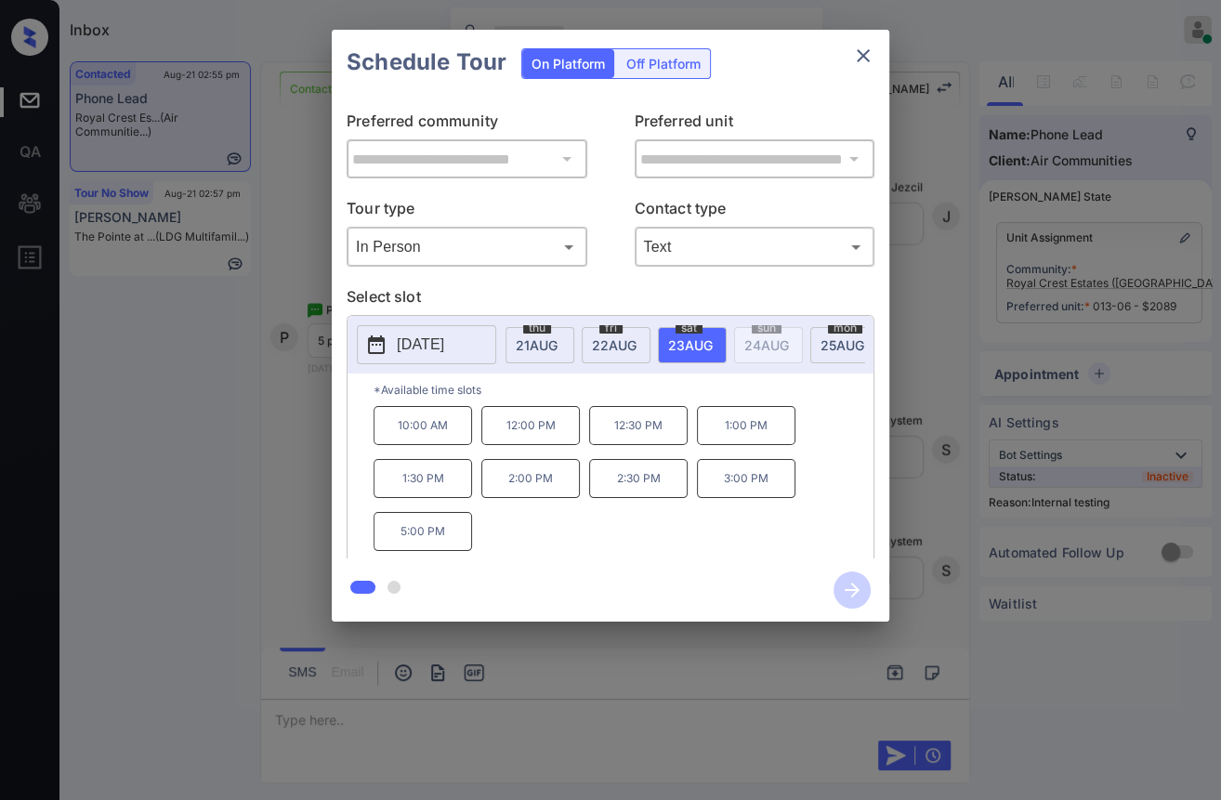
click at [419, 543] on p "5:00 PM" at bounding box center [422, 531] width 98 height 39
click at [844, 585] on icon "button" at bounding box center [851, 589] width 37 height 37
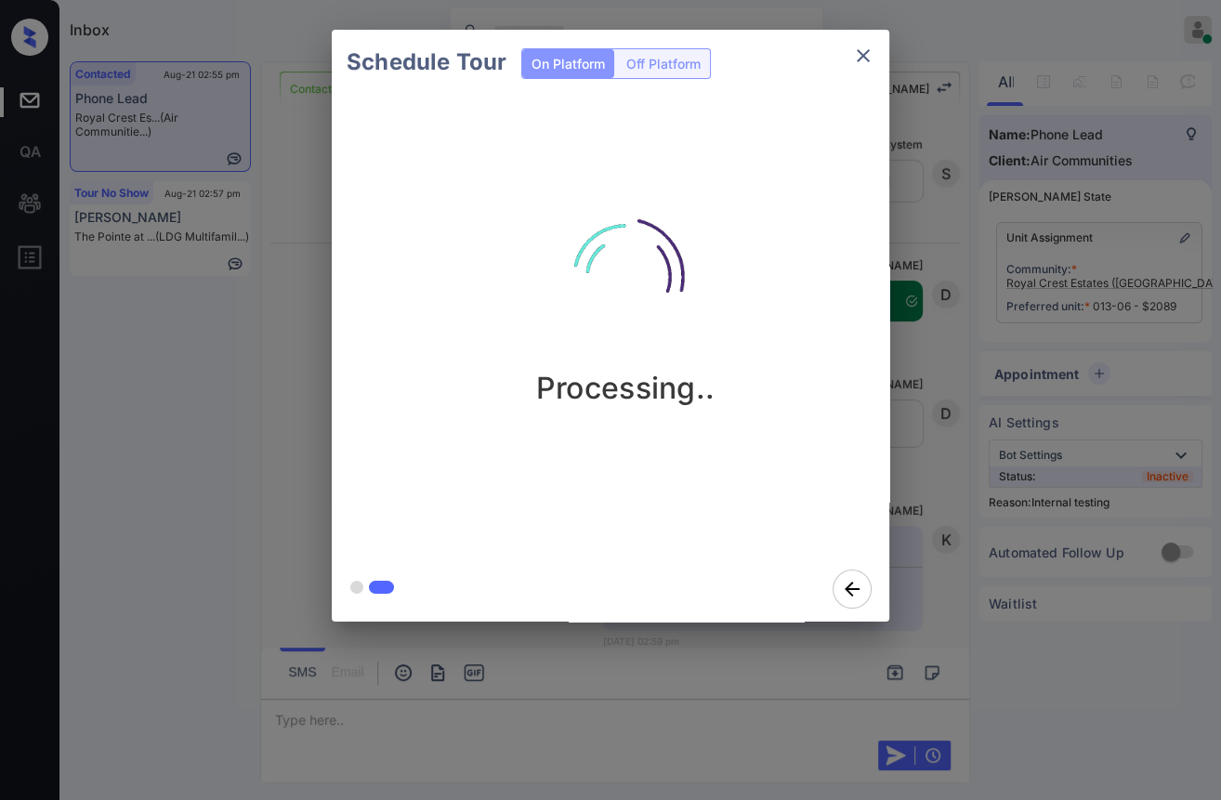
scroll to position [9909, 0]
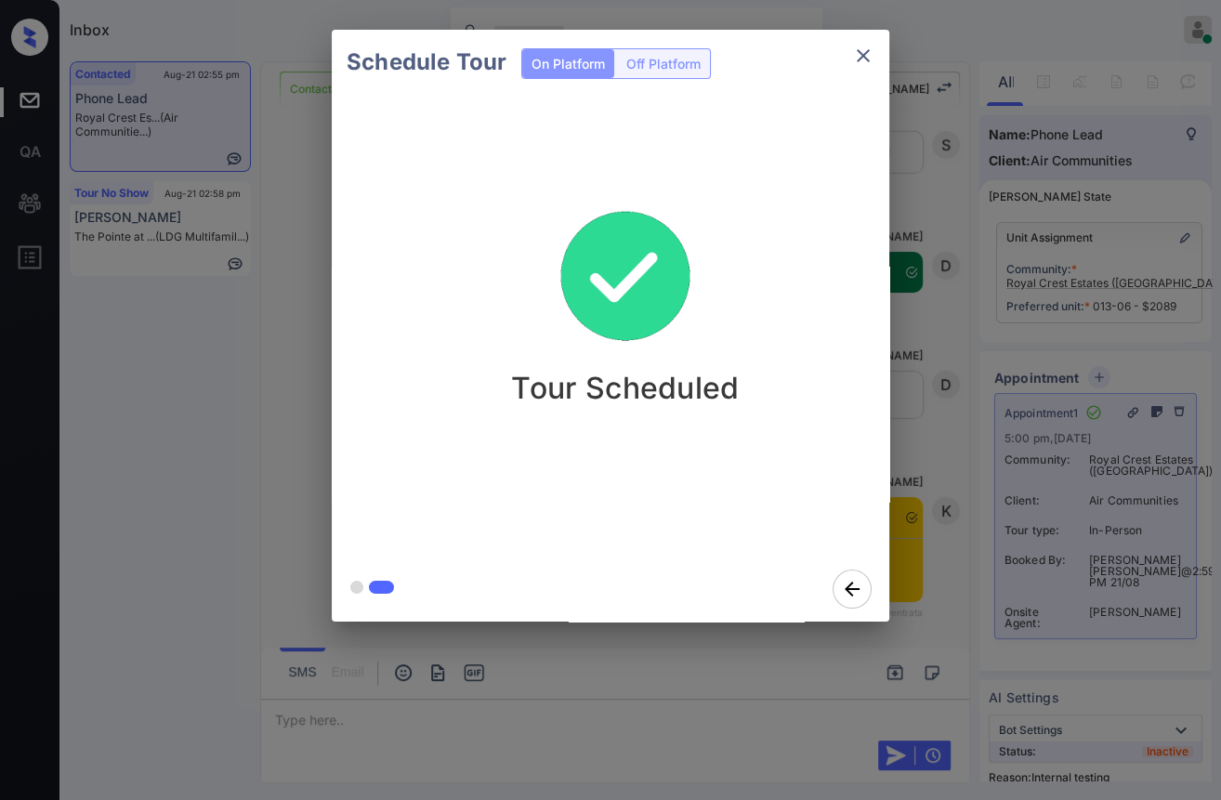
click at [862, 52] on icon "close" at bounding box center [863, 56] width 22 height 22
